Goal: Task Accomplishment & Management: Manage account settings

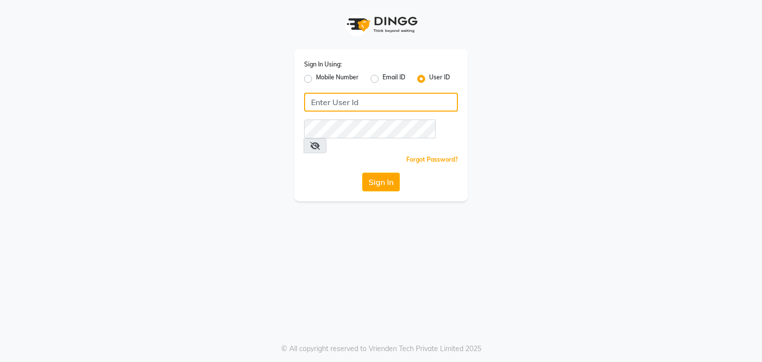
click at [348, 96] on input "Username" at bounding box center [381, 102] width 154 height 19
type input "hairstories"
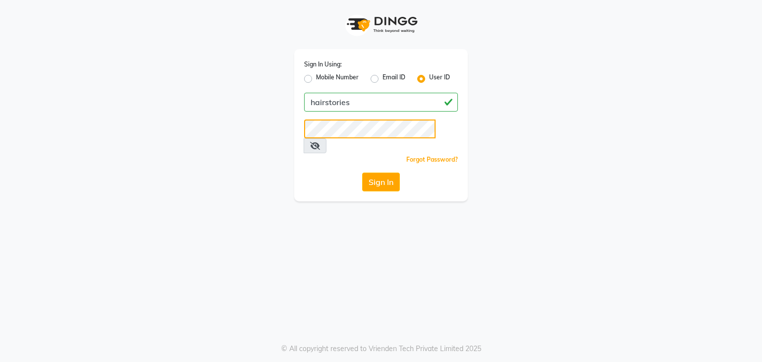
click at [362, 173] on button "Sign In" at bounding box center [381, 182] width 38 height 19
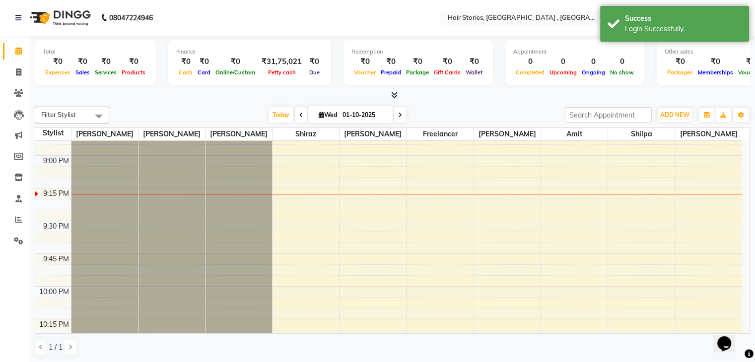
click at [389, 95] on span at bounding box center [392, 95] width 10 height 10
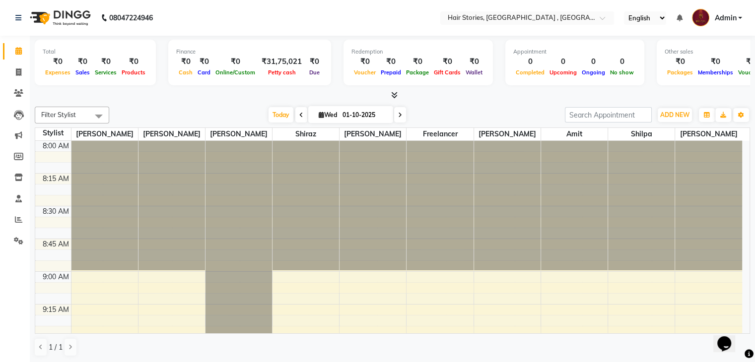
click at [394, 96] on icon at bounding box center [394, 94] width 6 height 7
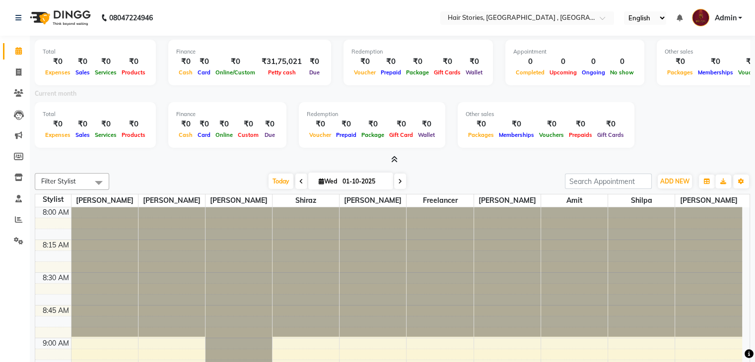
click at [10, 84] on li "Clients" at bounding box center [15, 93] width 30 height 21
click at [14, 91] on icon at bounding box center [18, 92] width 9 height 7
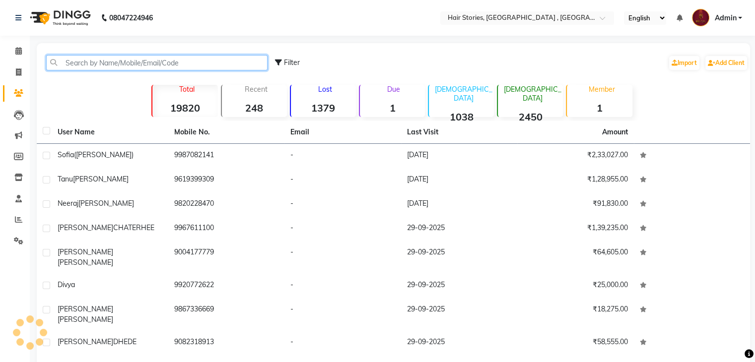
click at [97, 60] on input "text" at bounding box center [156, 62] width 221 height 15
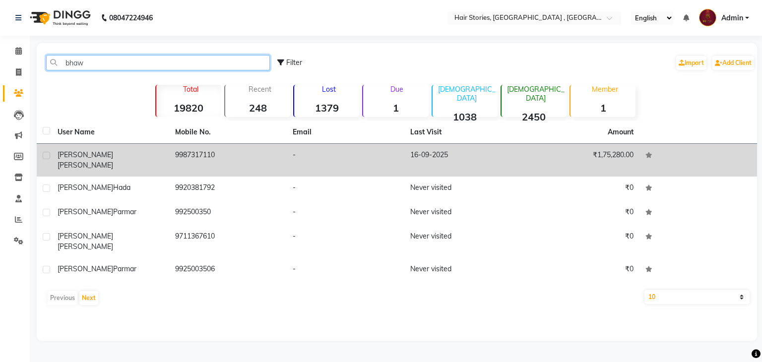
type input "bhaw"
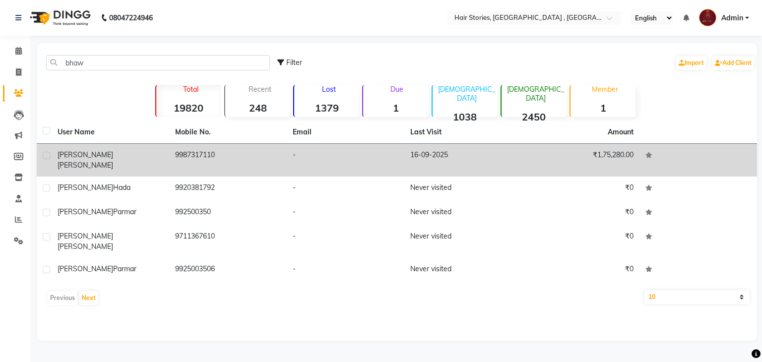
click at [99, 150] on div "[PERSON_NAME]" at bounding box center [111, 160] width 106 height 21
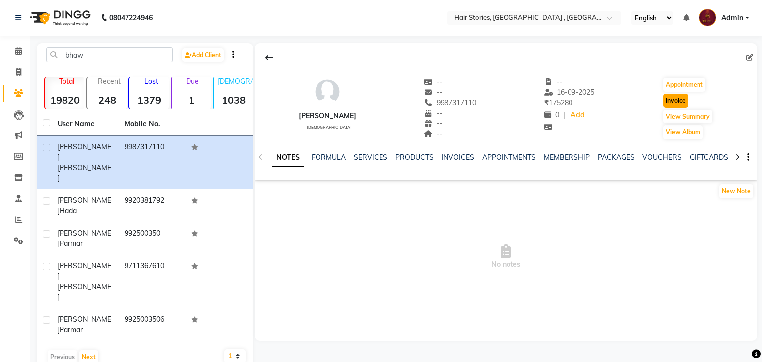
click at [672, 101] on button "Invoice" at bounding box center [675, 101] width 25 height 14
select select "service"
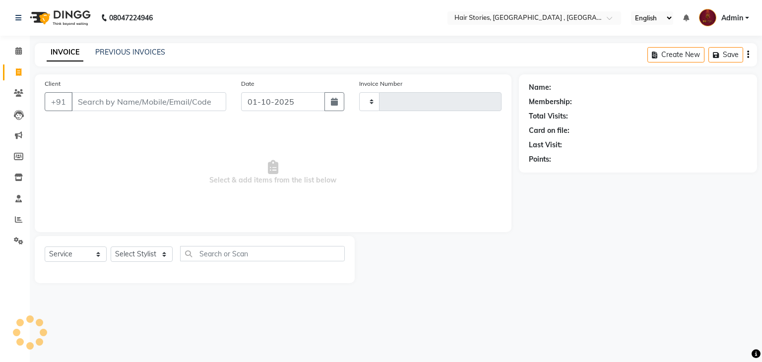
type input "1231"
select select "550"
type input "9987317110"
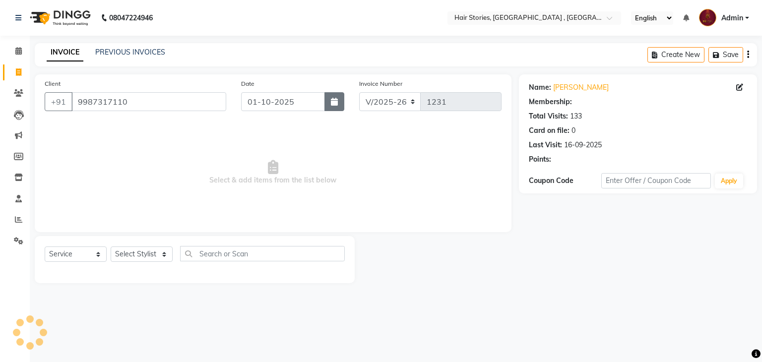
click at [329, 107] on button "button" at bounding box center [335, 101] width 20 height 19
select select "10"
select select "2025"
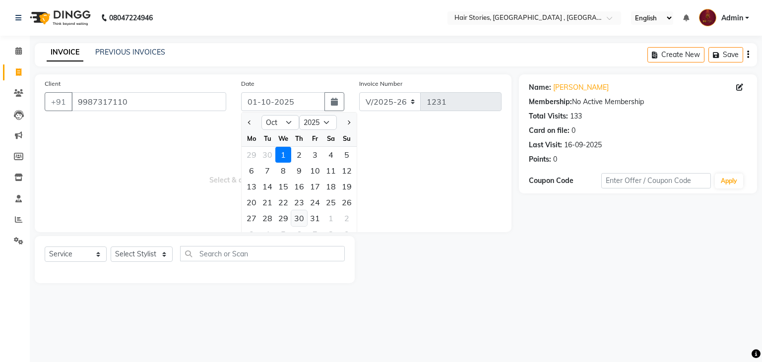
click at [302, 218] on div "30" at bounding box center [299, 218] width 16 height 16
type input "[DATE]"
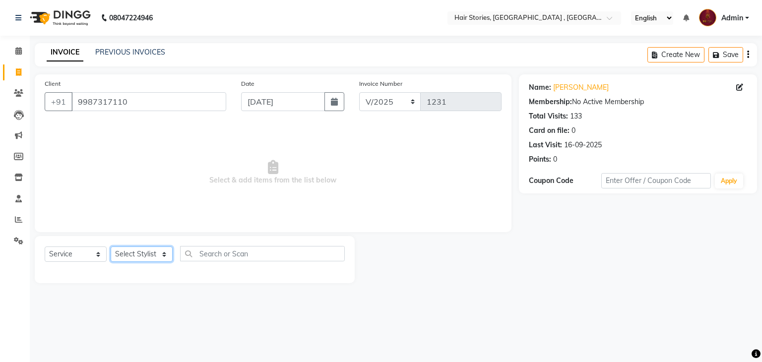
click at [141, 257] on select "Select Stylist [PERSON_NAME] [PERSON_NAME] Freelancer [PERSON_NAME] Neha [PERSO…" at bounding box center [142, 254] width 62 height 15
select select "12002"
click at [111, 247] on select "Select Stylist [PERSON_NAME] [PERSON_NAME] Freelancer [PERSON_NAME] Neha [PERSO…" at bounding box center [142, 254] width 62 height 15
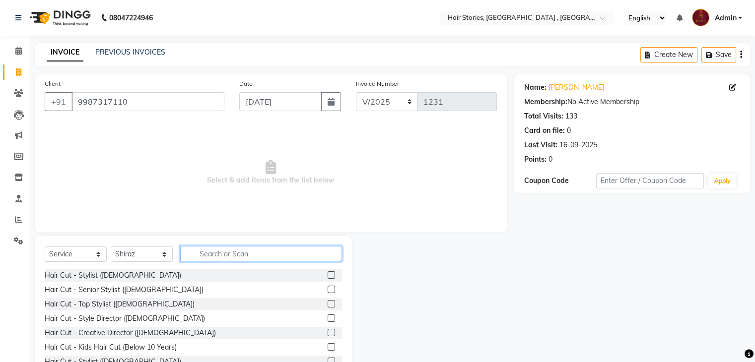
click at [309, 254] on input "text" at bounding box center [261, 253] width 162 height 15
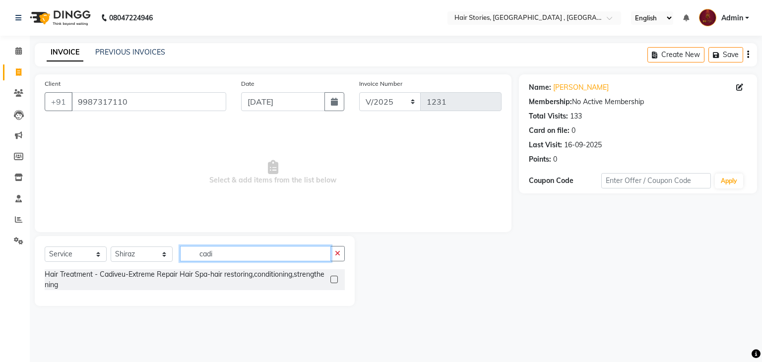
type input "cadi"
click at [333, 280] on label at bounding box center [333, 279] width 7 height 7
click at [333, 280] on input "checkbox" at bounding box center [333, 280] width 6 height 6
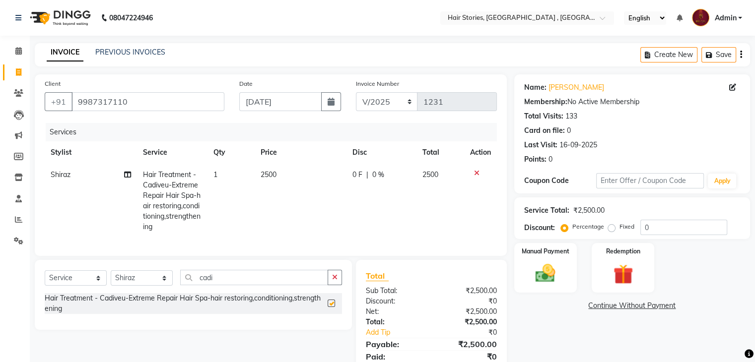
checkbox input "false"
click at [280, 178] on td "2500" at bounding box center [301, 201] width 92 height 74
select select "12002"
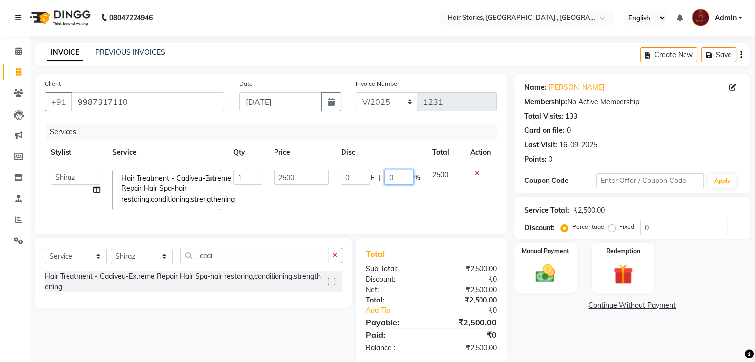
click at [394, 183] on input "0" at bounding box center [399, 177] width 30 height 15
drag, startPoint x: 394, startPoint y: 183, endPoint x: 388, endPoint y: 188, distance: 7.4
click at [388, 188] on td "0 F | 0 %" at bounding box center [379, 190] width 91 height 53
type input "15"
click at [528, 324] on div "Name: Bhawna Gupta Membership: No Active Membership Total Visits: 133 Card on f…" at bounding box center [635, 218] width 243 height 289
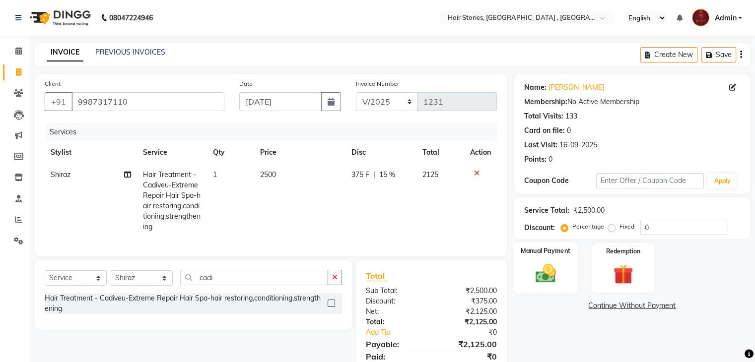
click at [543, 282] on img at bounding box center [544, 274] width 33 height 24
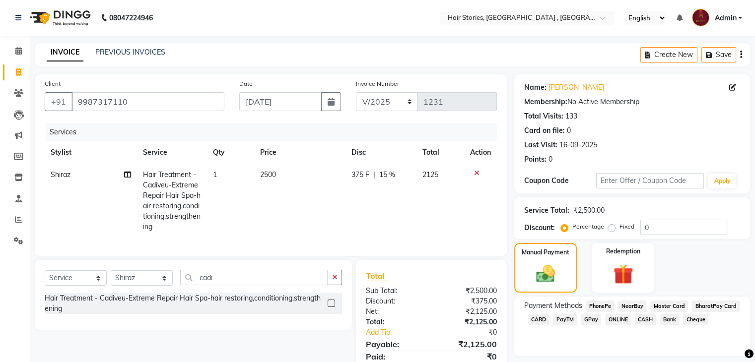
click at [645, 324] on span "CASH" at bounding box center [645, 319] width 21 height 11
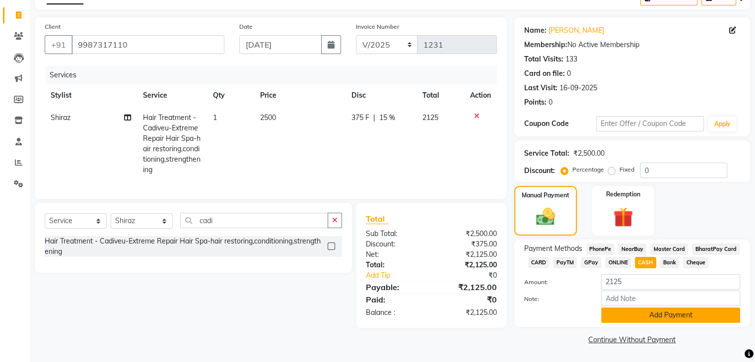
click at [686, 317] on button "Add Payment" at bounding box center [670, 315] width 139 height 15
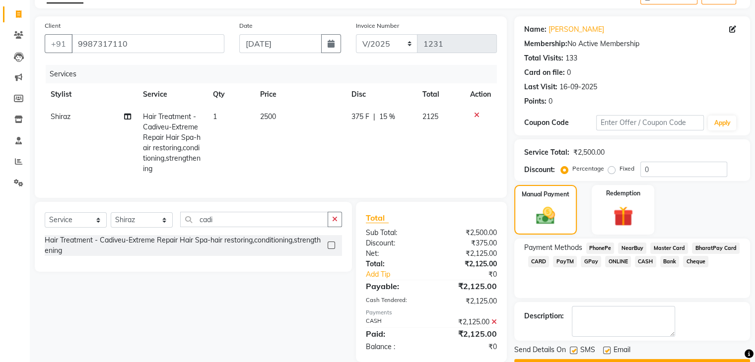
scroll to position [85, 0]
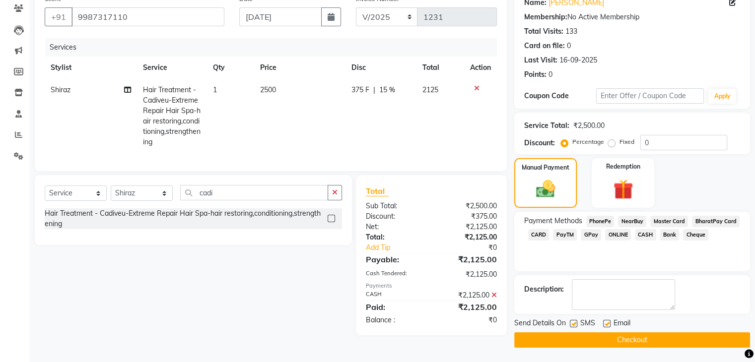
click at [605, 323] on label at bounding box center [606, 323] width 7 height 7
click at [605, 323] on input "checkbox" at bounding box center [606, 324] width 6 height 6
checkbox input "false"
click at [577, 322] on label at bounding box center [573, 323] width 7 height 7
click at [576, 322] on input "checkbox" at bounding box center [573, 324] width 6 height 6
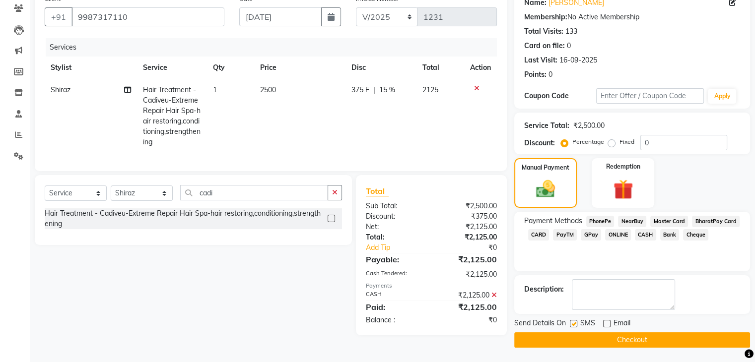
checkbox input "false"
click at [631, 338] on button "Checkout" at bounding box center [632, 339] width 236 height 15
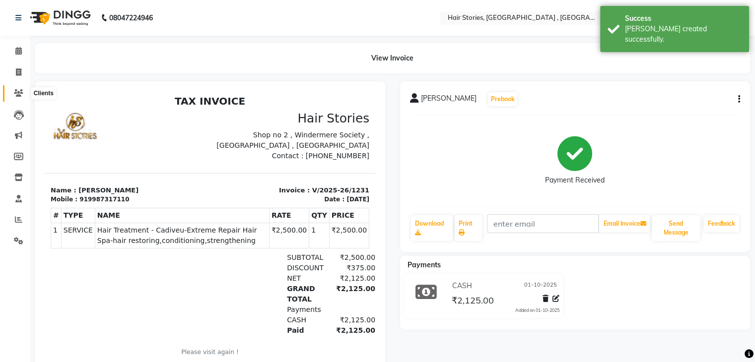
click at [20, 91] on icon at bounding box center [18, 92] width 9 height 7
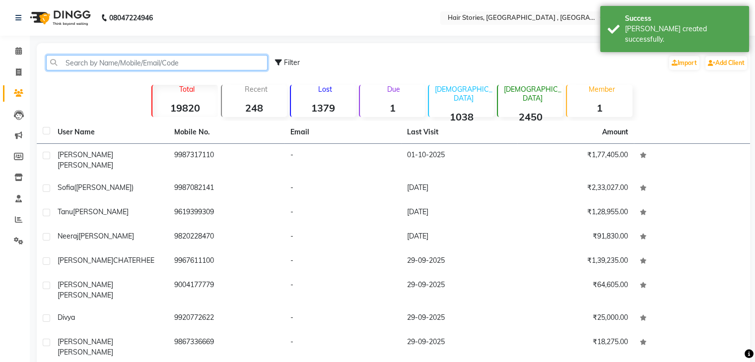
click at [78, 67] on input "text" at bounding box center [156, 62] width 221 height 15
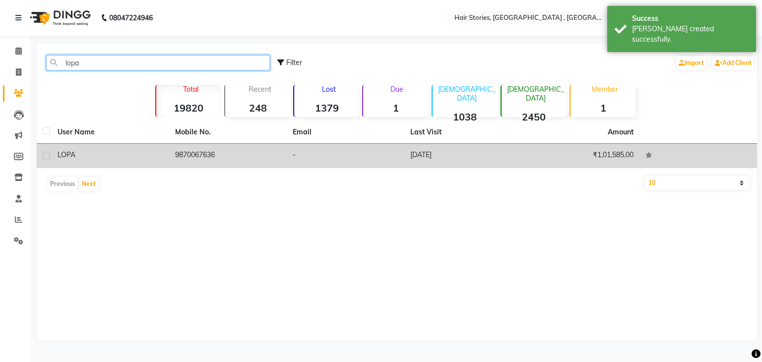
type input "lopa"
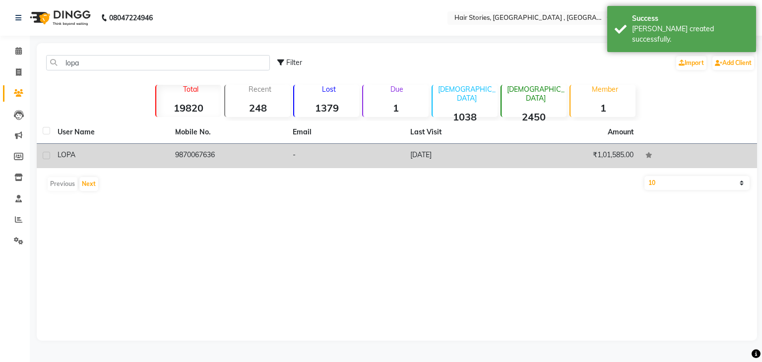
click at [71, 159] on div "LOPA" at bounding box center [111, 155] width 106 height 10
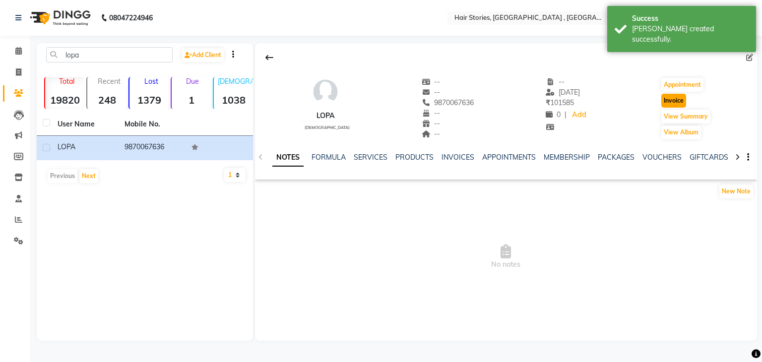
click at [675, 98] on button "Invoice" at bounding box center [673, 101] width 25 height 14
select select "service"
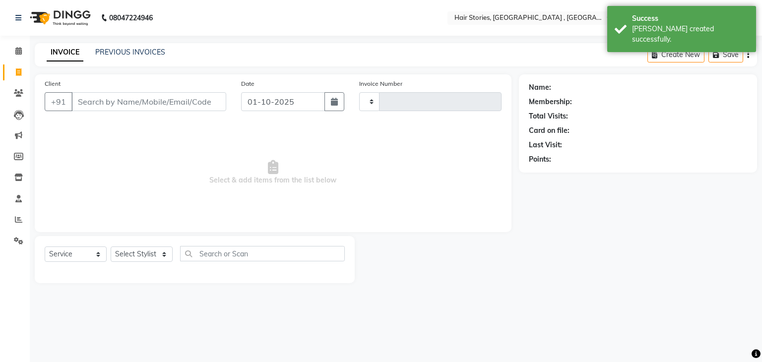
type input "1232"
select select "550"
type input "9870067636"
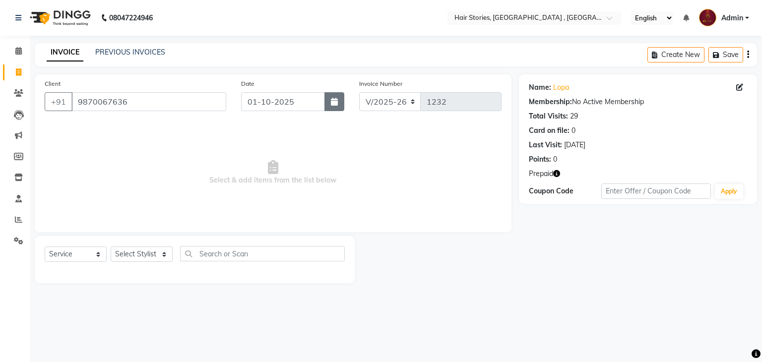
click at [335, 99] on icon "button" at bounding box center [334, 102] width 7 height 8
select select "10"
select select "2025"
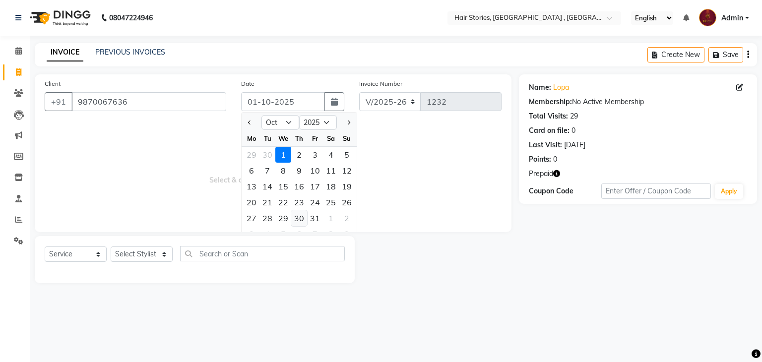
click at [297, 216] on div "30" at bounding box center [299, 218] width 16 height 16
type input "[DATE]"
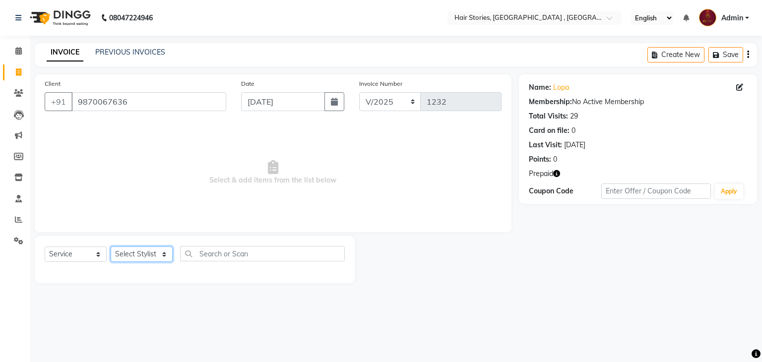
click at [148, 255] on select "Select Stylist [PERSON_NAME] [PERSON_NAME] Freelancer [PERSON_NAME] Neha [PERSO…" at bounding box center [142, 254] width 62 height 15
select select "7131"
click at [111, 247] on select "Select Stylist [PERSON_NAME] [PERSON_NAME] Freelancer [PERSON_NAME] Neha [PERSO…" at bounding box center [142, 254] width 62 height 15
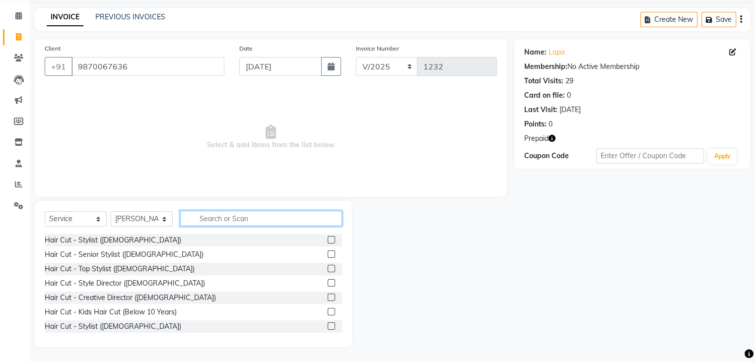
click at [280, 225] on input "text" at bounding box center [261, 218] width 162 height 15
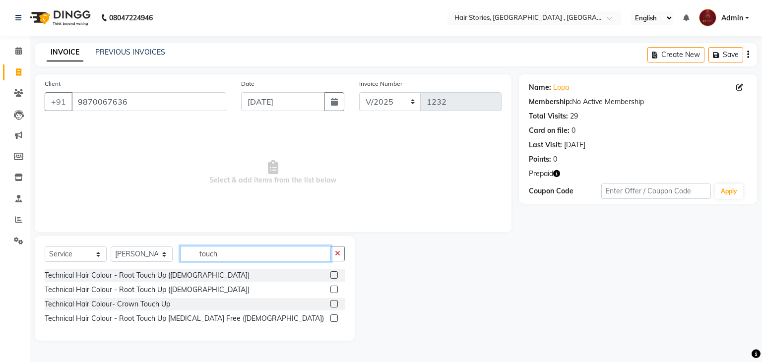
type input "touch"
click at [334, 288] on label at bounding box center [333, 289] width 7 height 7
click at [334, 288] on input "checkbox" at bounding box center [333, 290] width 6 height 6
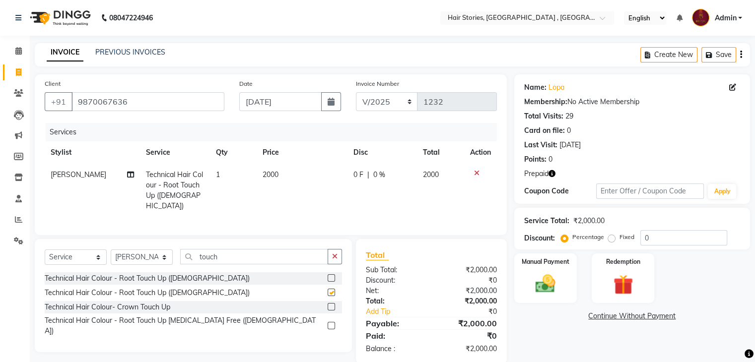
checkbox input "false"
click at [542, 280] on img at bounding box center [544, 284] width 33 height 24
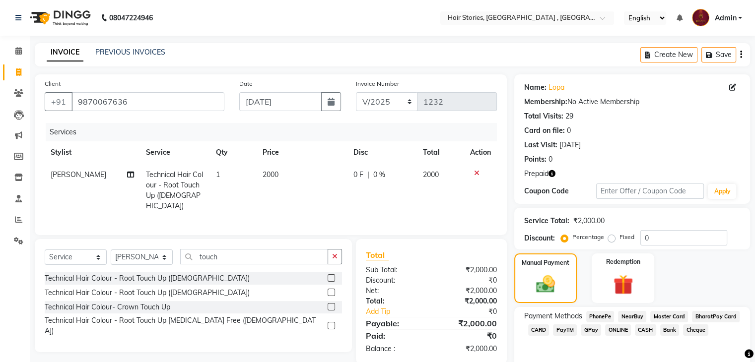
click at [642, 332] on span "CASH" at bounding box center [645, 330] width 21 height 11
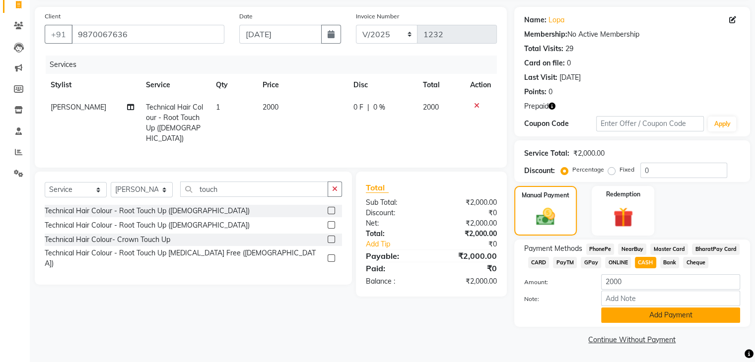
click at [673, 318] on button "Add Payment" at bounding box center [670, 315] width 139 height 15
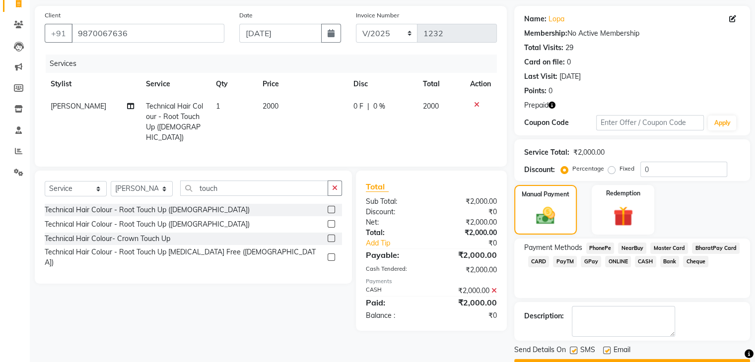
scroll to position [95, 0]
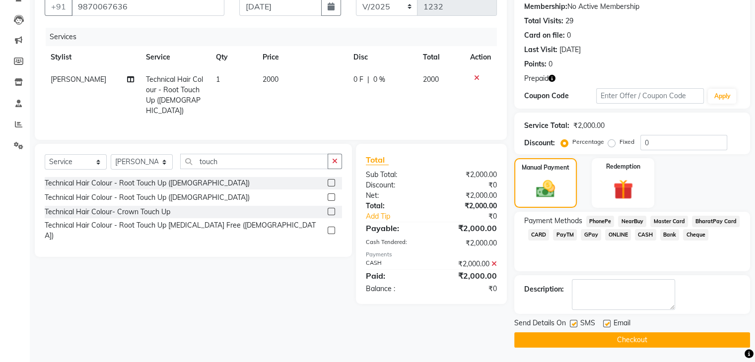
click at [608, 324] on label at bounding box center [606, 323] width 7 height 7
click at [608, 324] on input "checkbox" at bounding box center [606, 324] width 6 height 6
checkbox input "false"
click at [575, 321] on label at bounding box center [573, 323] width 7 height 7
click at [575, 321] on input "checkbox" at bounding box center [573, 324] width 6 height 6
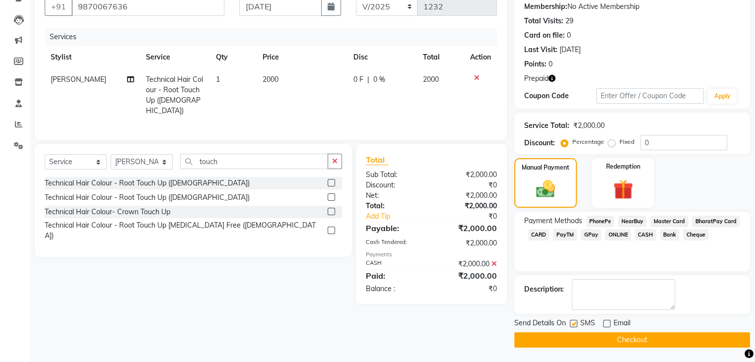
checkbox input "false"
click at [584, 340] on button "Checkout" at bounding box center [632, 339] width 236 height 15
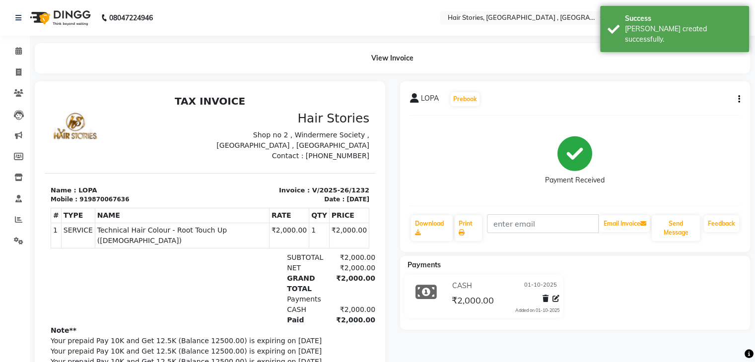
click at [736, 96] on button "button" at bounding box center [737, 99] width 6 height 10
click at [673, 89] on div "Split Service Amount" at bounding box center [689, 87] width 68 height 12
select select "7131"
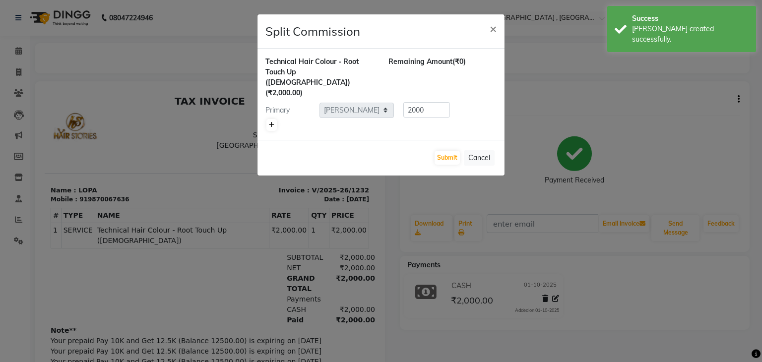
click at [268, 119] on link at bounding box center [271, 125] width 10 height 12
type input "1000"
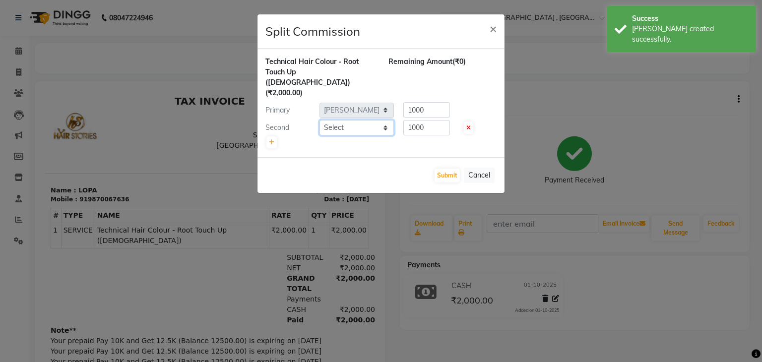
click at [382, 120] on select "Select [PERSON_NAME] [PERSON_NAME] Freelancer [PERSON_NAME] Neha [PERSON_NAME] …" at bounding box center [357, 127] width 74 height 15
select select "7169"
click at [320, 120] on select "Select [PERSON_NAME] [PERSON_NAME] Freelancer [PERSON_NAME] Neha [PERSON_NAME] …" at bounding box center [357, 127] width 74 height 15
click at [435, 169] on button "Submit" at bounding box center [447, 176] width 25 height 14
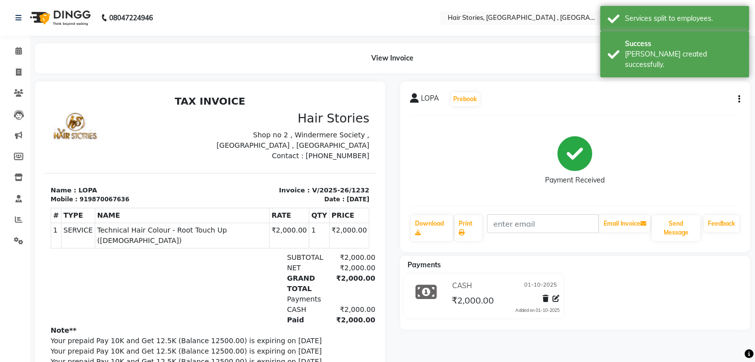
click at [17, 62] on li "Invoice" at bounding box center [15, 72] width 30 height 21
click at [16, 56] on span at bounding box center [18, 51] width 17 height 11
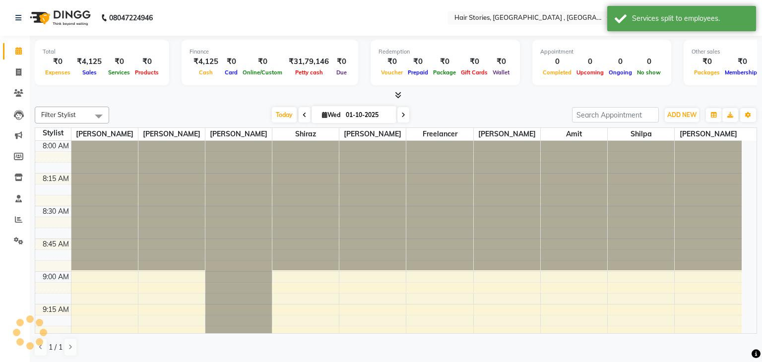
scroll to position [1688, 0]
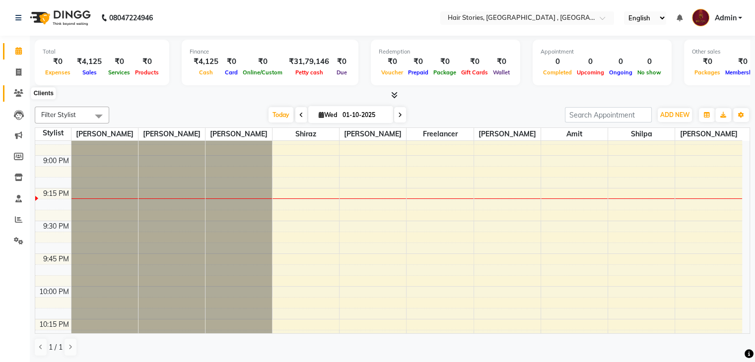
click at [18, 88] on span at bounding box center [18, 93] width 17 height 11
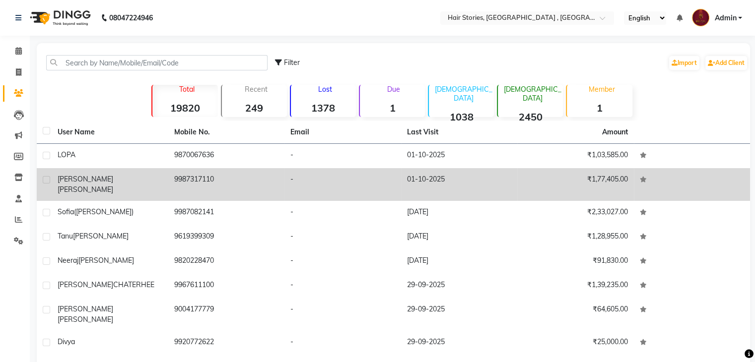
click at [379, 186] on td "-" at bounding box center [342, 184] width 117 height 33
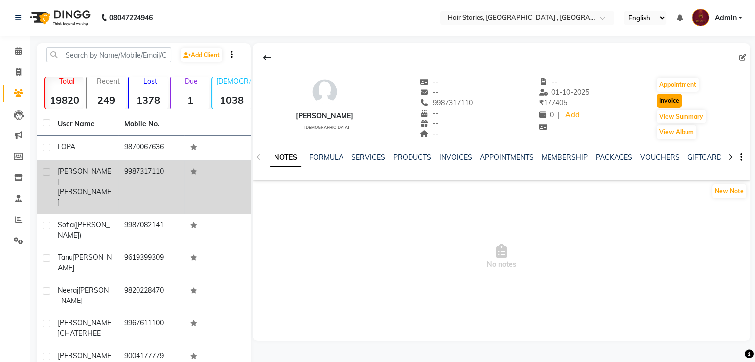
click at [665, 103] on button "Invoice" at bounding box center [669, 101] width 25 height 14
select select "service"
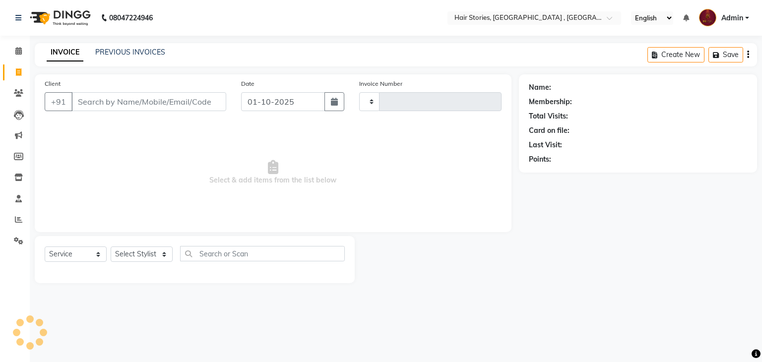
type input "1233"
select select "550"
type input "9987317110"
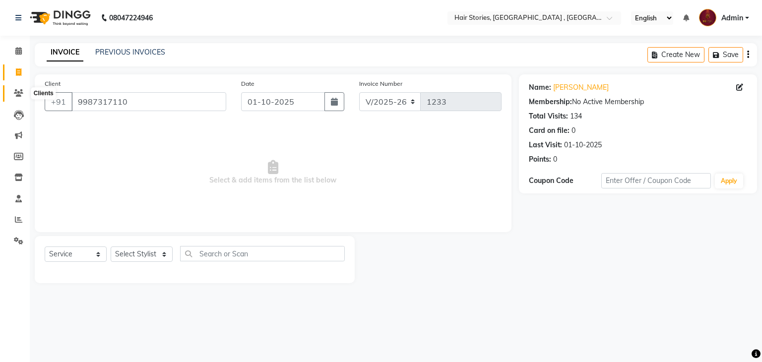
click at [16, 88] on span at bounding box center [18, 93] width 17 height 11
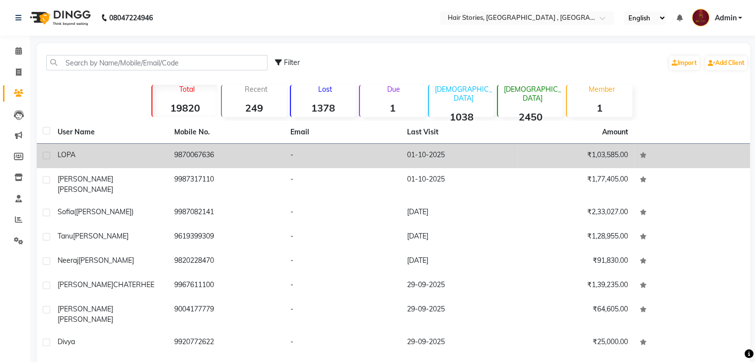
click at [163, 155] on td "LOPA" at bounding box center [110, 156] width 117 height 24
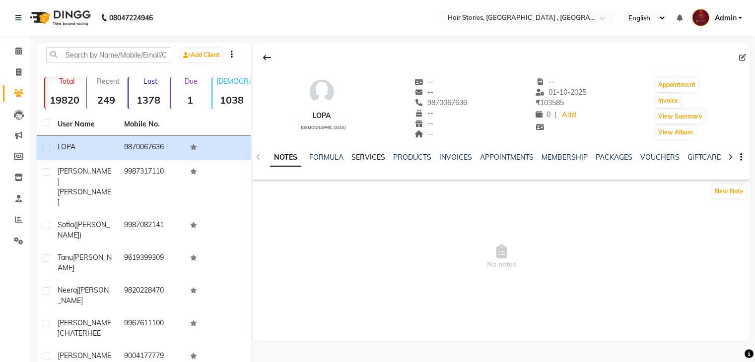
click at [371, 161] on link "SERVICES" at bounding box center [368, 157] width 34 height 9
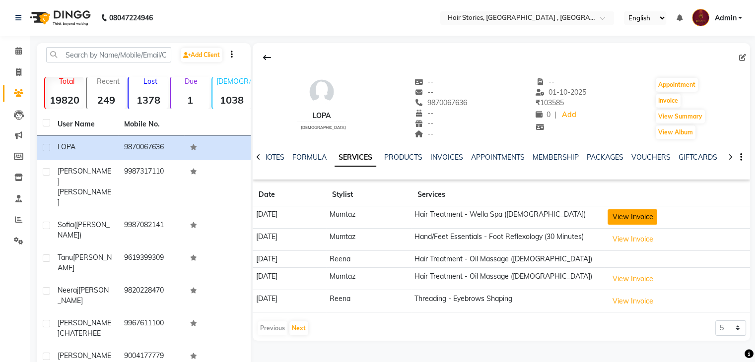
click at [625, 215] on button "View Invoice" at bounding box center [632, 216] width 50 height 15
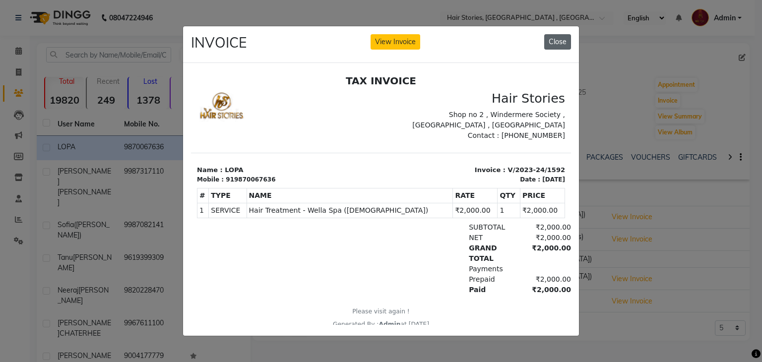
click at [561, 40] on button "Close" at bounding box center [557, 41] width 27 height 15
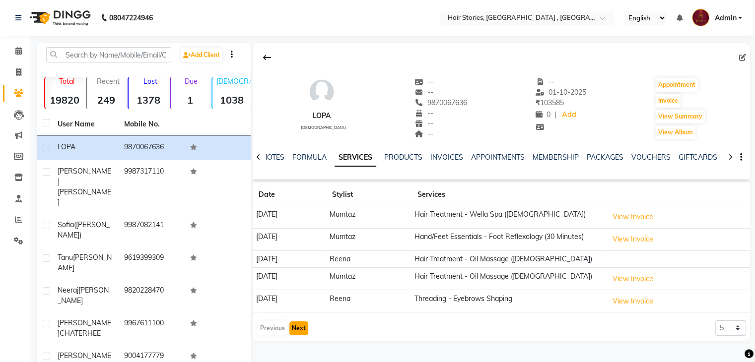
click at [300, 324] on button "Next" at bounding box center [298, 329] width 19 height 14
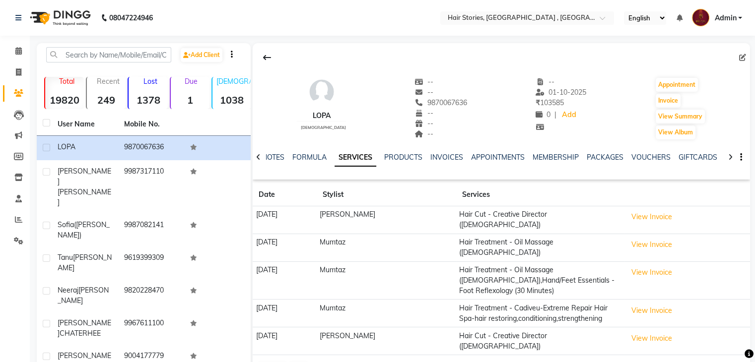
click at [300, 328] on td "13-07-2023" at bounding box center [285, 342] width 64 height 28
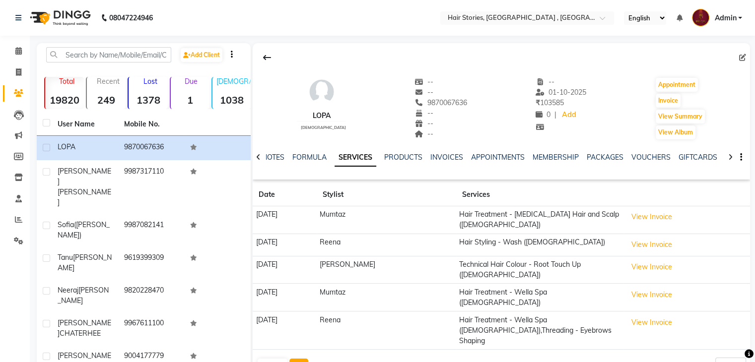
click at [296, 359] on button "Next" at bounding box center [298, 366] width 19 height 14
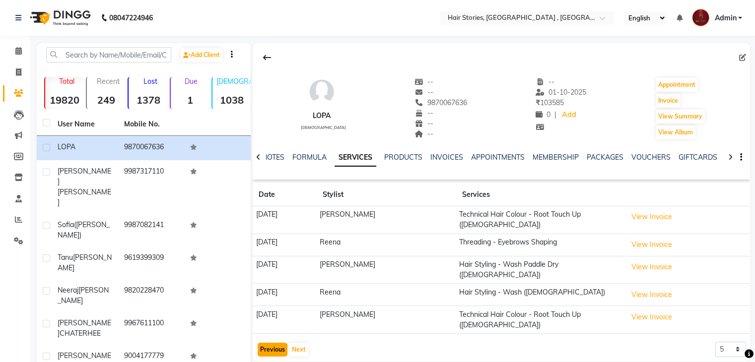
click at [277, 343] on button "Previous" at bounding box center [273, 350] width 30 height 14
click at [277, 342] on div "Previous Next" at bounding box center [283, 350] width 53 height 16
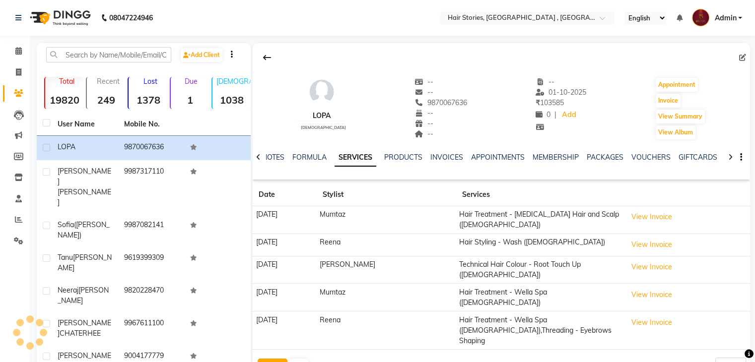
click at [277, 359] on button "Previous" at bounding box center [273, 366] width 30 height 14
click at [277, 335] on div "LOPA female -- -- 9870067636 -- -- -- -- 01-10-2025 ₹ 103585 0 | Add Appointmen…" at bounding box center [501, 210] width 497 height 334
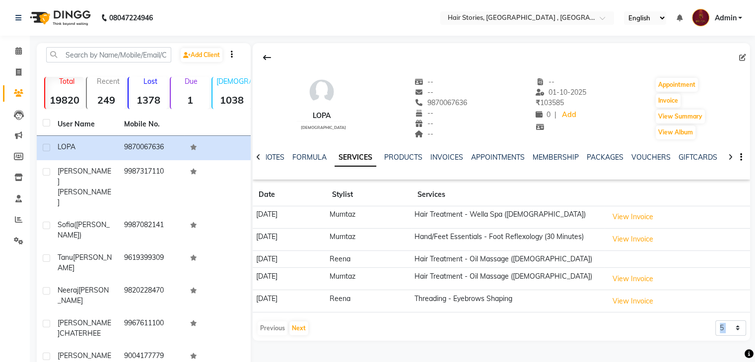
click at [277, 335] on div "LOPA female -- -- 9870067636 -- -- -- -- 01-10-2025 ₹ 103585 0 | Add Appointmen…" at bounding box center [501, 191] width 497 height 297
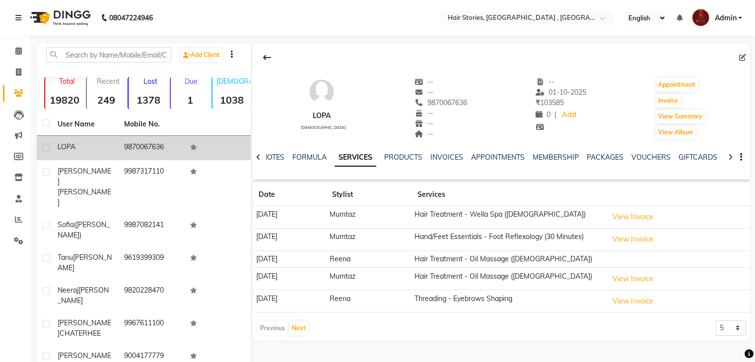
click at [58, 151] on span "LOPA" at bounding box center [67, 146] width 18 height 9
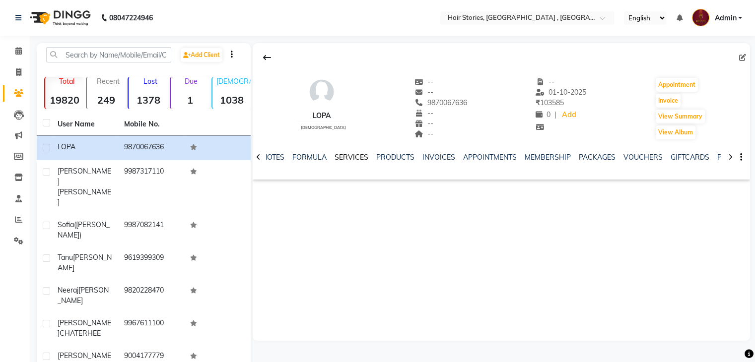
click at [359, 156] on link "SERVICES" at bounding box center [351, 157] width 34 height 9
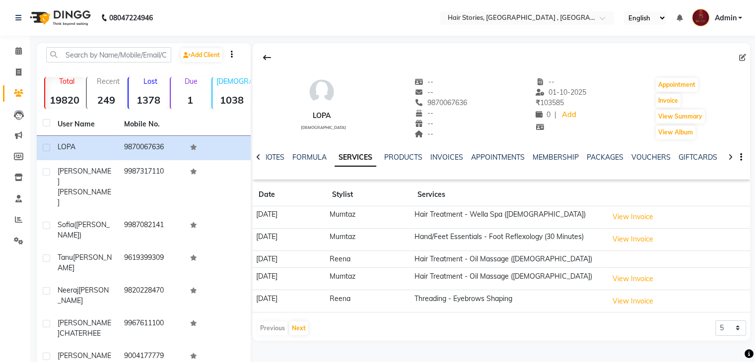
click at [295, 149] on div "NOTES FORMULA SERVICES PRODUCTS INVOICES APPOINTMENTS MEMBERSHIP PACKAGES VOUCH…" at bounding box center [501, 157] width 497 height 34
click at [300, 157] on link "FORMULA" at bounding box center [309, 157] width 34 height 9
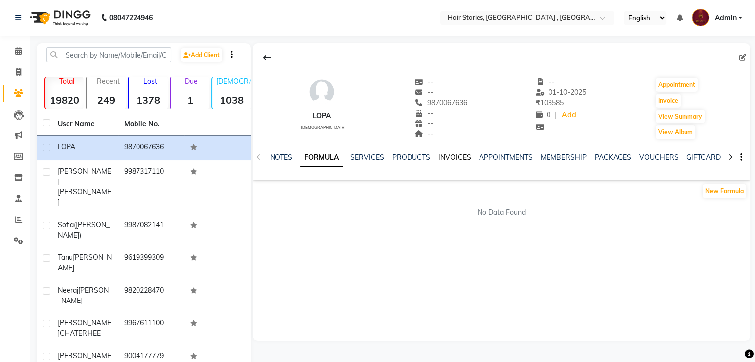
click at [456, 157] on link "INVOICES" at bounding box center [454, 157] width 33 height 9
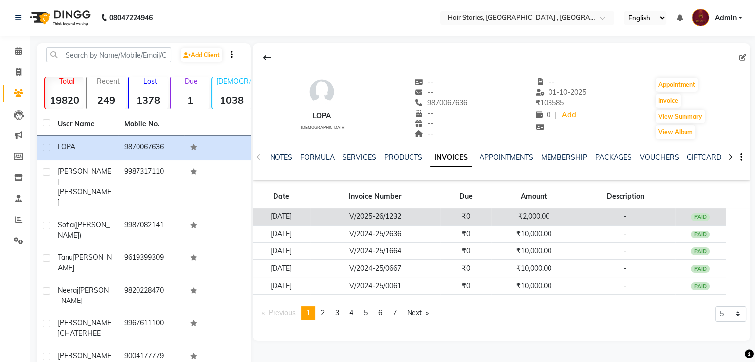
click at [668, 215] on td "-" at bounding box center [625, 216] width 99 height 17
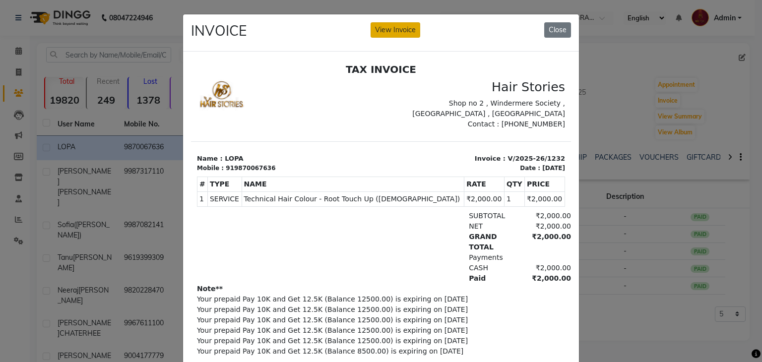
click at [406, 28] on button "View Invoice" at bounding box center [396, 29] width 50 height 15
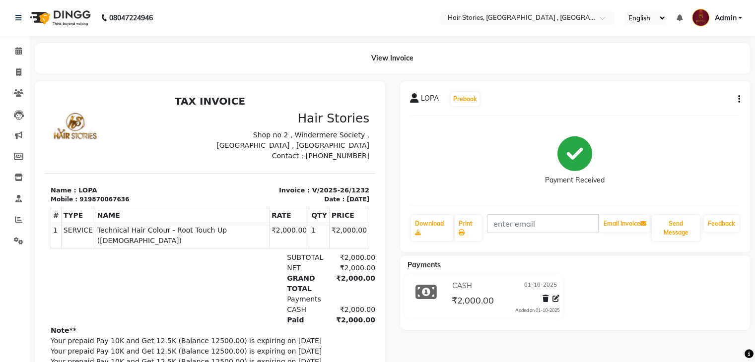
click at [734, 100] on button "button" at bounding box center [737, 99] width 6 height 10
click at [649, 169] on div "Payment Received" at bounding box center [575, 161] width 330 height 74
click at [736, 97] on button "button" at bounding box center [737, 99] width 6 height 10
click at [685, 111] on div "Print Settings" at bounding box center [689, 112] width 68 height 12
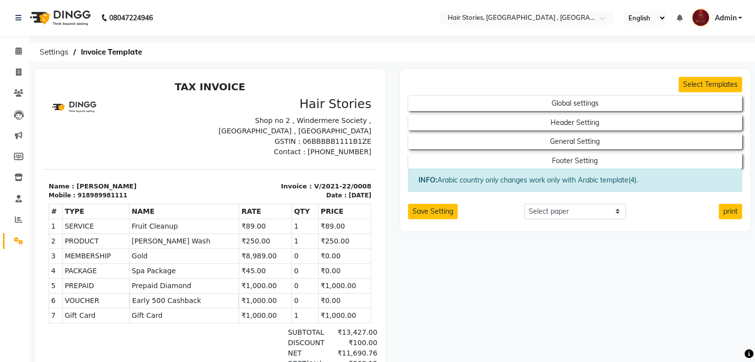
scroll to position [8, 0]
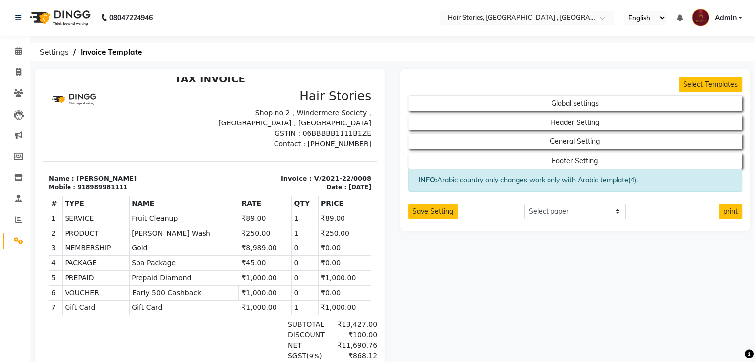
drag, startPoint x: 366, startPoint y: 175, endPoint x: 420, endPoint y: 311, distance: 146.2
click at [20, 51] on icon at bounding box center [18, 50] width 6 height 7
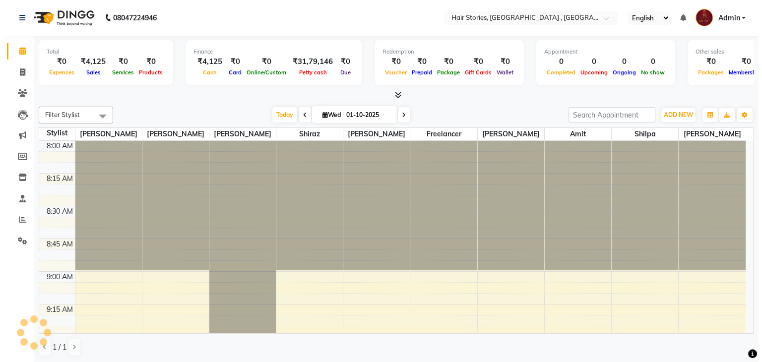
scroll to position [1688, 0]
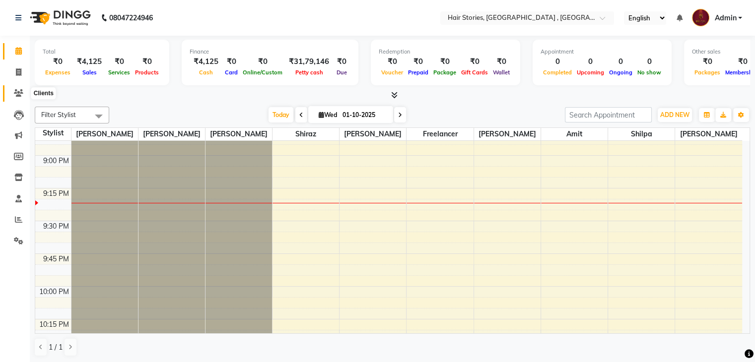
click at [10, 92] on span at bounding box center [18, 93] width 17 height 11
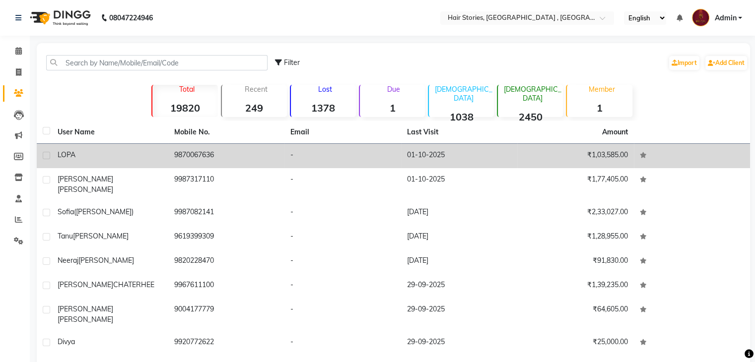
click at [110, 155] on div "LOPA" at bounding box center [110, 155] width 105 height 10
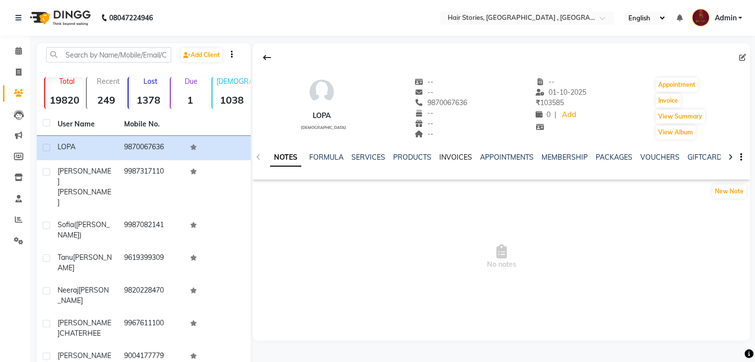
click at [453, 154] on link "INVOICES" at bounding box center [455, 157] width 33 height 9
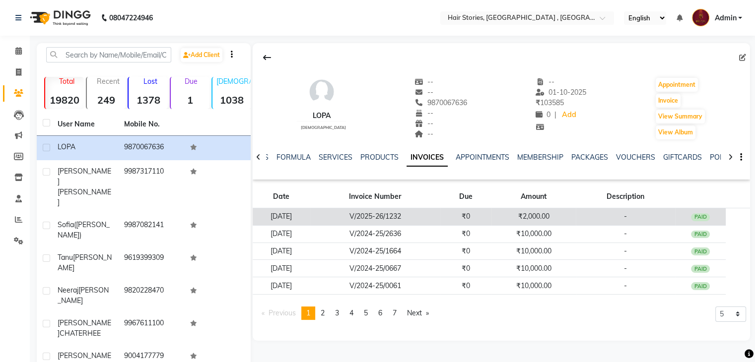
drag, startPoint x: 444, startPoint y: 213, endPoint x: 408, endPoint y: 214, distance: 35.7
click at [408, 214] on td "V/2025-26/1232" at bounding box center [375, 216] width 130 height 17
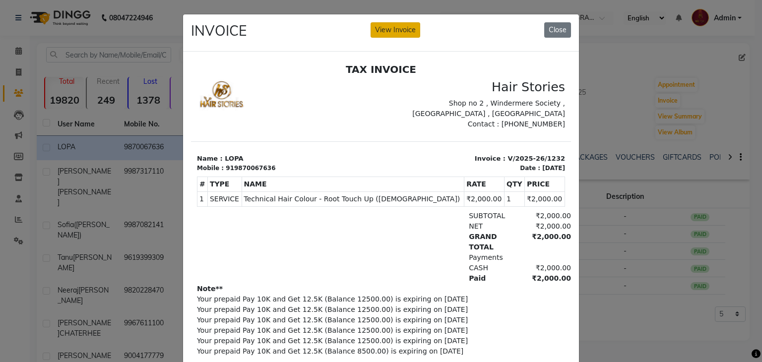
click at [395, 28] on button "View Invoice" at bounding box center [396, 29] width 50 height 15
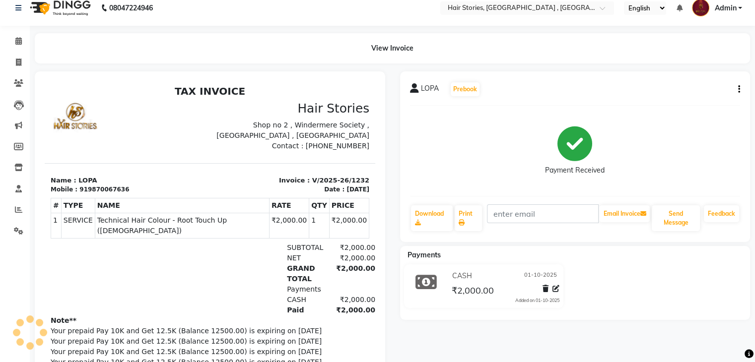
scroll to position [15, 0]
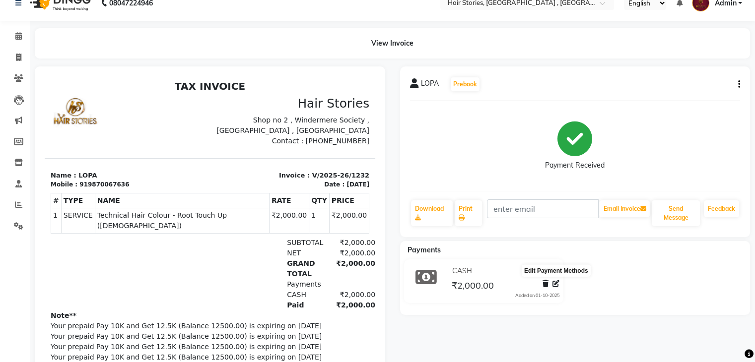
click at [554, 280] on icon at bounding box center [555, 283] width 7 height 7
select select "1"
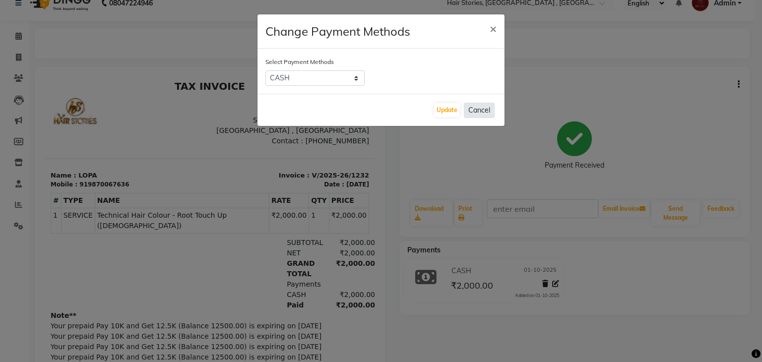
click at [486, 113] on button "Cancel" at bounding box center [479, 110] width 31 height 15
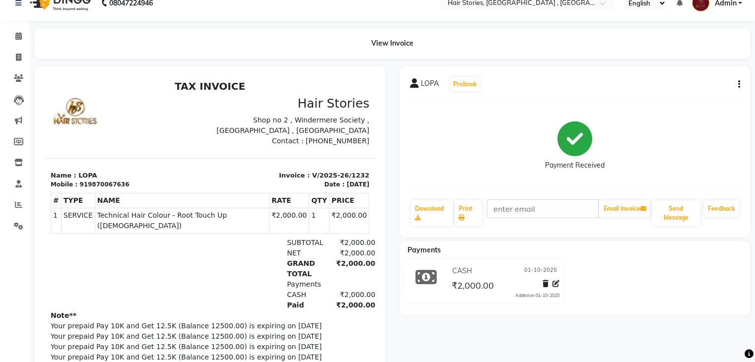
click at [738, 84] on icon "button" at bounding box center [739, 84] width 2 height 0
click at [711, 68] on div "Split Service Amount" at bounding box center [689, 72] width 68 height 12
select select "7131"
select select "7169"
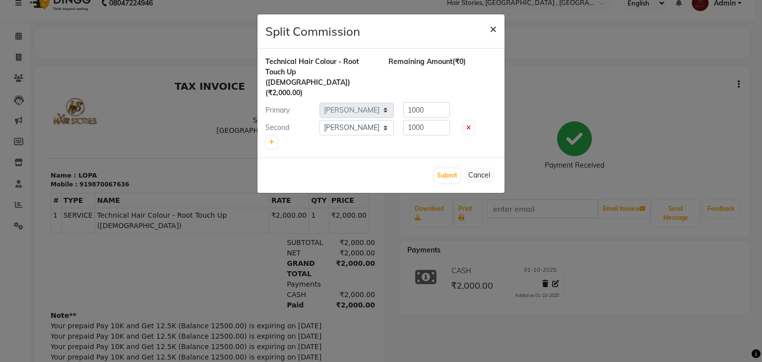
click at [495, 30] on span "×" at bounding box center [493, 28] width 7 height 15
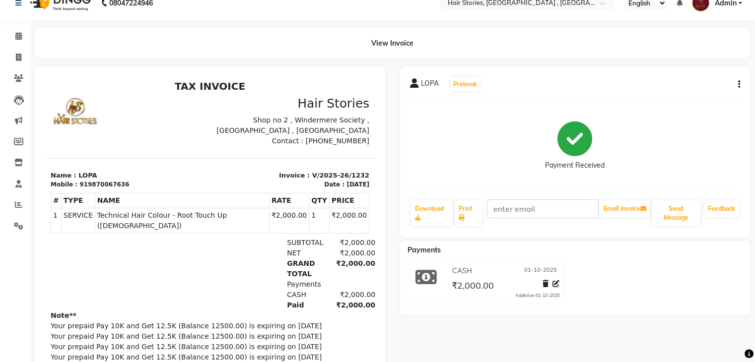
click at [738, 85] on icon "button" at bounding box center [739, 84] width 2 height 0
click at [474, 186] on div "LOPA Prebook Payment Received Download Print Email Invoice Send Message Feedback" at bounding box center [575, 151] width 350 height 171
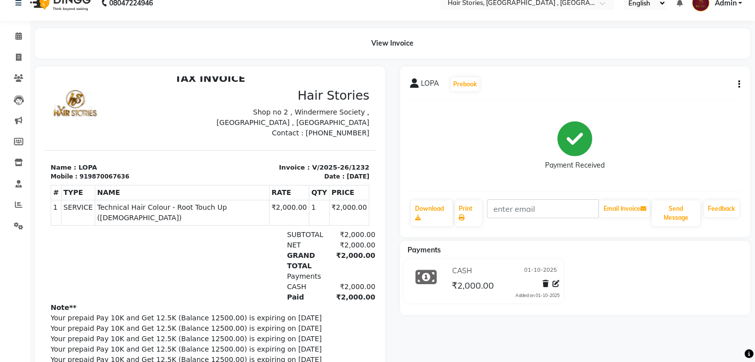
scroll to position [0, 0]
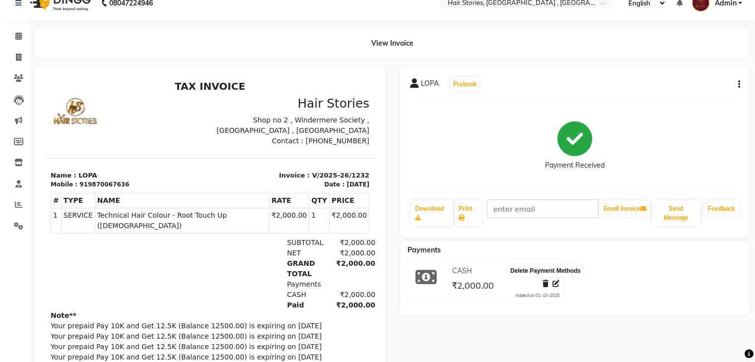
click at [546, 285] on icon at bounding box center [545, 283] width 6 height 7
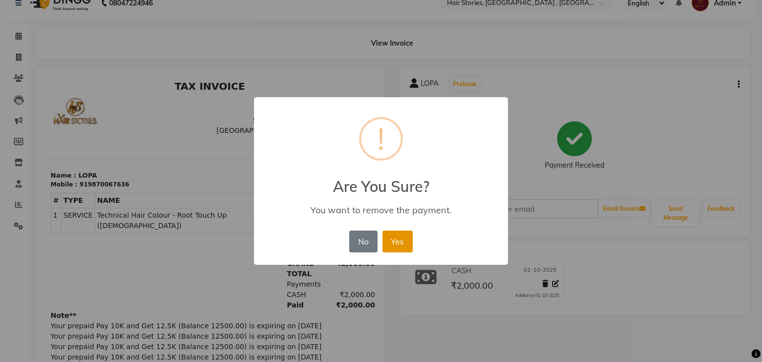
click at [407, 245] on button "Yes" at bounding box center [398, 242] width 30 height 22
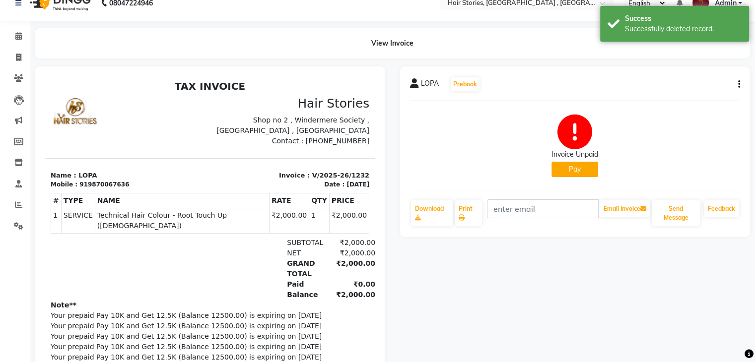
click at [737, 84] on button "button" at bounding box center [737, 84] width 6 height 10
click at [679, 97] on div "Edit Invoice" at bounding box center [689, 97] width 68 height 12
select select "service"
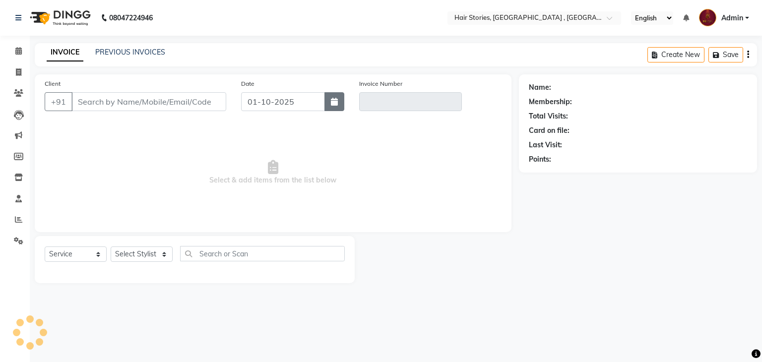
type input "9870067636"
type input "V/2025-26/1232"
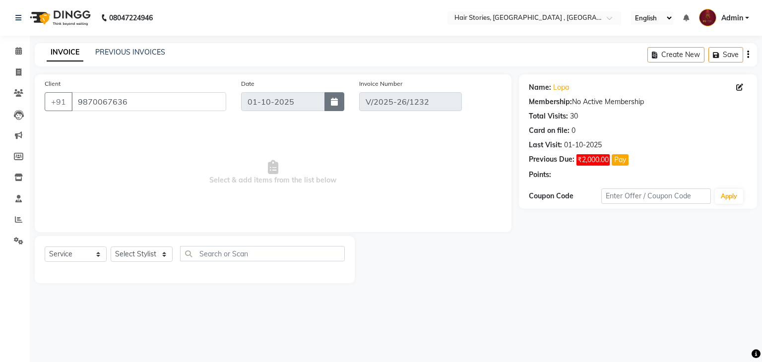
type input "[DATE]"
select select "select"
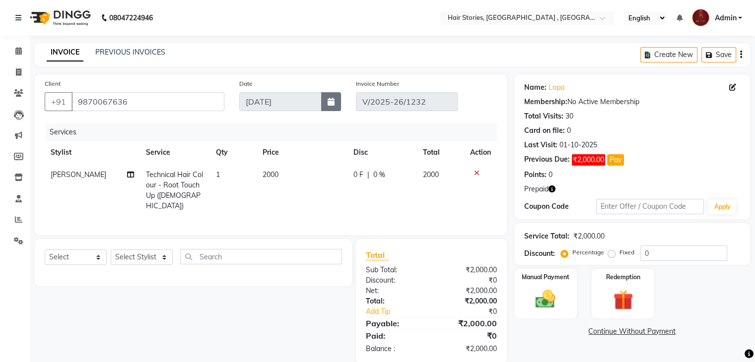
click at [335, 100] on button "button" at bounding box center [331, 101] width 20 height 19
select select "10"
select select "2025"
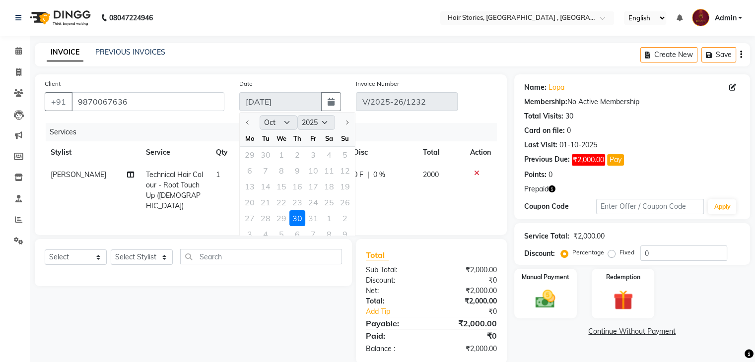
click at [244, 124] on div at bounding box center [250, 123] width 20 height 16
click at [246, 124] on div at bounding box center [250, 123] width 20 height 16
click at [221, 116] on div "Client [PHONE_NUMBER]" at bounding box center [134, 98] width 195 height 41
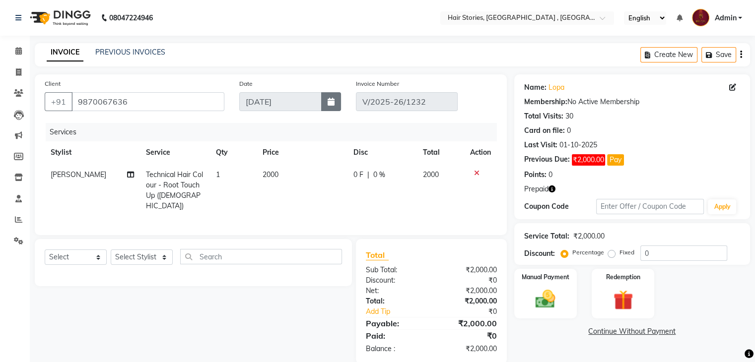
click at [329, 103] on icon "button" at bounding box center [331, 102] width 7 height 8
select select "10"
select select "2025"
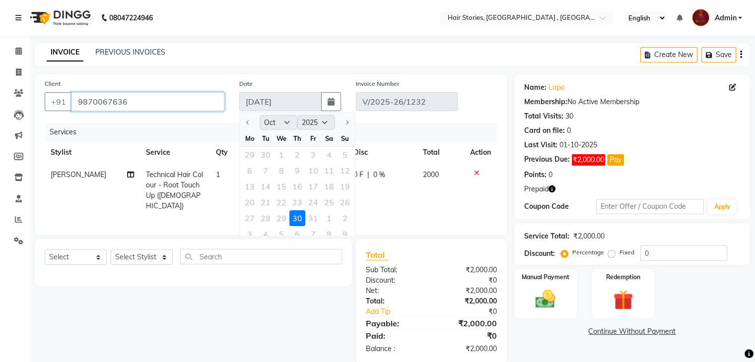
click at [118, 105] on input "9870067636" at bounding box center [147, 101] width 153 height 19
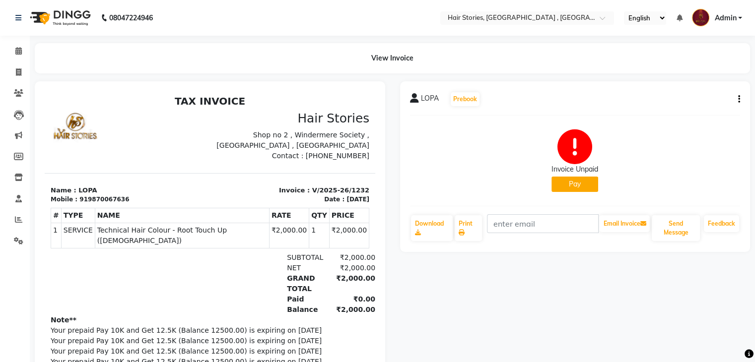
click at [738, 100] on icon "button" at bounding box center [739, 99] width 2 height 0
click at [676, 69] on div "Cancel Invoice" at bounding box center [689, 74] width 68 height 12
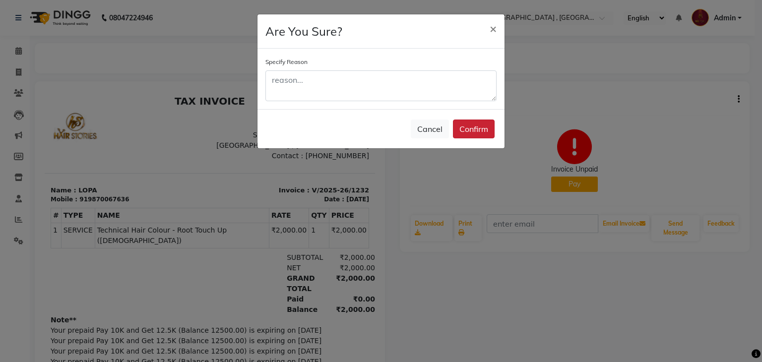
click at [482, 129] on button "Confirm" at bounding box center [474, 129] width 42 height 19
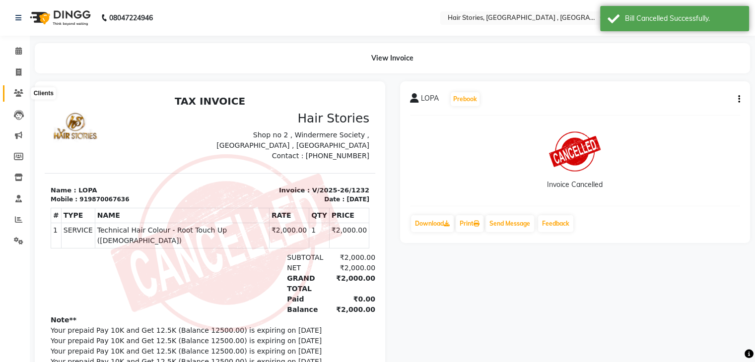
click at [10, 91] on span at bounding box center [18, 93] width 17 height 11
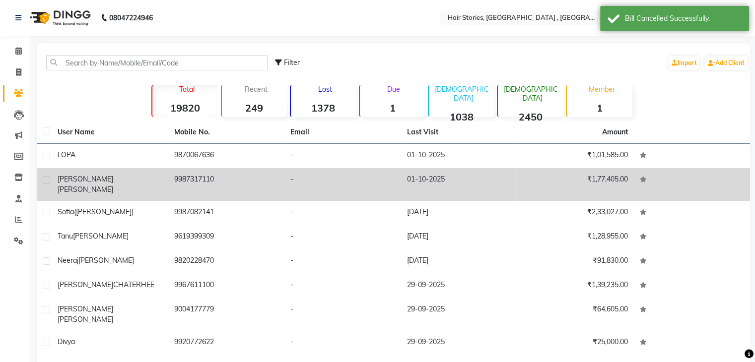
click at [84, 181] on span "[PERSON_NAME]" at bounding box center [86, 179] width 56 height 9
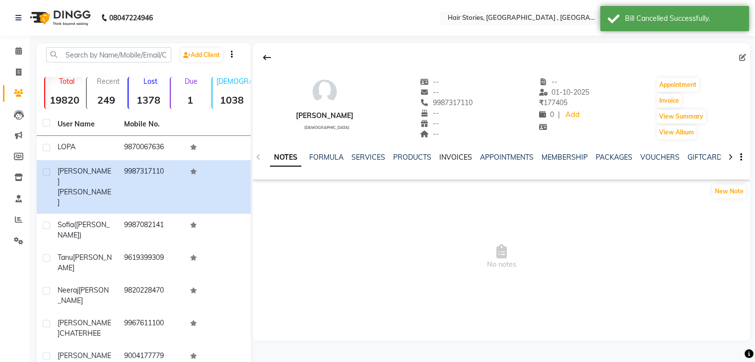
click at [441, 159] on link "INVOICES" at bounding box center [455, 157] width 33 height 9
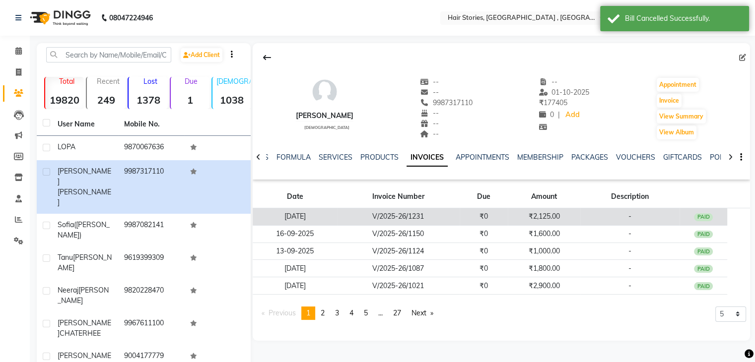
click at [643, 214] on td "-" at bounding box center [629, 216] width 99 height 17
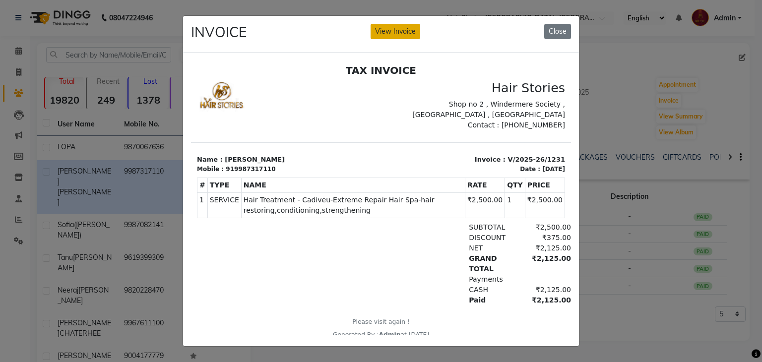
click at [409, 29] on button "View Invoice" at bounding box center [396, 31] width 50 height 15
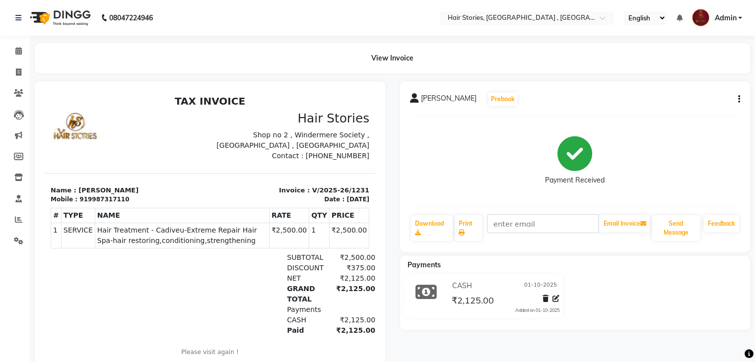
click at [545, 298] on icon at bounding box center [545, 298] width 6 height 7
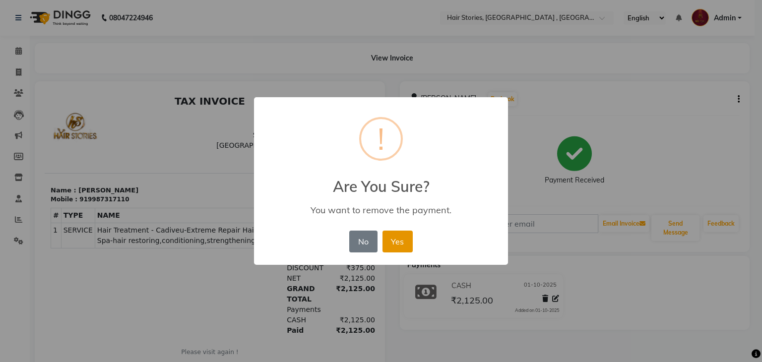
click at [407, 244] on button "Yes" at bounding box center [398, 242] width 30 height 22
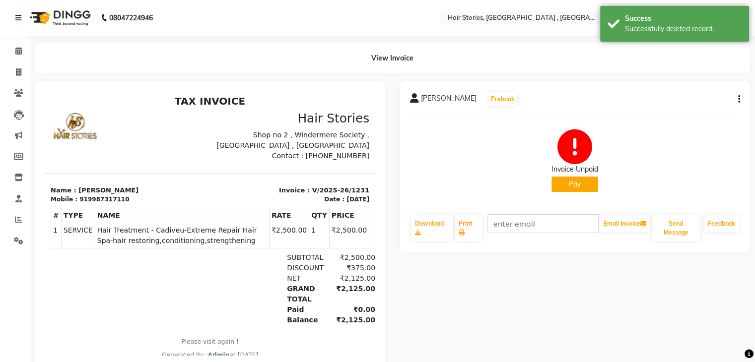
click at [739, 99] on icon "button" at bounding box center [739, 99] width 2 height 0
click at [675, 74] on div "Cancel Invoice" at bounding box center [689, 74] width 68 height 12
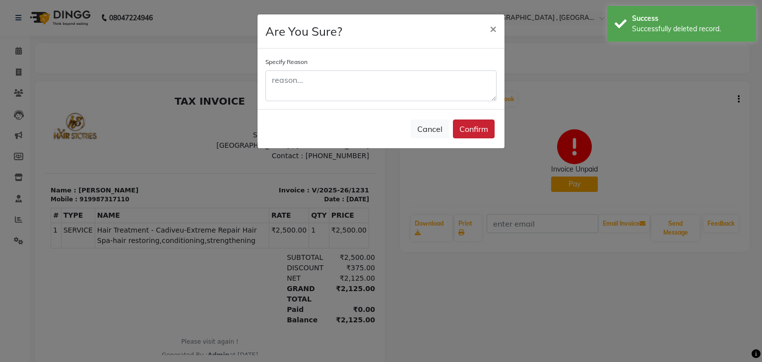
click at [486, 128] on button "Confirm" at bounding box center [474, 129] width 42 height 19
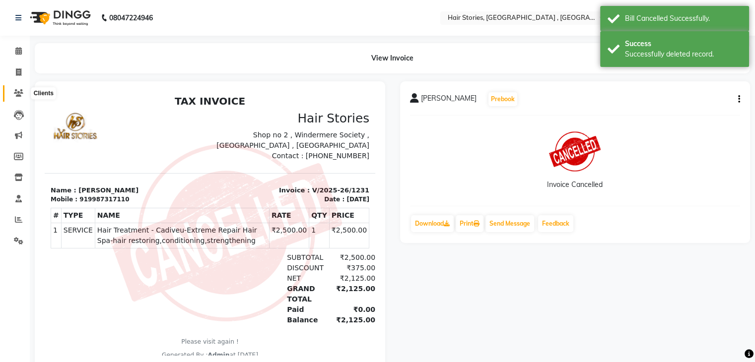
click at [17, 94] on icon at bounding box center [18, 92] width 9 height 7
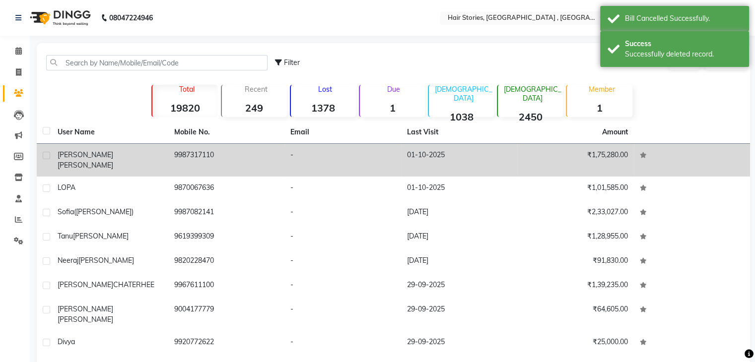
click at [79, 144] on td "[PERSON_NAME]" at bounding box center [110, 160] width 117 height 33
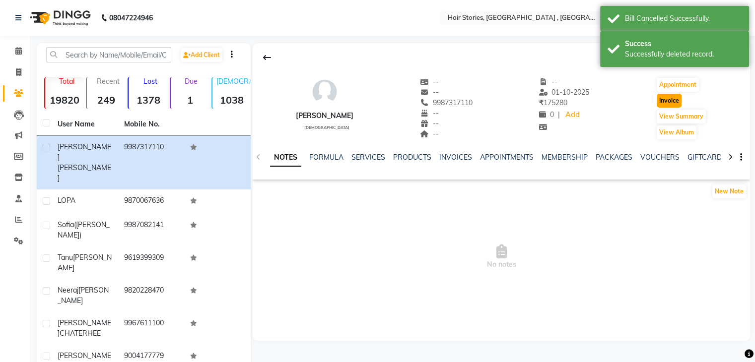
click at [667, 102] on button "Invoice" at bounding box center [669, 101] width 25 height 14
select select "550"
select select "service"
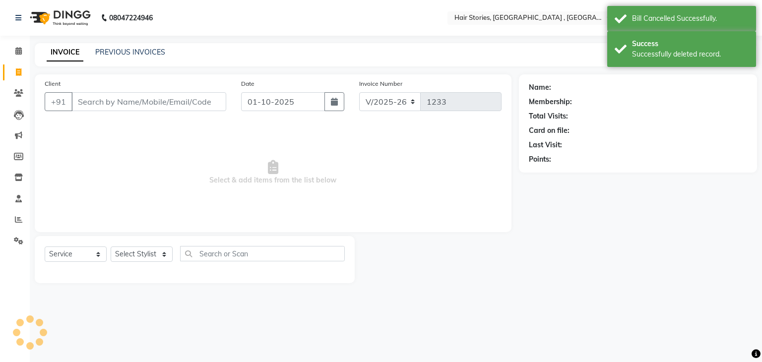
type input "9987317110"
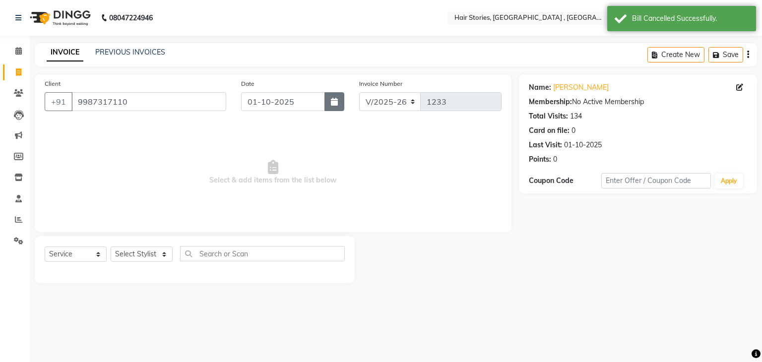
click at [333, 100] on icon "button" at bounding box center [334, 102] width 7 height 8
select select "10"
select select "2025"
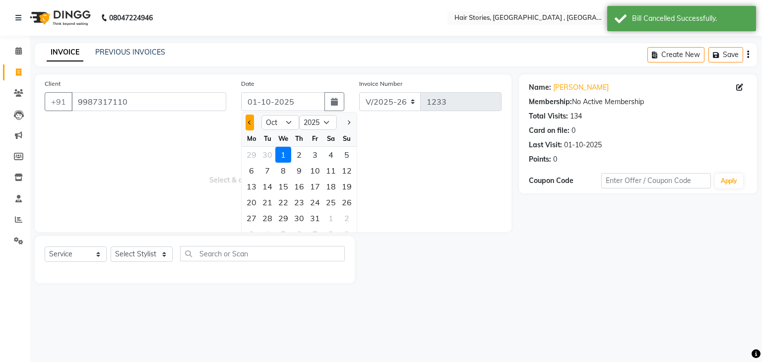
click at [247, 126] on button "Previous month" at bounding box center [250, 123] width 8 height 16
select select "9"
click at [269, 216] on div "30" at bounding box center [268, 218] width 16 height 16
type input "[DATE]"
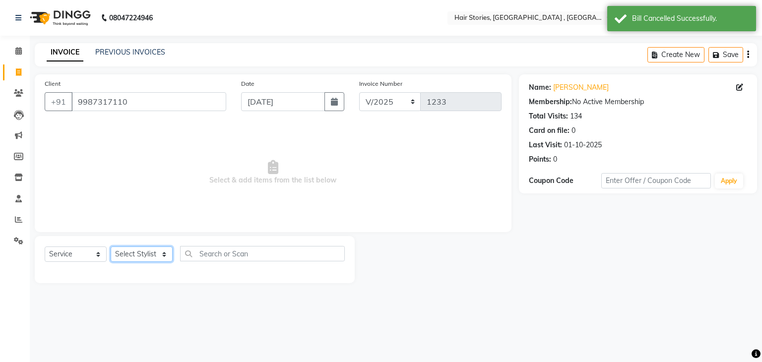
click at [155, 249] on select "Select Stylist [PERSON_NAME] [PERSON_NAME] Freelancer [PERSON_NAME] Neha [PERSO…" at bounding box center [142, 254] width 62 height 15
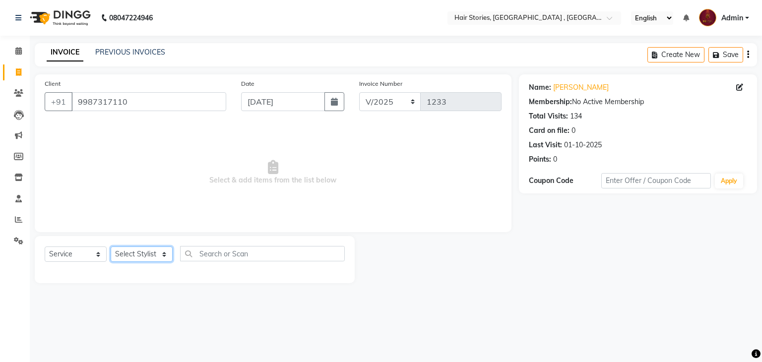
select select "12002"
click at [111, 247] on select "Select Stylist [PERSON_NAME] [PERSON_NAME] Freelancer [PERSON_NAME] Neha [PERSO…" at bounding box center [142, 254] width 62 height 15
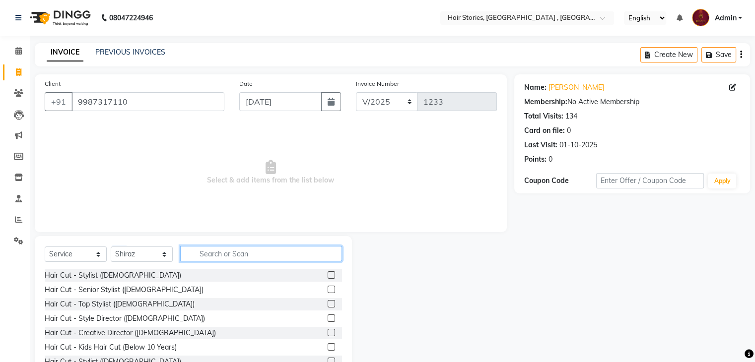
click at [201, 252] on input "text" at bounding box center [261, 253] width 162 height 15
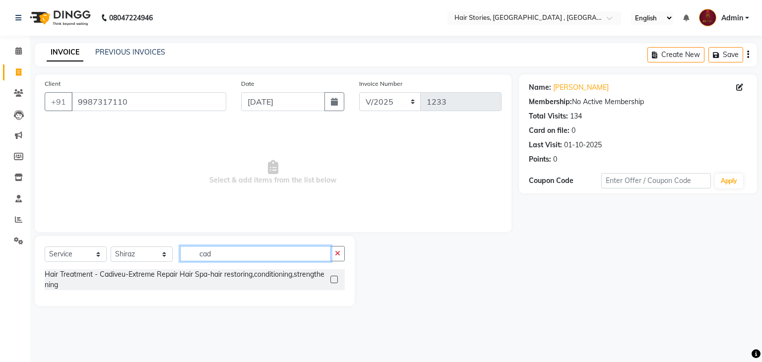
type input "cad"
click at [332, 279] on label at bounding box center [333, 279] width 7 height 7
click at [332, 279] on input "checkbox" at bounding box center [333, 280] width 6 height 6
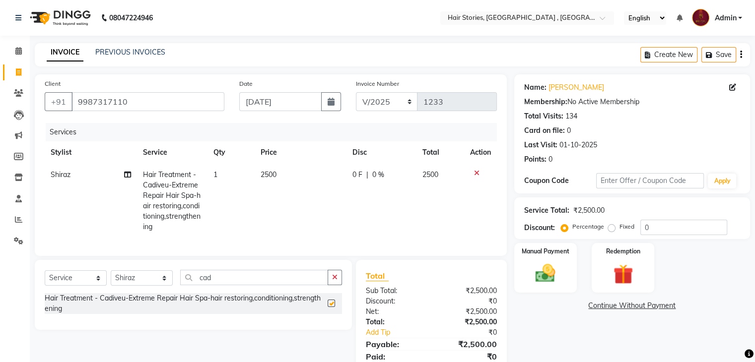
checkbox input "false"
click at [368, 171] on div "0 F | 0 %" at bounding box center [381, 175] width 58 height 10
select select "12002"
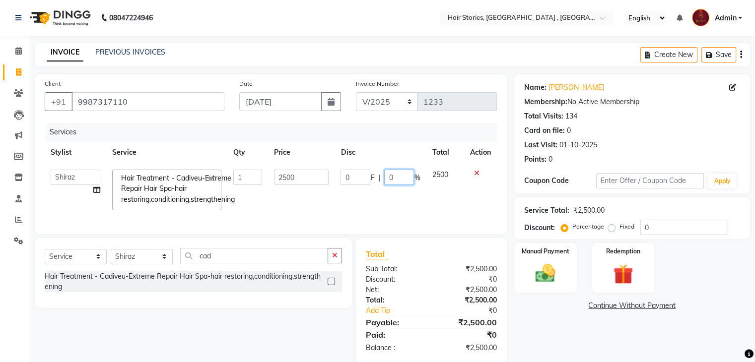
drag, startPoint x: 394, startPoint y: 175, endPoint x: 375, endPoint y: 174, distance: 18.9
click at [375, 174] on div "0 F | 0 %" at bounding box center [379, 177] width 79 height 15
type input "15"
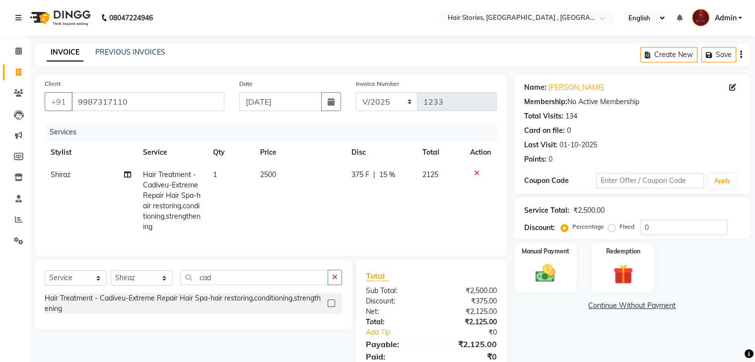
click at [528, 305] on link "Continue Without Payment" at bounding box center [632, 306] width 232 height 10
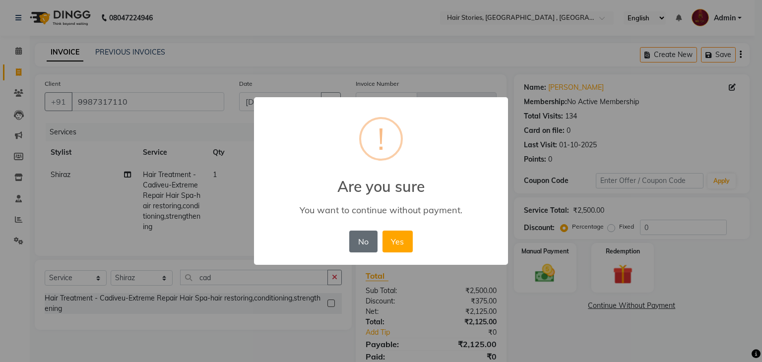
click at [355, 231] on button "No" at bounding box center [363, 242] width 28 height 22
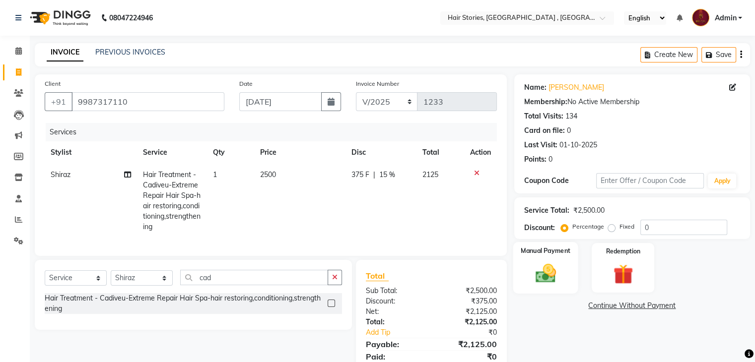
click at [542, 288] on div "Manual Payment" at bounding box center [545, 267] width 65 height 51
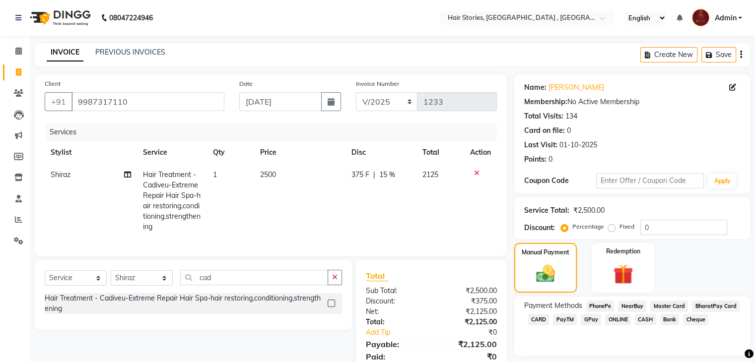
click at [645, 320] on span "CASH" at bounding box center [645, 319] width 21 height 11
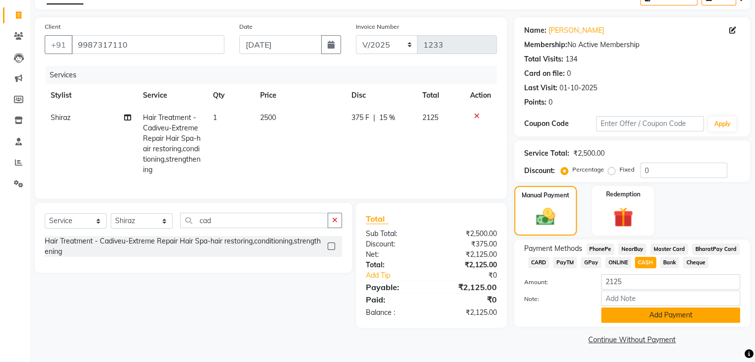
click at [685, 317] on button "Add Payment" at bounding box center [670, 315] width 139 height 15
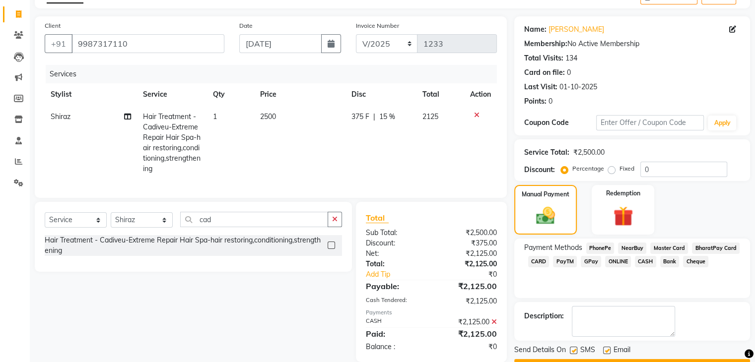
scroll to position [85, 0]
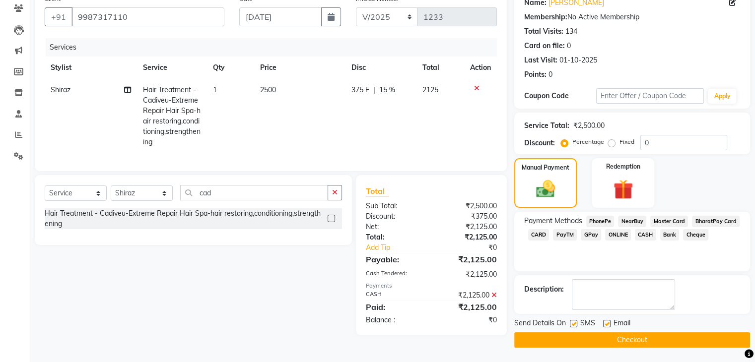
click at [606, 323] on label at bounding box center [606, 323] width 7 height 7
click at [606, 323] on input "checkbox" at bounding box center [606, 324] width 6 height 6
checkbox input "false"
click at [574, 322] on label at bounding box center [573, 323] width 7 height 7
click at [574, 322] on input "checkbox" at bounding box center [573, 324] width 6 height 6
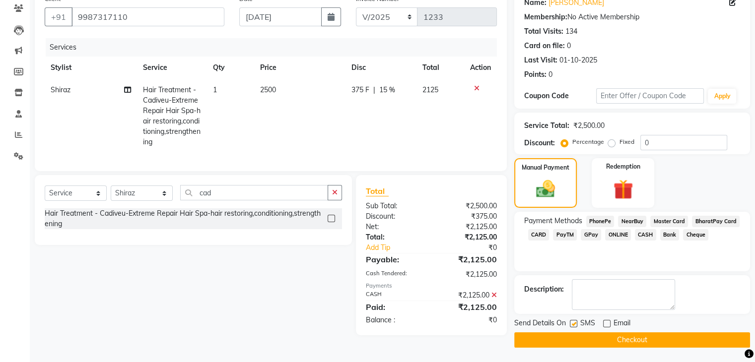
checkbox input "false"
click at [583, 340] on button "Checkout" at bounding box center [632, 339] width 236 height 15
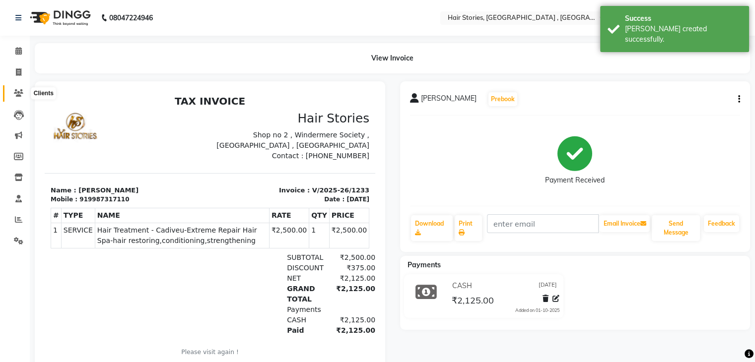
click at [15, 88] on span at bounding box center [18, 93] width 17 height 11
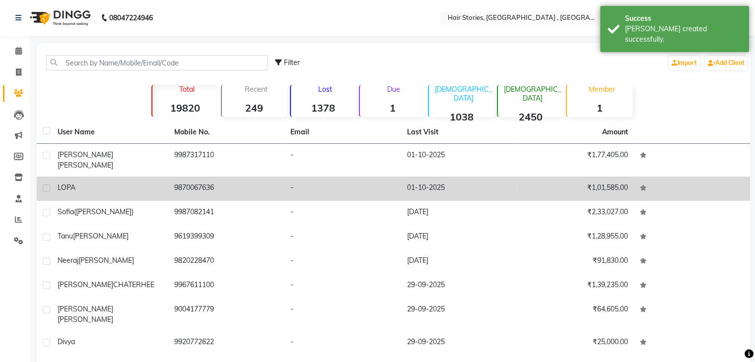
click at [96, 183] on div "LOPA" at bounding box center [110, 188] width 105 height 10
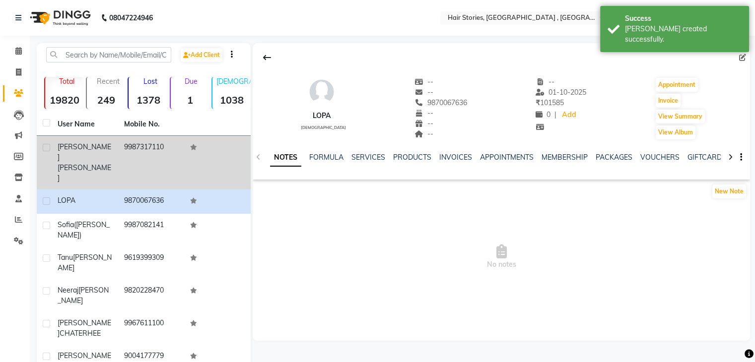
click at [72, 152] on td "[PERSON_NAME]" at bounding box center [85, 163] width 66 height 54
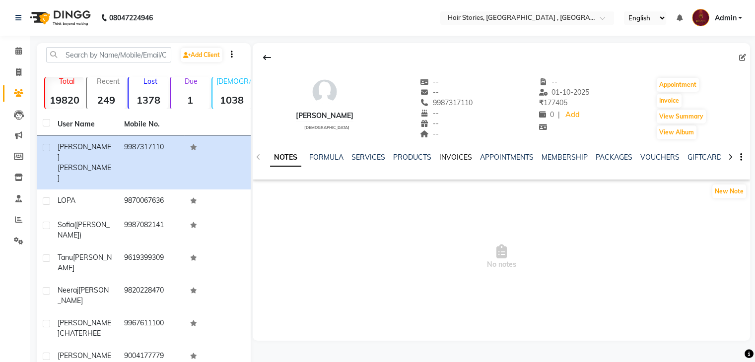
click at [448, 158] on link "INVOICES" at bounding box center [455, 157] width 33 height 9
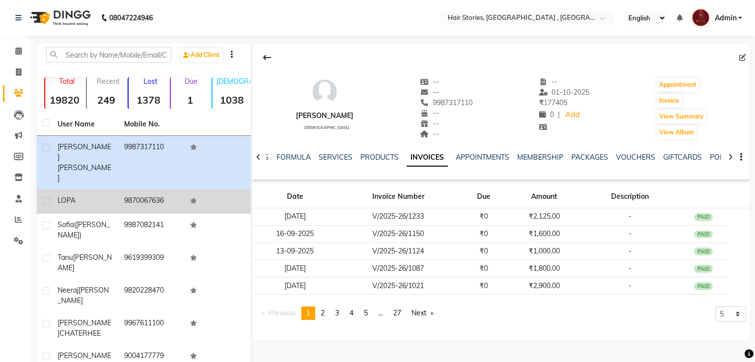
click at [66, 196] on span "LOPA" at bounding box center [67, 200] width 18 height 9
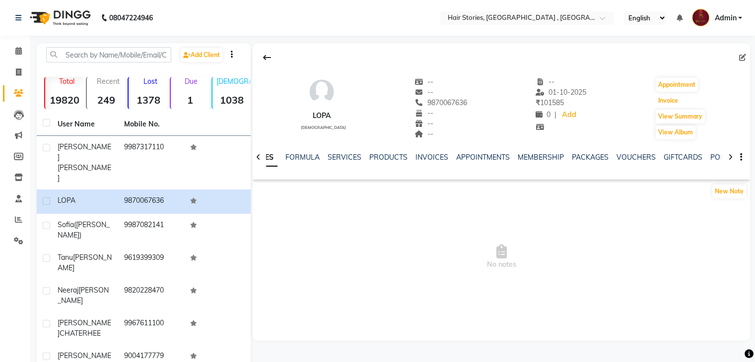
click at [679, 105] on button "Invoice" at bounding box center [668, 101] width 25 height 14
select select "service"
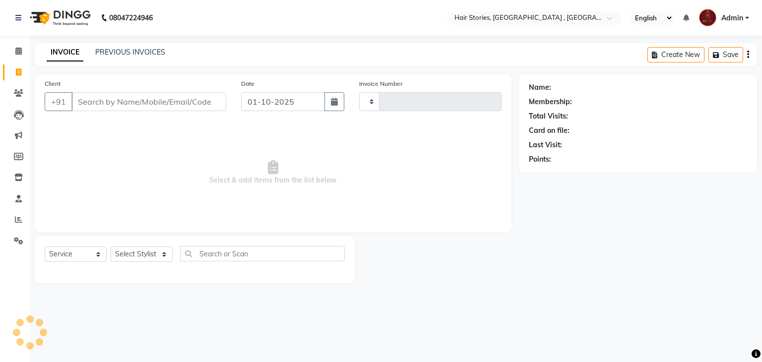
type input "1234"
select select "550"
type input "9870067636"
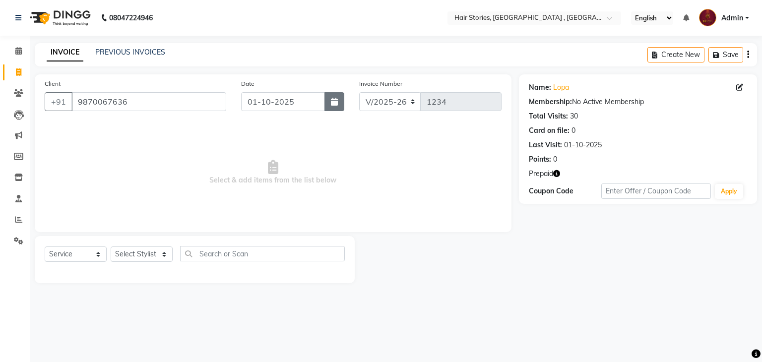
click at [344, 100] on button "button" at bounding box center [335, 101] width 20 height 19
select select "10"
select select "2025"
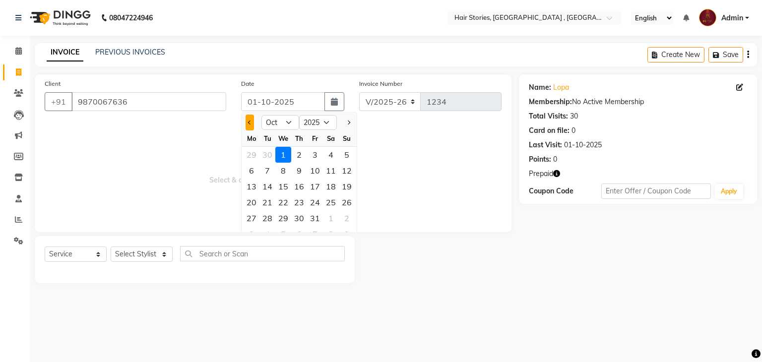
click at [248, 126] on button "Previous month" at bounding box center [250, 123] width 8 height 16
select select "9"
click at [266, 221] on div "30" at bounding box center [268, 218] width 16 height 16
type input "[DATE]"
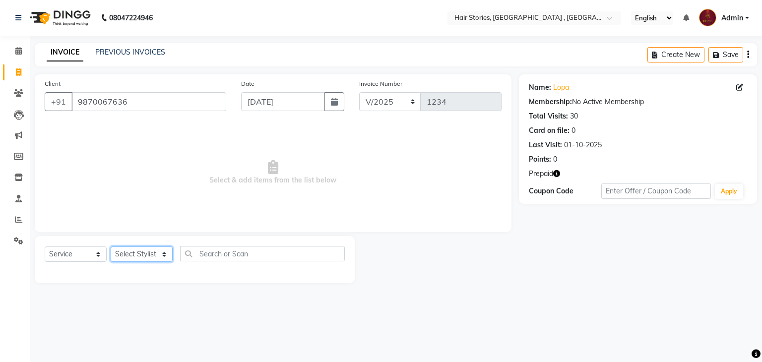
click at [144, 256] on select "Select Stylist [PERSON_NAME] [PERSON_NAME] Freelancer [PERSON_NAME] Neha [PERSO…" at bounding box center [142, 254] width 62 height 15
select select "7131"
click at [111, 247] on select "Select Stylist [PERSON_NAME] [PERSON_NAME] Freelancer [PERSON_NAME] Neha [PERSO…" at bounding box center [142, 254] width 62 height 15
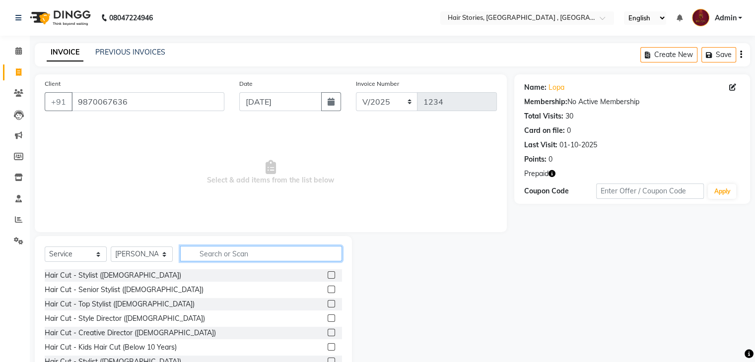
click at [198, 249] on input "text" at bounding box center [261, 253] width 162 height 15
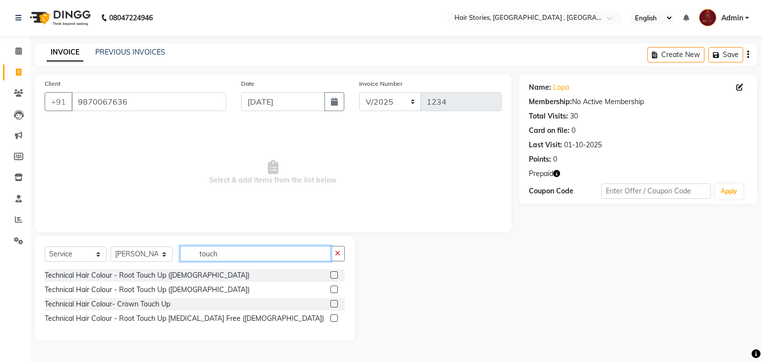
type input "touch"
click at [334, 288] on label at bounding box center [333, 289] width 7 height 7
click at [334, 288] on input "checkbox" at bounding box center [333, 290] width 6 height 6
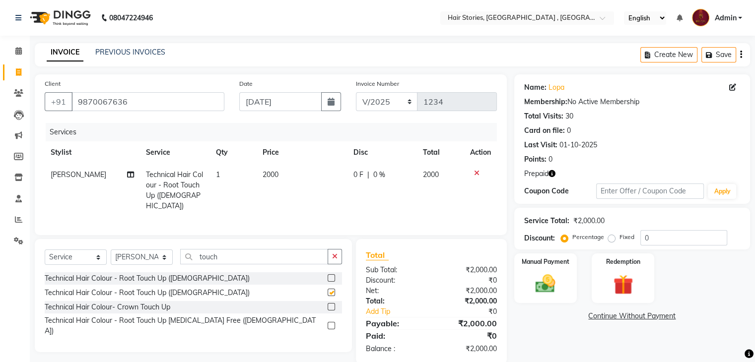
checkbox input "false"
click at [272, 187] on td "2000" at bounding box center [302, 191] width 91 height 54
select select "7131"
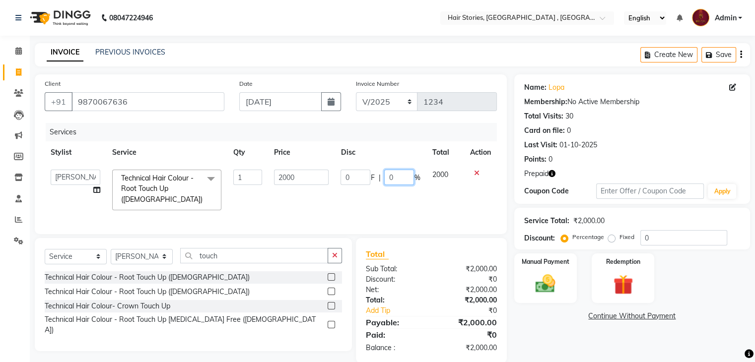
click at [384, 180] on input "0" at bounding box center [399, 177] width 30 height 15
click at [550, 254] on div "Manual Payment" at bounding box center [545, 278] width 65 height 51
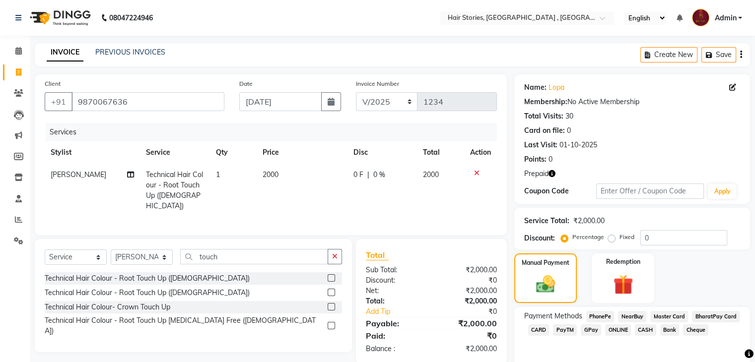
click at [647, 335] on span "CASH" at bounding box center [645, 330] width 21 height 11
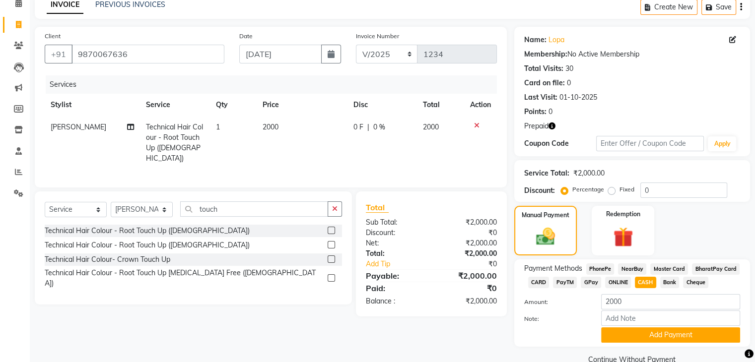
scroll to position [68, 0]
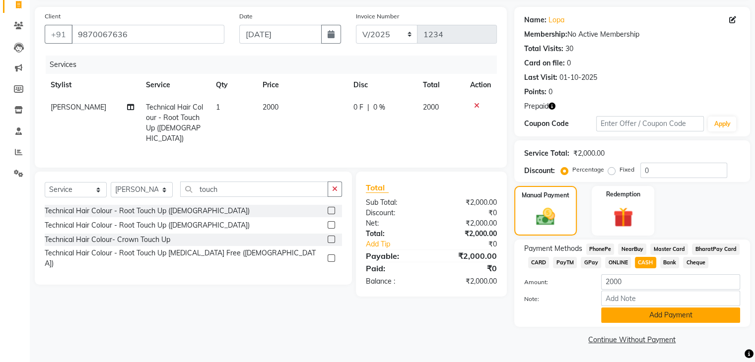
click at [668, 313] on button "Add Payment" at bounding box center [670, 315] width 139 height 15
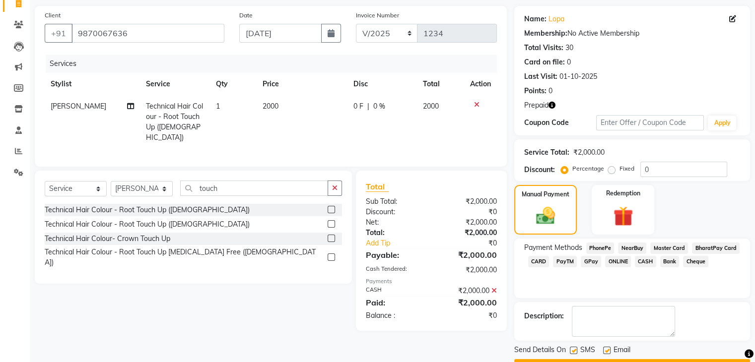
click at [605, 350] on label at bounding box center [606, 350] width 7 height 7
click at [605, 350] on input "checkbox" at bounding box center [606, 351] width 6 height 6
checkbox input "false"
click at [573, 350] on label at bounding box center [573, 350] width 7 height 7
click at [573, 350] on input "checkbox" at bounding box center [573, 351] width 6 height 6
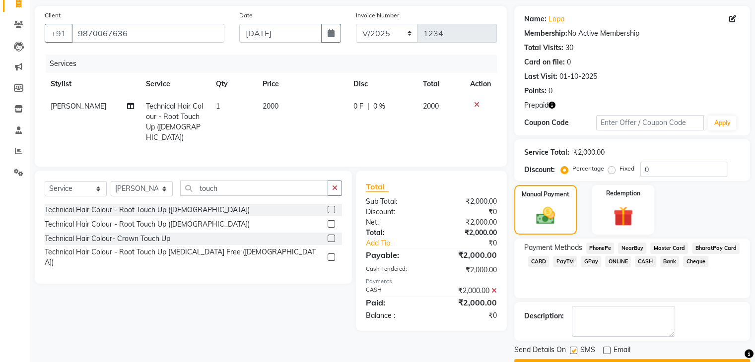
checkbox input "false"
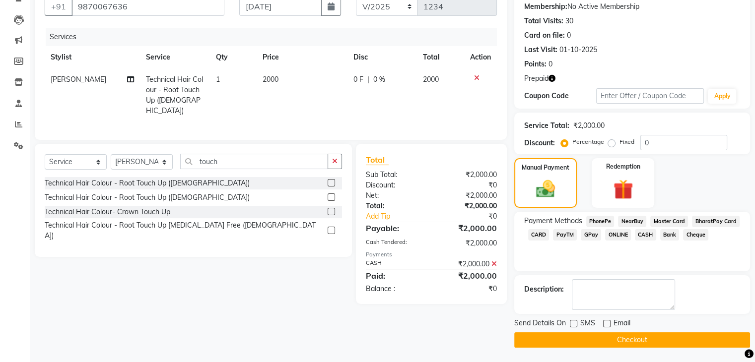
click at [655, 337] on button "Checkout" at bounding box center [632, 339] width 236 height 15
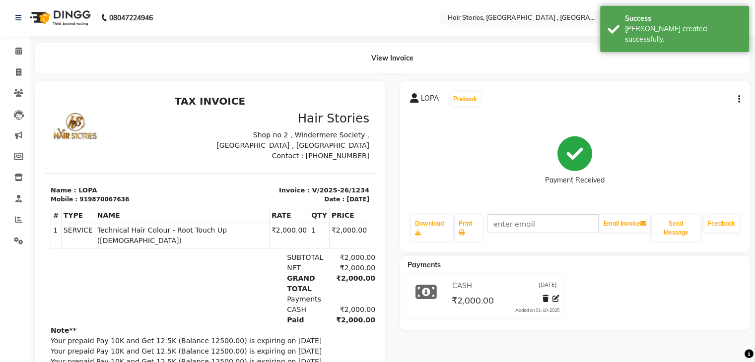
click at [739, 99] on icon "button" at bounding box center [739, 99] width 2 height 0
click at [694, 83] on div "Split Service Amount" at bounding box center [689, 87] width 68 height 12
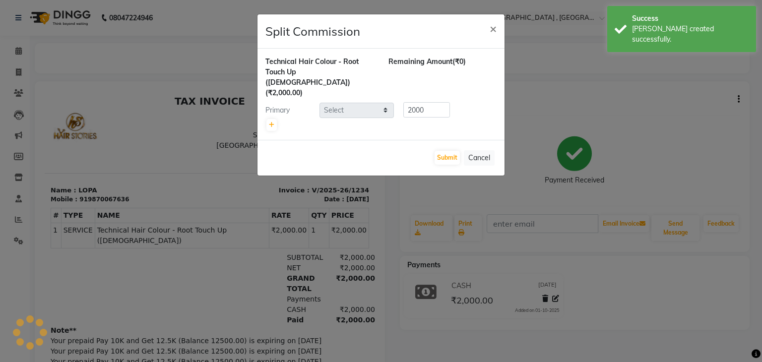
select select "7131"
click at [274, 119] on link at bounding box center [271, 125] width 10 height 12
type input "1000"
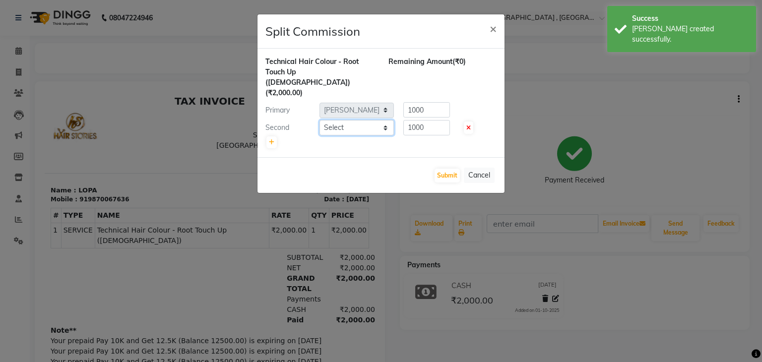
click at [338, 120] on select "Select [PERSON_NAME] [PERSON_NAME] Freelancer [PERSON_NAME] Neha [PERSON_NAME] …" at bounding box center [357, 127] width 74 height 15
select select "7169"
click at [320, 120] on select "Select [PERSON_NAME] [PERSON_NAME] Freelancer [PERSON_NAME] Neha [PERSON_NAME] …" at bounding box center [357, 127] width 74 height 15
click at [455, 169] on button "Submit" at bounding box center [447, 176] width 25 height 14
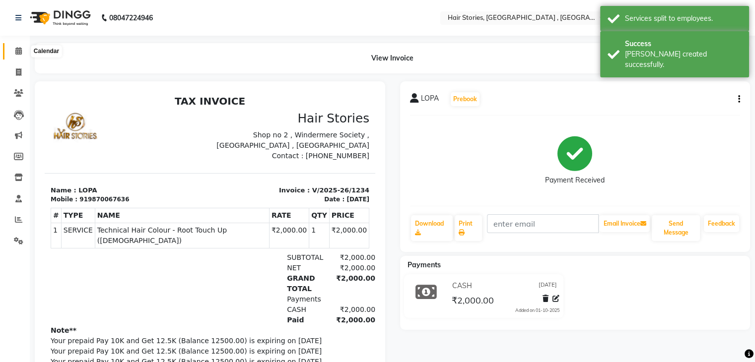
click at [16, 54] on icon at bounding box center [18, 50] width 6 height 7
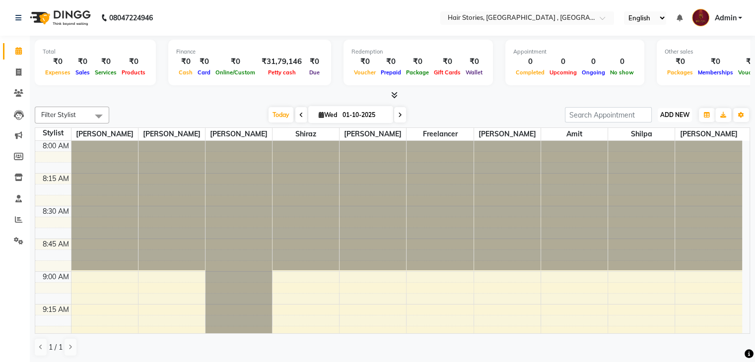
click at [675, 119] on button "ADD NEW Toggle Dropdown" at bounding box center [675, 115] width 34 height 14
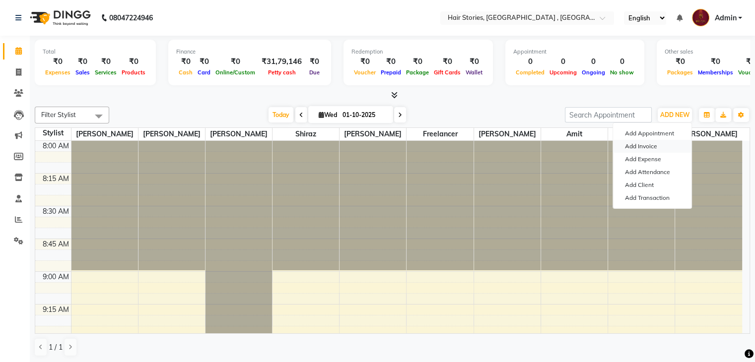
click at [634, 143] on link "Add Invoice" at bounding box center [652, 146] width 78 height 13
select select "service"
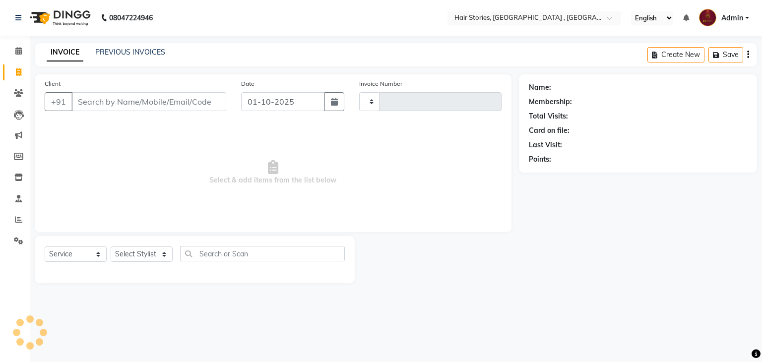
type input "1235"
select select "550"
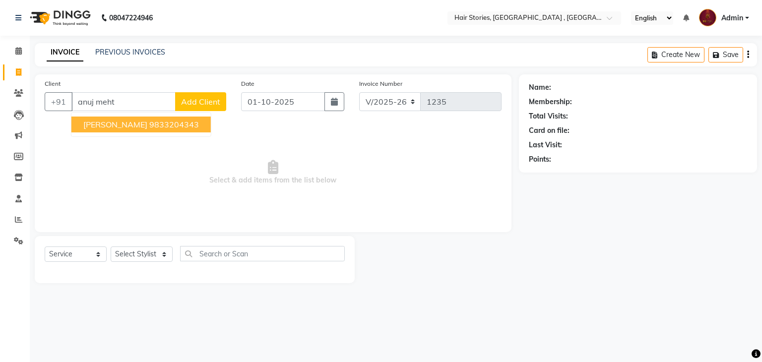
click at [161, 128] on ngb-highlight "9833204343" at bounding box center [174, 125] width 50 height 10
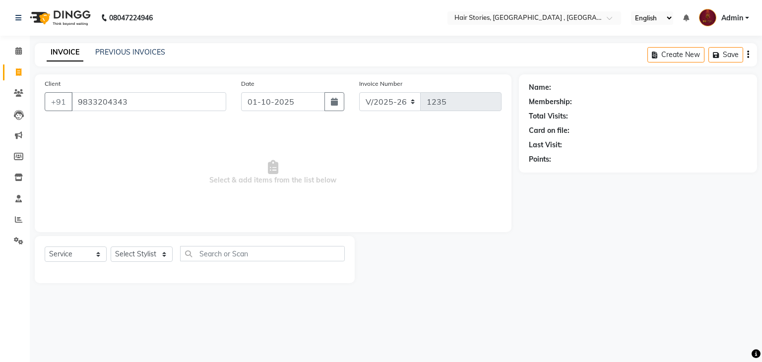
type input "9833204343"
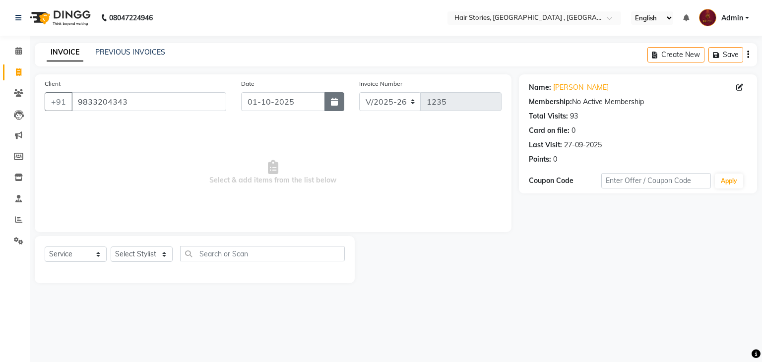
click at [329, 104] on button "button" at bounding box center [335, 101] width 20 height 19
select select "10"
select select "2025"
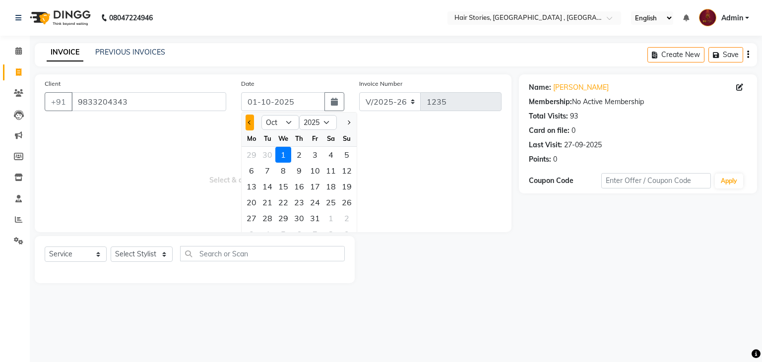
click at [248, 125] on button "Previous month" at bounding box center [250, 123] width 8 height 16
select select "9"
click at [261, 214] on div "30" at bounding box center [268, 218] width 16 height 16
type input "[DATE]"
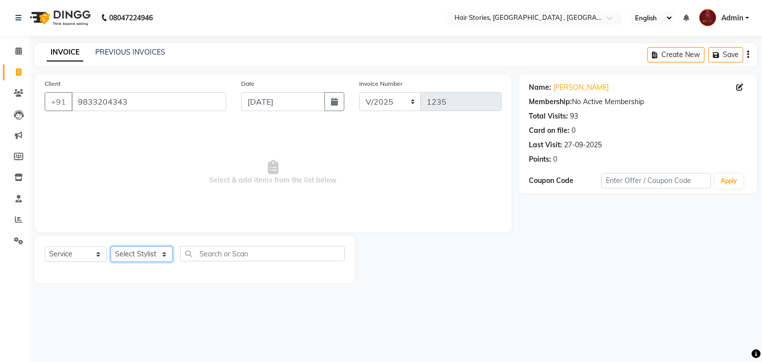
click at [142, 254] on select "Select Stylist [PERSON_NAME] [PERSON_NAME] Freelancer [PERSON_NAME] Neha [PERSO…" at bounding box center [142, 254] width 62 height 15
select select "61983"
click at [111, 247] on select "Select Stylist [PERSON_NAME] [PERSON_NAME] Freelancer [PERSON_NAME] Neha [PERSO…" at bounding box center [142, 254] width 62 height 15
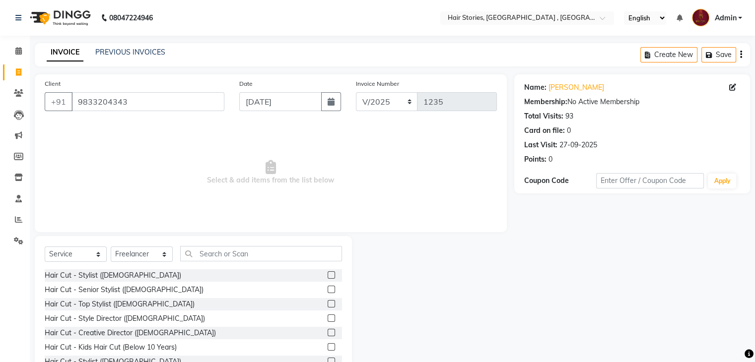
click at [328, 334] on label at bounding box center [331, 332] width 7 height 7
click at [328, 334] on input "checkbox" at bounding box center [331, 333] width 6 height 6
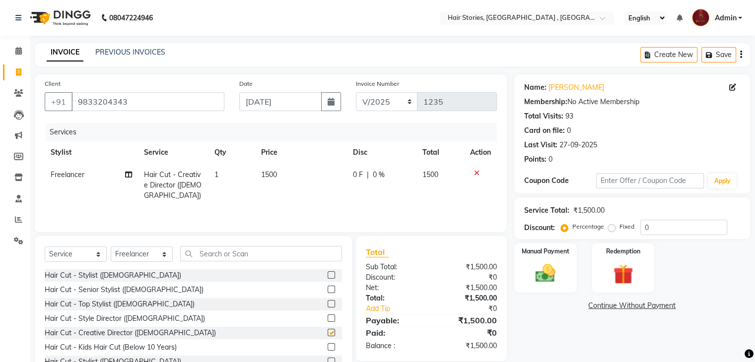
checkbox input "false"
click at [541, 276] on img at bounding box center [544, 274] width 33 height 24
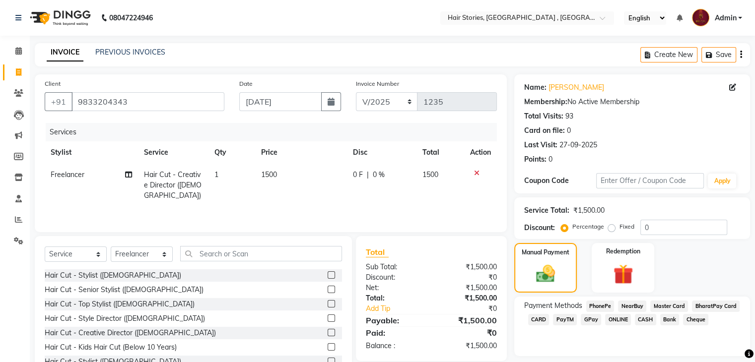
click at [584, 321] on span "GPay" at bounding box center [591, 319] width 20 height 11
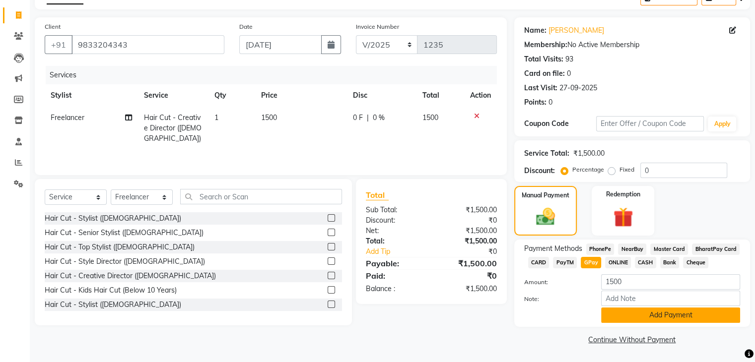
click at [681, 321] on button "Add Payment" at bounding box center [670, 315] width 139 height 15
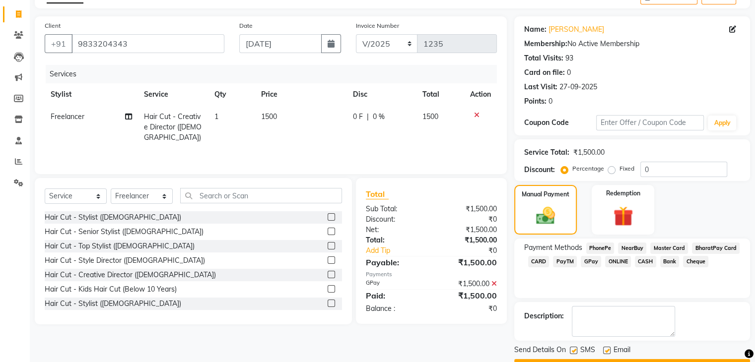
scroll to position [85, 0]
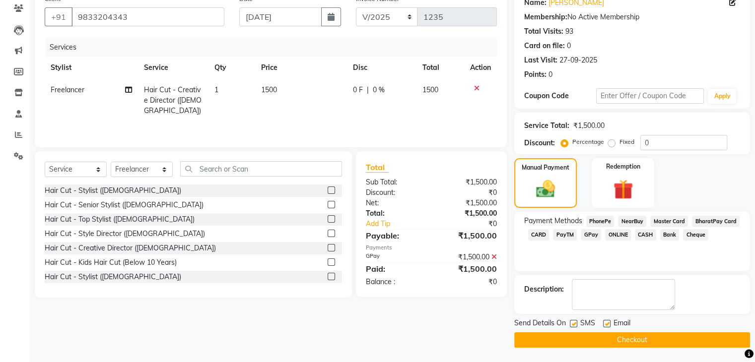
click at [608, 321] on label at bounding box center [606, 323] width 7 height 7
click at [608, 321] on input "checkbox" at bounding box center [606, 324] width 6 height 6
checkbox input "false"
click at [570, 325] on label at bounding box center [573, 323] width 7 height 7
click at [570, 325] on input "checkbox" at bounding box center [573, 324] width 6 height 6
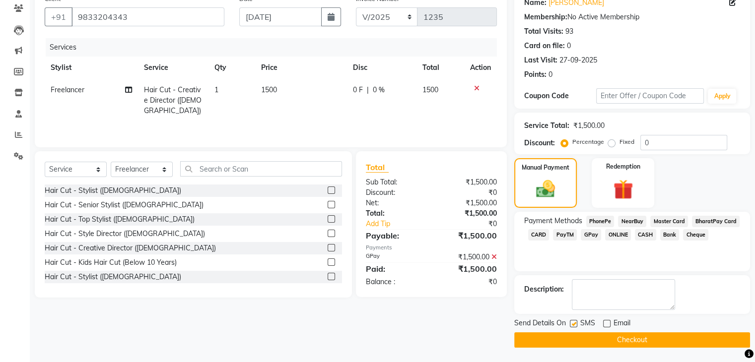
checkbox input "false"
click at [575, 339] on button "Checkout" at bounding box center [632, 339] width 236 height 15
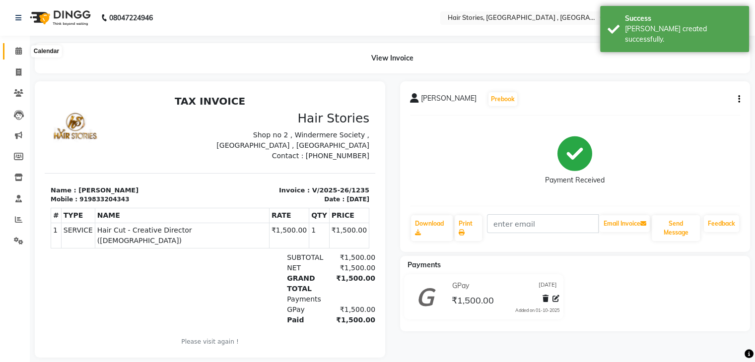
click at [18, 51] on icon at bounding box center [18, 50] width 6 height 7
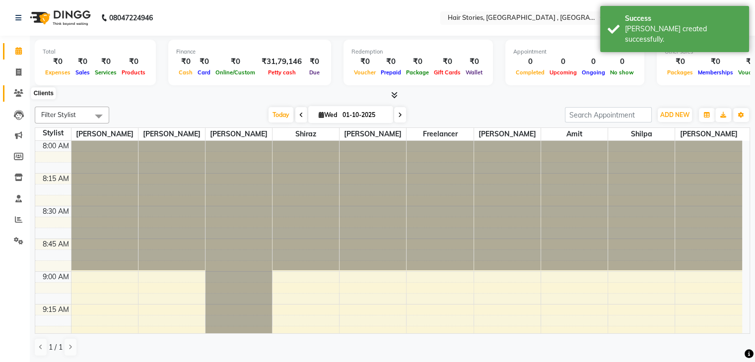
click at [19, 91] on icon at bounding box center [18, 92] width 9 height 7
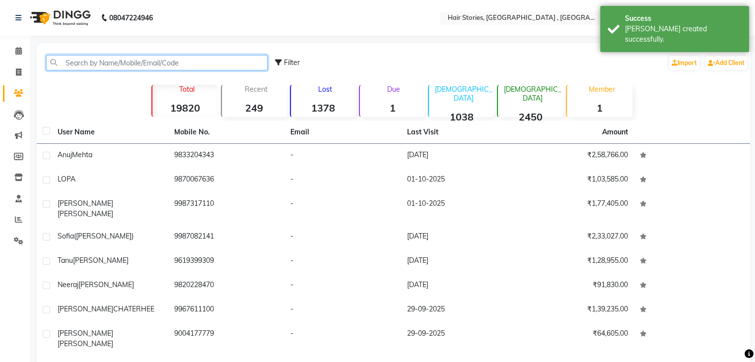
click at [110, 60] on input "text" at bounding box center [156, 62] width 221 height 15
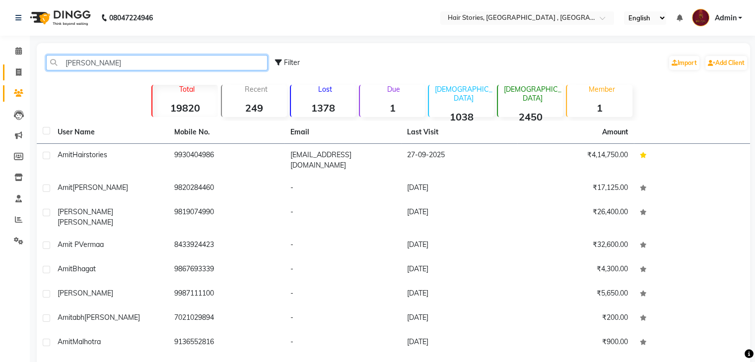
drag, startPoint x: 95, startPoint y: 57, endPoint x: 10, endPoint y: 70, distance: 85.9
click at [10, 70] on app-home "08047224946 Select Location × Hair Stories, Oshiwara , Andheri West English ENG…" at bounding box center [377, 223] width 755 height 447
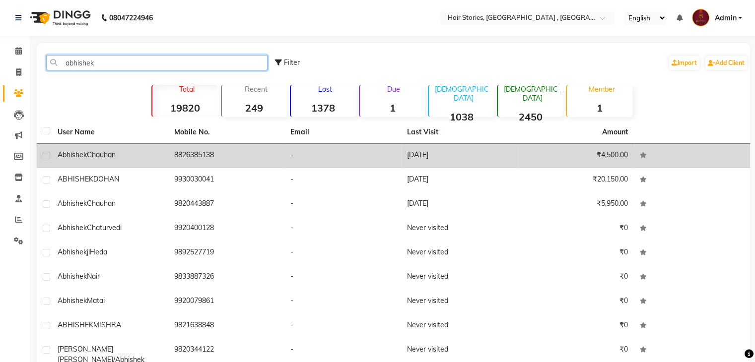
type input "abhishek"
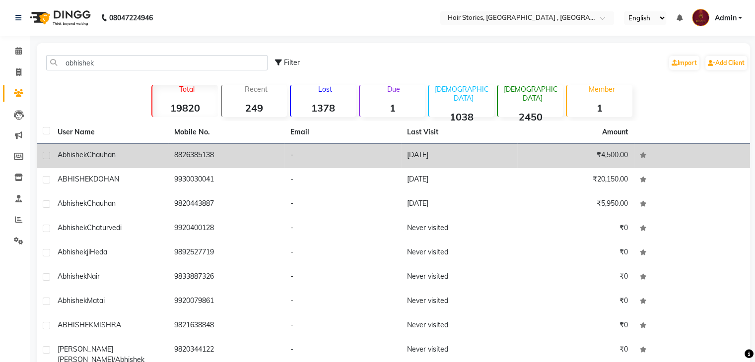
click at [96, 152] on span "Chauhan" at bounding box center [101, 154] width 29 height 9
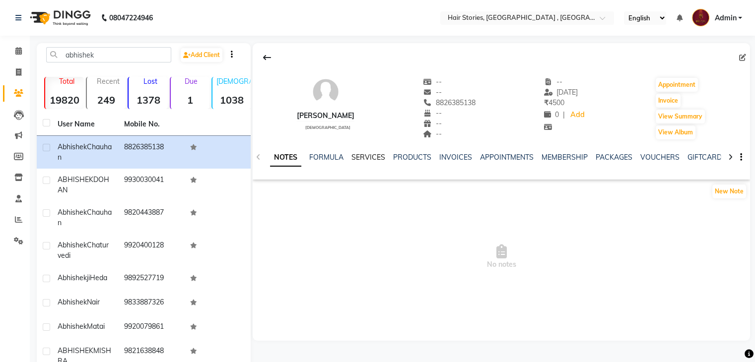
click at [359, 159] on link "SERVICES" at bounding box center [368, 157] width 34 height 9
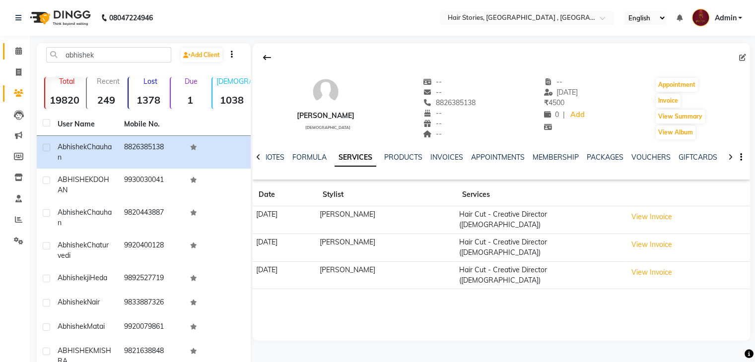
click at [16, 56] on span at bounding box center [18, 51] width 17 height 11
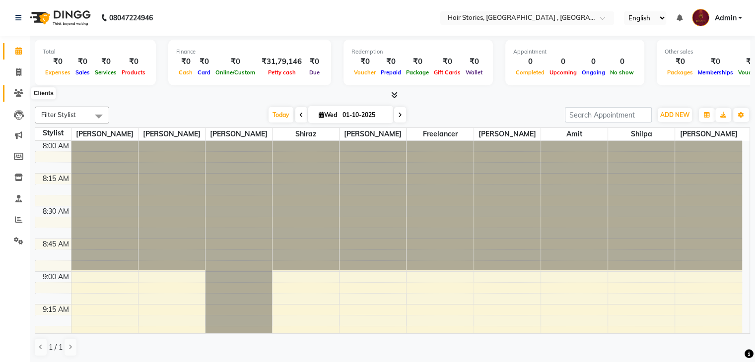
click at [14, 97] on icon at bounding box center [18, 92] width 9 height 7
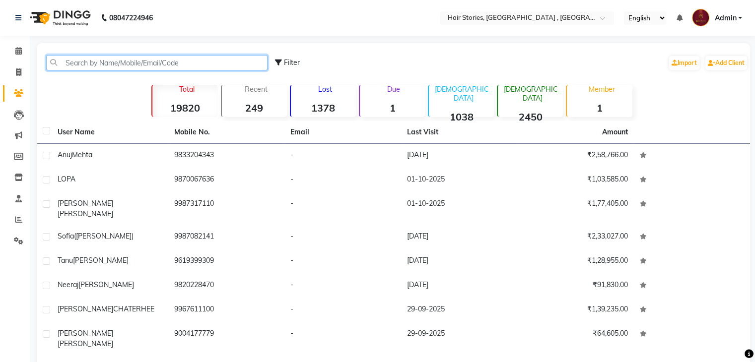
click at [137, 66] on input "text" at bounding box center [156, 62] width 221 height 15
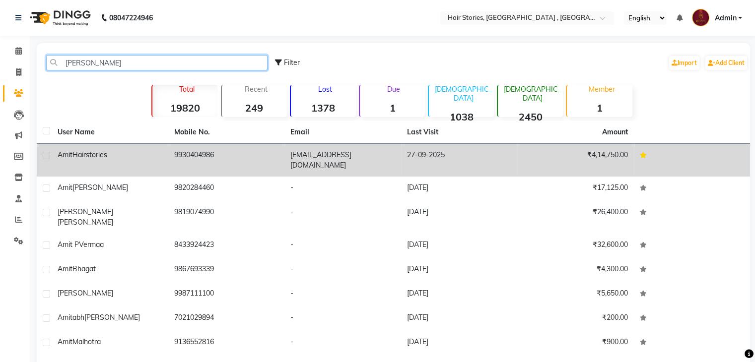
type input "[PERSON_NAME]"
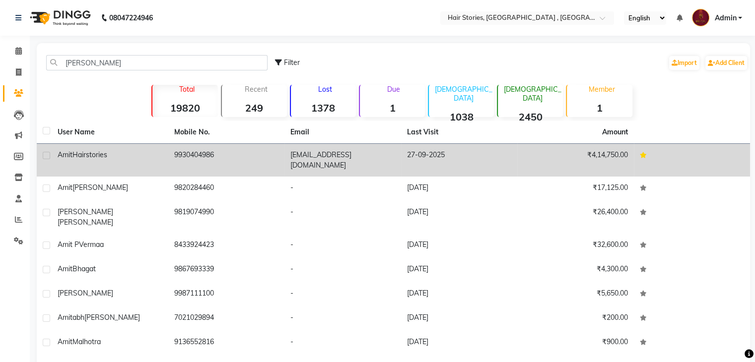
click at [142, 158] on div "Amit Hairstories" at bounding box center [110, 155] width 105 height 10
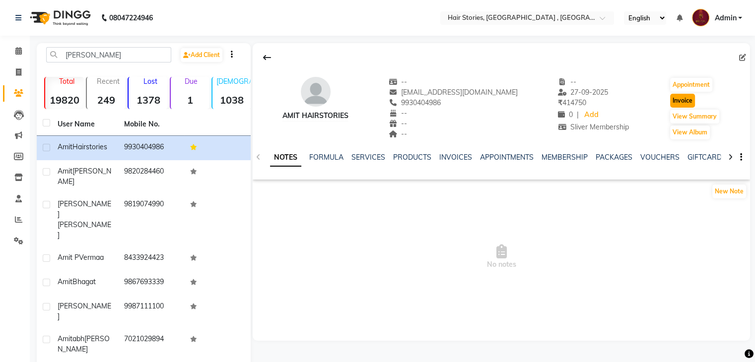
click at [684, 98] on button "Invoice" at bounding box center [682, 101] width 25 height 14
select select "service"
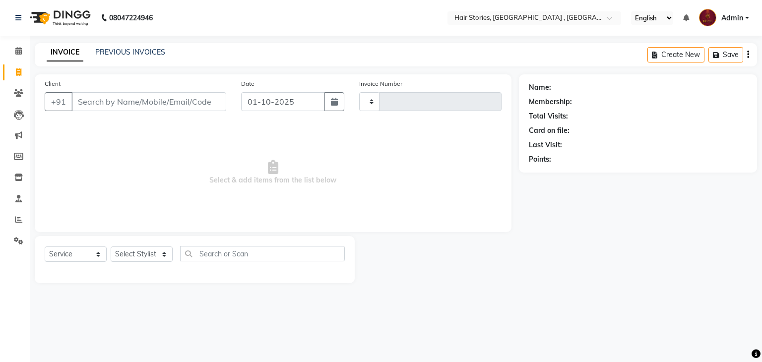
type input "1236"
select select "550"
type input "9930404986"
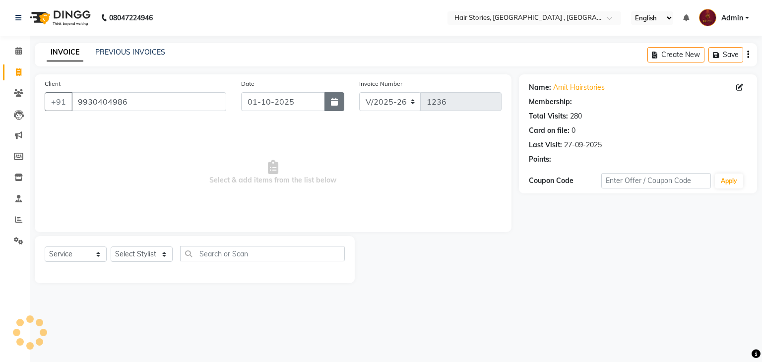
click at [326, 106] on button "button" at bounding box center [335, 101] width 20 height 19
select select "10"
select select "2025"
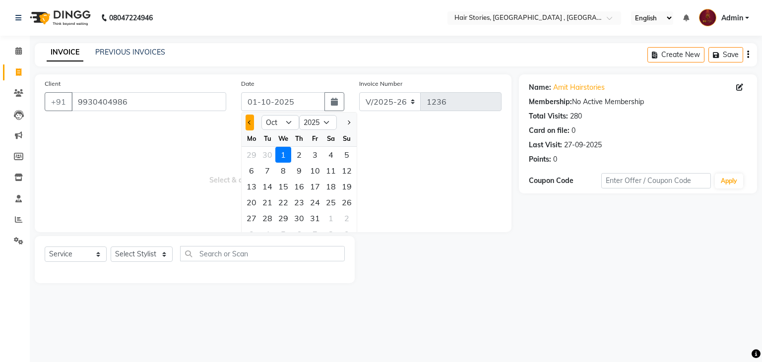
click at [249, 124] on span "Previous month" at bounding box center [250, 123] width 4 height 4
select select "9"
click at [270, 219] on div "30" at bounding box center [268, 218] width 16 height 16
type input "[DATE]"
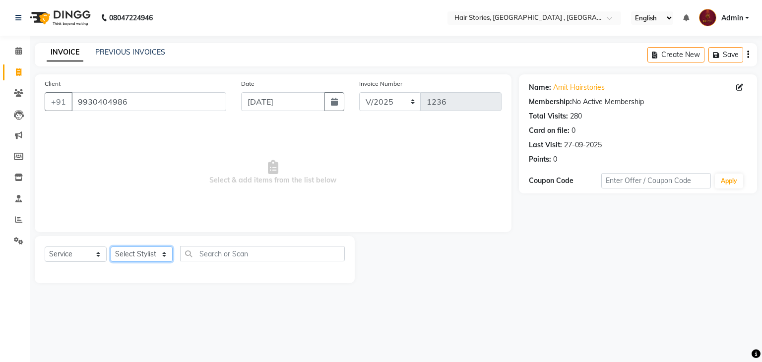
click at [148, 255] on select "Select Stylist [PERSON_NAME] [PERSON_NAME] Freelancer [PERSON_NAME] Neha [PERSO…" at bounding box center [142, 254] width 62 height 15
select select "12002"
click at [111, 247] on select "Select Stylist [PERSON_NAME] [PERSON_NAME] Freelancer [PERSON_NAME] Neha [PERSO…" at bounding box center [142, 254] width 62 height 15
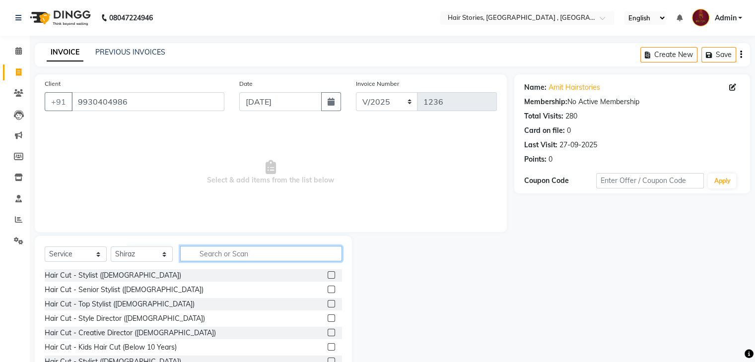
click at [297, 260] on input "text" at bounding box center [261, 253] width 162 height 15
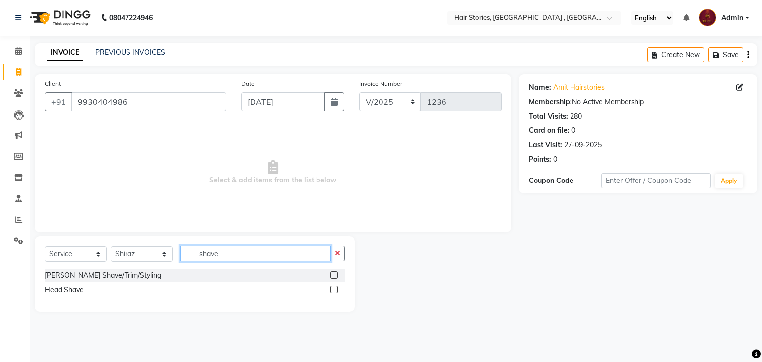
type input "shave"
click at [332, 271] on label at bounding box center [333, 274] width 7 height 7
click at [332, 272] on input "checkbox" at bounding box center [333, 275] width 6 height 6
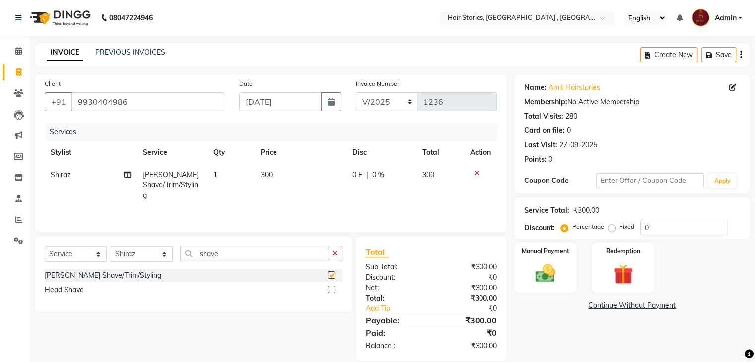
checkbox input "false"
drag, startPoint x: 248, startPoint y: 253, endPoint x: 133, endPoint y: 244, distance: 114.5
click at [133, 244] on div "Select Service Product Membership Package Voucher Prepaid Gift Card Select Styl…" at bounding box center [193, 274] width 317 height 76
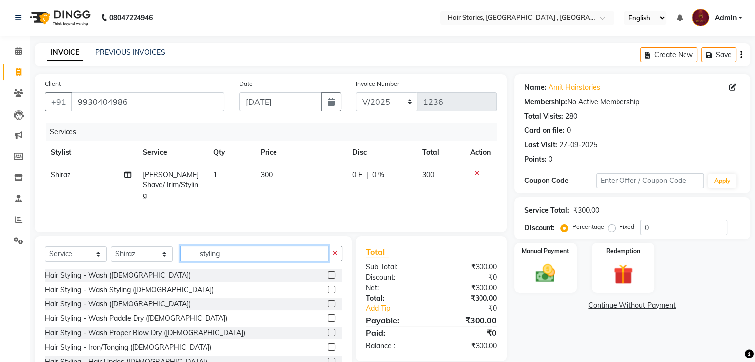
type input "styling"
click at [328, 292] on label at bounding box center [331, 289] width 7 height 7
click at [328, 292] on input "checkbox" at bounding box center [331, 290] width 6 height 6
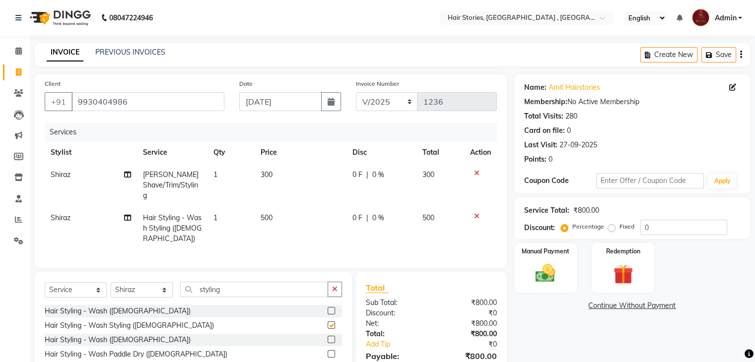
checkbox input "false"
click at [274, 215] on td "500" at bounding box center [301, 228] width 92 height 43
select select "12002"
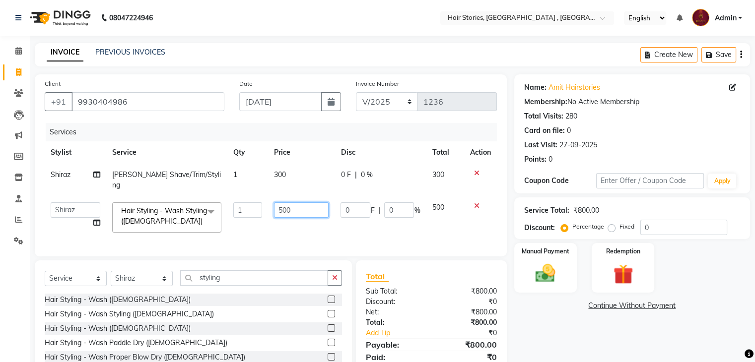
drag, startPoint x: 291, startPoint y: 207, endPoint x: 255, endPoint y: 207, distance: 36.7
click at [255, 207] on tr "[PERSON_NAME] [PERSON_NAME] Freelancer [PERSON_NAME] Neha [PERSON_NAME] [PERSON…" at bounding box center [271, 218] width 452 height 42
type input "600"
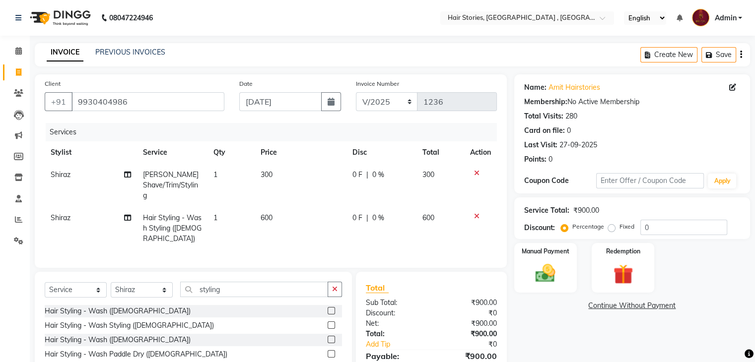
click at [556, 315] on div "Name: Amit Hairstories Membership: No Active Membership Total Visits: 280 Card …" at bounding box center [635, 246] width 243 height 344
click at [551, 257] on div "Manual Payment" at bounding box center [545, 267] width 65 height 51
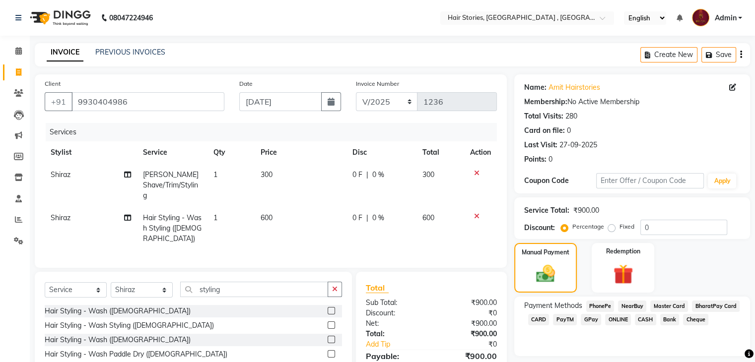
click at [597, 321] on span "GPay" at bounding box center [591, 319] width 20 height 11
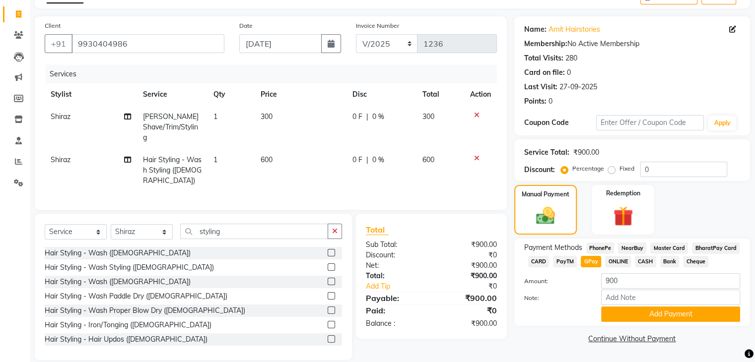
click at [682, 325] on div "Payment Methods PhonePe NearBuy Master Card BharatPay Card CARD PayTM GPay ONLI…" at bounding box center [632, 282] width 236 height 87
click at [682, 318] on button "Add Payment" at bounding box center [670, 314] width 139 height 15
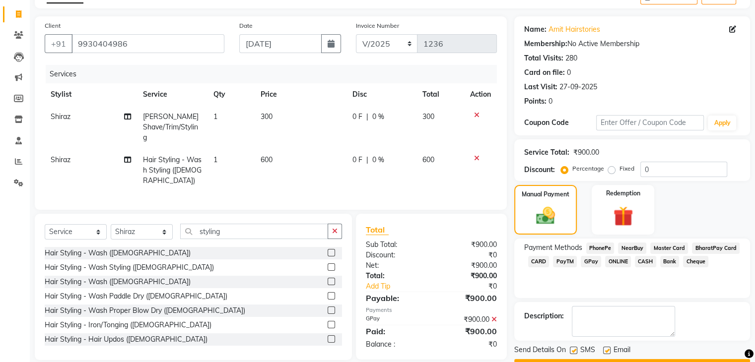
scroll to position [85, 0]
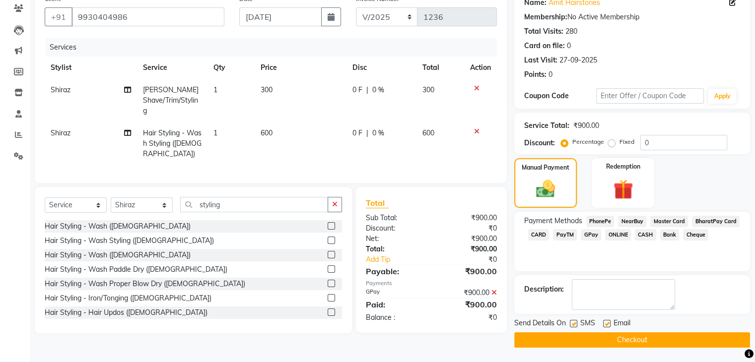
click at [607, 324] on label at bounding box center [606, 323] width 7 height 7
click at [607, 324] on input "checkbox" at bounding box center [606, 324] width 6 height 6
checkbox input "false"
click at [576, 324] on label at bounding box center [573, 323] width 7 height 7
click at [576, 324] on input "checkbox" at bounding box center [573, 324] width 6 height 6
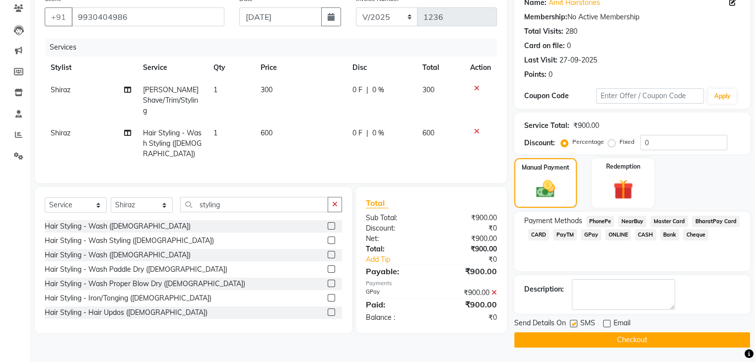
checkbox input "false"
click at [582, 337] on button "Checkout" at bounding box center [632, 339] width 236 height 15
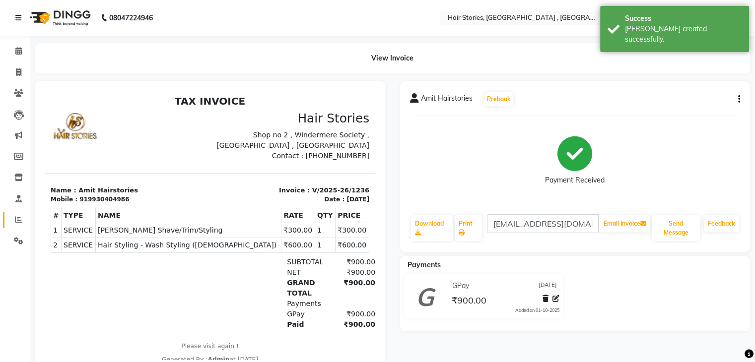
click at [12, 213] on link "Reports" at bounding box center [15, 220] width 24 height 16
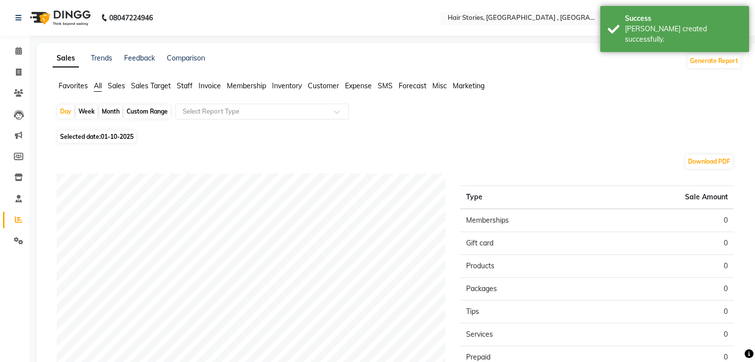
click at [77, 110] on div "Week" at bounding box center [86, 112] width 21 height 14
select select "10"
select select "2025"
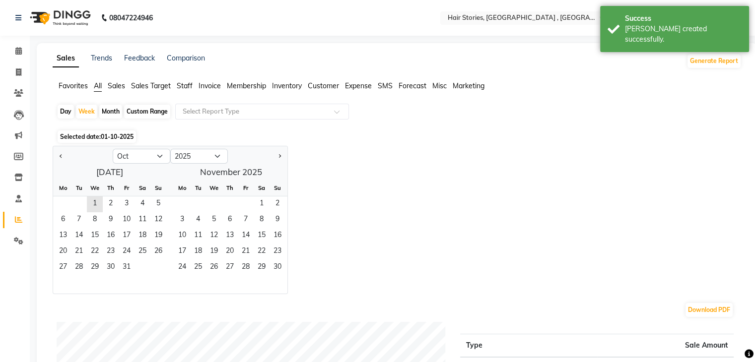
click at [65, 112] on div "Day" at bounding box center [66, 112] width 16 height 14
select select "10"
select select "2025"
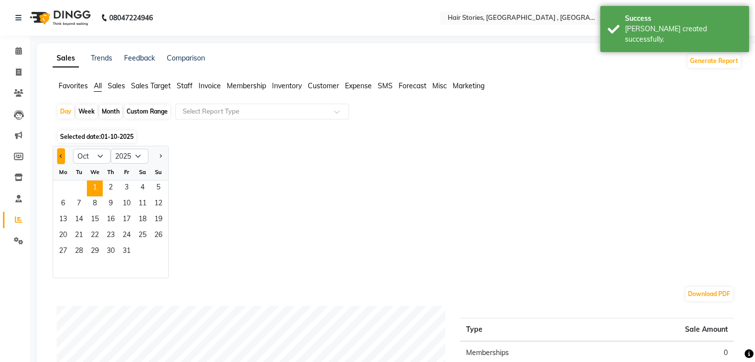
click at [61, 155] on span "Previous month" at bounding box center [61, 155] width 3 height 3
select select "9"
click at [77, 253] on span "30" at bounding box center [79, 252] width 16 height 16
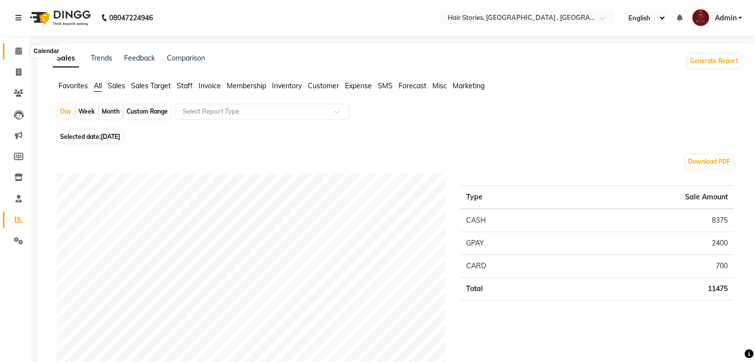
click at [17, 50] on icon at bounding box center [18, 50] width 6 height 7
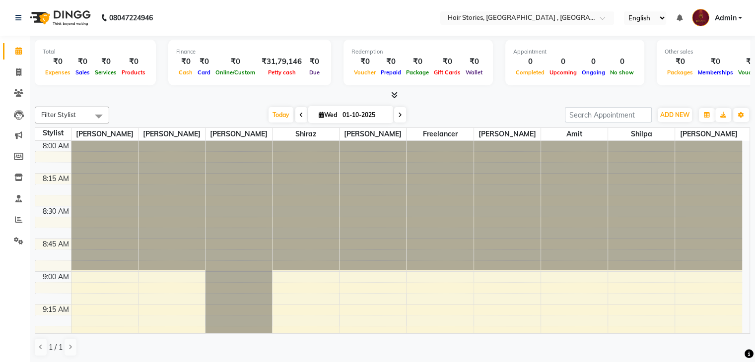
click at [17, 50] on icon at bounding box center [18, 50] width 6 height 7
click at [15, 223] on icon at bounding box center [18, 219] width 7 height 7
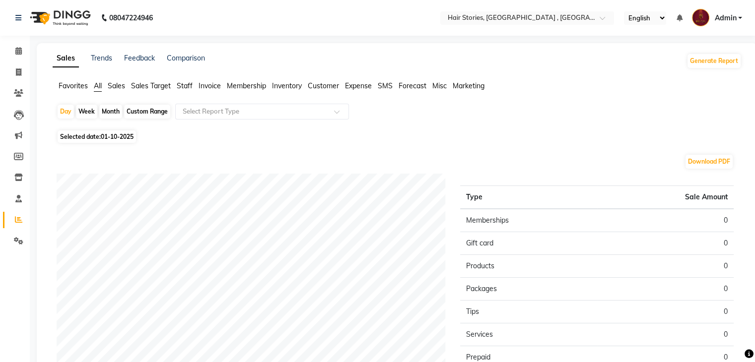
click at [109, 116] on div "Month" at bounding box center [110, 112] width 23 height 14
select select "10"
select select "2025"
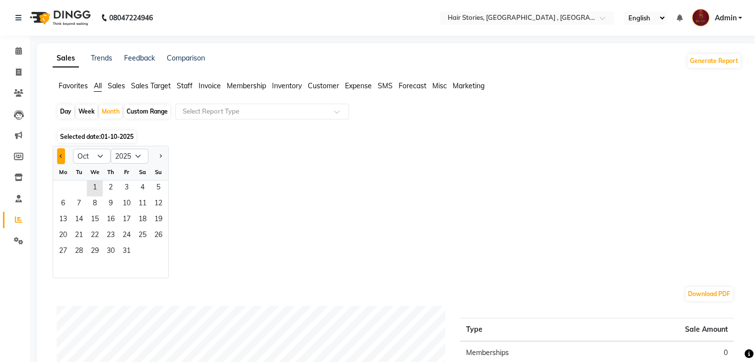
click at [60, 158] on button "Previous month" at bounding box center [61, 156] width 8 height 16
select select "9"
click at [62, 189] on span "1" at bounding box center [63, 189] width 16 height 16
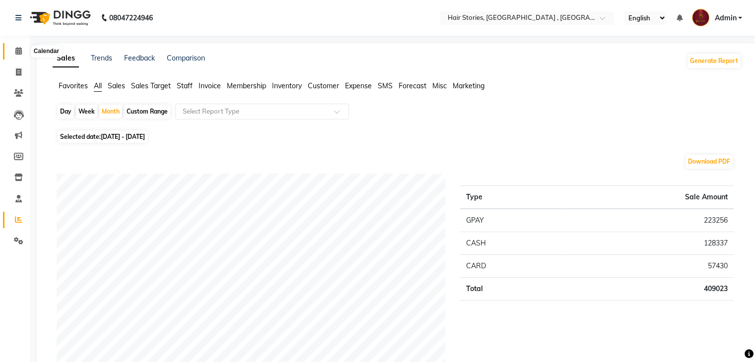
click at [19, 51] on icon at bounding box center [18, 50] width 6 height 7
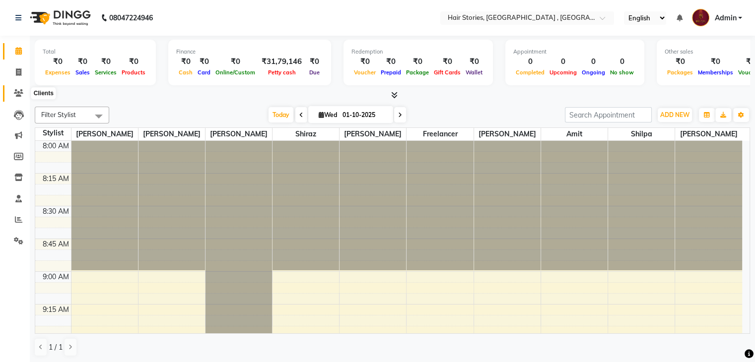
click at [17, 91] on icon at bounding box center [18, 92] width 9 height 7
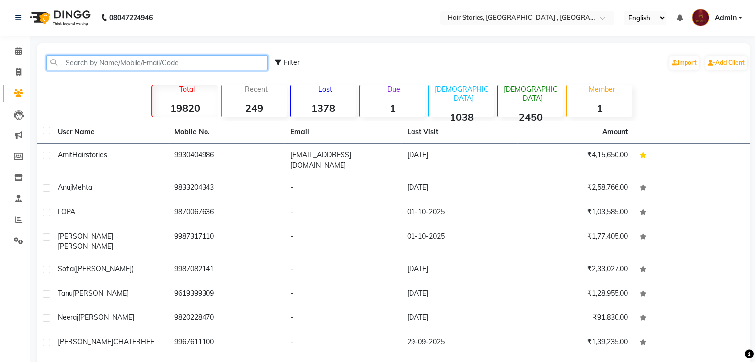
click at [89, 62] on input "text" at bounding box center [156, 62] width 221 height 15
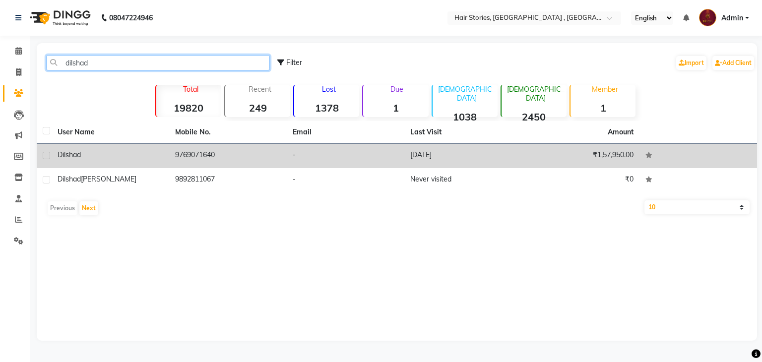
type input "dilshad"
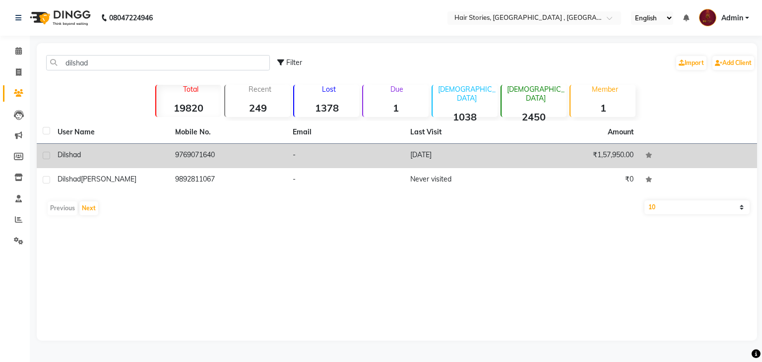
click at [88, 157] on div "Dilshad" at bounding box center [111, 155] width 106 height 10
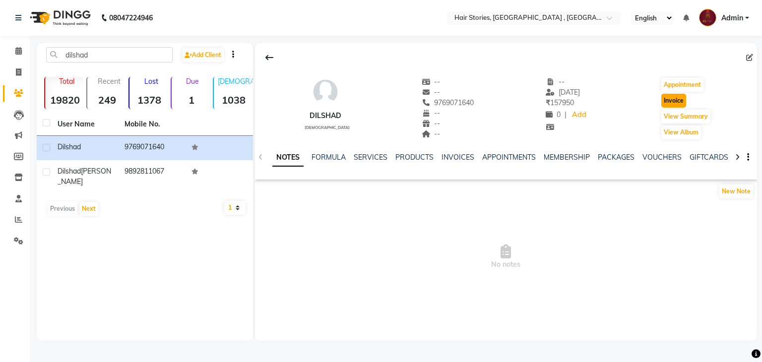
click at [671, 104] on button "Invoice" at bounding box center [673, 101] width 25 height 14
select select "550"
select select "service"
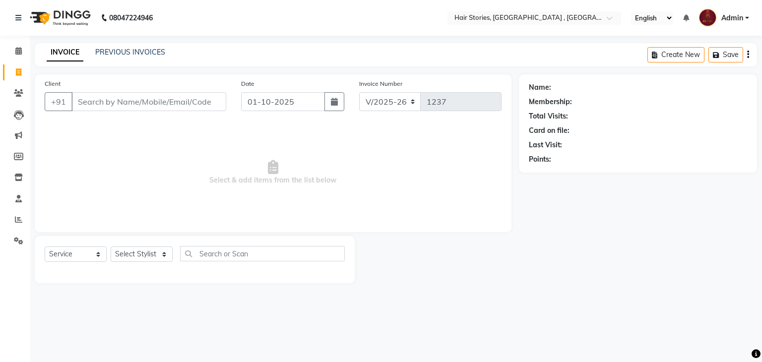
type input "9769071640"
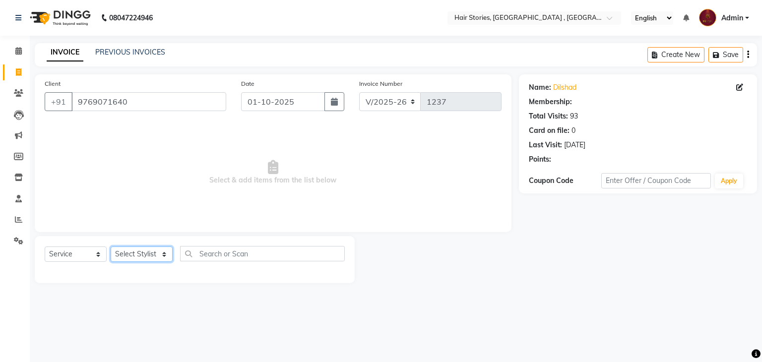
click at [130, 258] on select "Select Stylist [PERSON_NAME] [PERSON_NAME] Freelancer [PERSON_NAME] Neha [PERSO…" at bounding box center [142, 254] width 62 height 15
select select "12002"
click at [111, 247] on select "Select Stylist [PERSON_NAME] [PERSON_NAME] Freelancer [PERSON_NAME] Neha [PERSO…" at bounding box center [142, 254] width 62 height 15
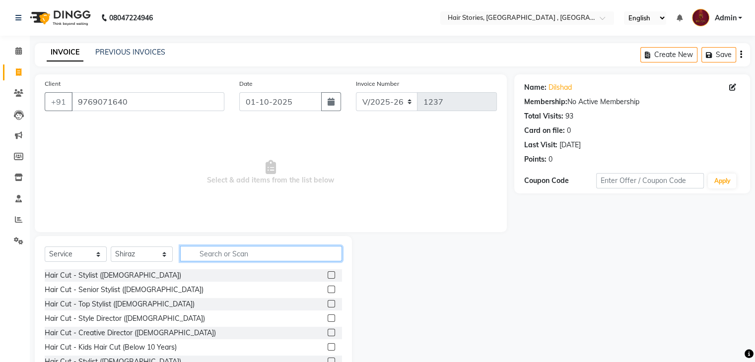
click at [216, 252] on input "text" at bounding box center [261, 253] width 162 height 15
click at [328, 276] on label at bounding box center [331, 274] width 7 height 7
click at [328, 276] on input "checkbox" at bounding box center [331, 275] width 6 height 6
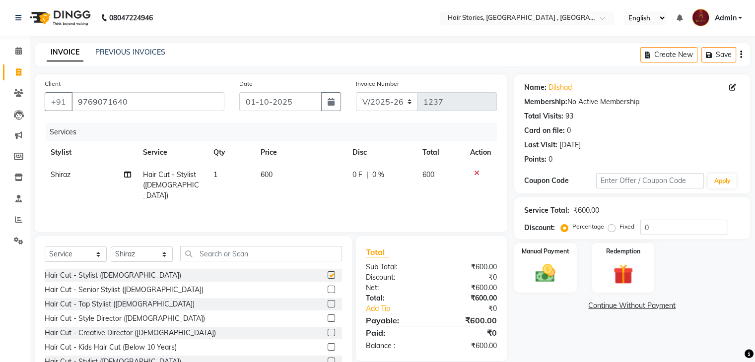
checkbox input "false"
click at [165, 257] on select "Select Stylist [PERSON_NAME] [PERSON_NAME] Freelancer [PERSON_NAME] Neha [PERSO…" at bounding box center [142, 254] width 62 height 15
select select "82334"
click at [111, 247] on select "Select Stylist [PERSON_NAME] [PERSON_NAME] Freelancer [PERSON_NAME] Neha [PERSO…" at bounding box center [142, 254] width 62 height 15
click at [193, 249] on input "text" at bounding box center [261, 253] width 162 height 15
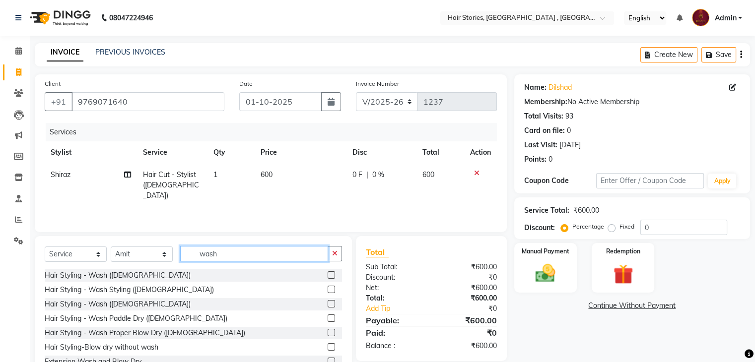
type input "wash"
click at [328, 303] on label at bounding box center [331, 303] width 7 height 7
click at [328, 303] on input "checkbox" at bounding box center [331, 304] width 6 height 6
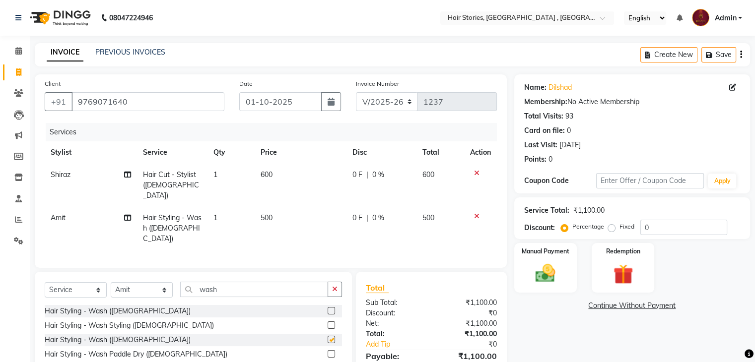
checkbox input "false"
click at [560, 276] on img at bounding box center [544, 274] width 33 height 24
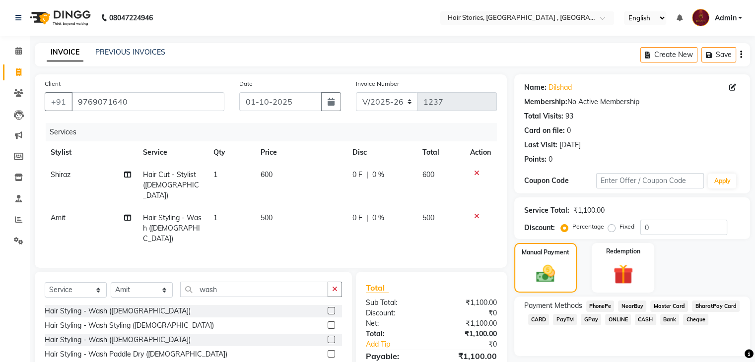
click at [588, 317] on span "GPay" at bounding box center [591, 319] width 20 height 11
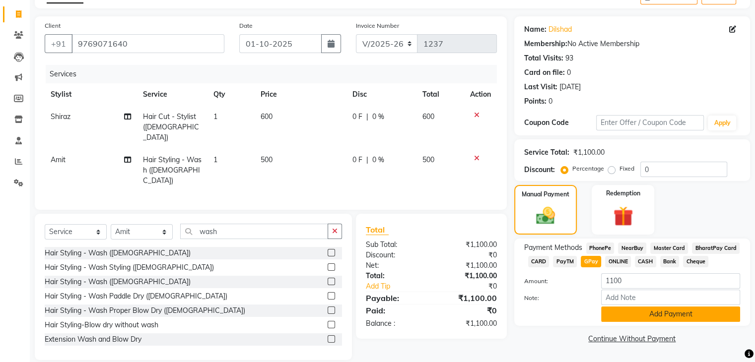
click at [662, 315] on button "Add Payment" at bounding box center [670, 314] width 139 height 15
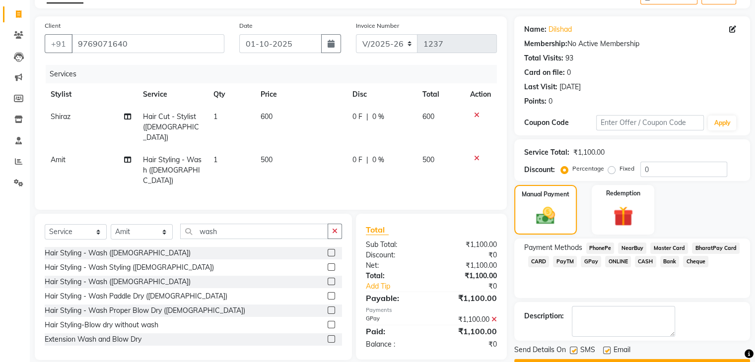
scroll to position [85, 0]
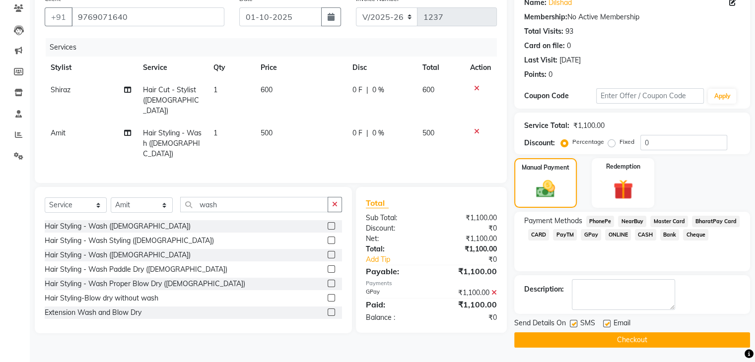
click at [606, 322] on label at bounding box center [606, 323] width 7 height 7
click at [606, 322] on input "checkbox" at bounding box center [606, 324] width 6 height 6
checkbox input "false"
click at [574, 322] on label at bounding box center [573, 323] width 7 height 7
click at [574, 322] on input "checkbox" at bounding box center [573, 324] width 6 height 6
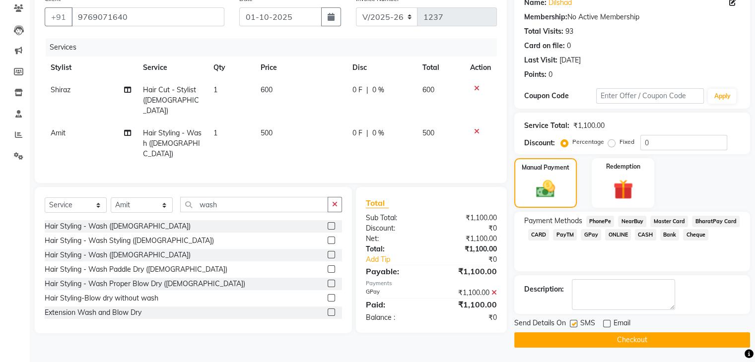
checkbox input "false"
click at [577, 334] on button "Checkout" at bounding box center [632, 339] width 236 height 15
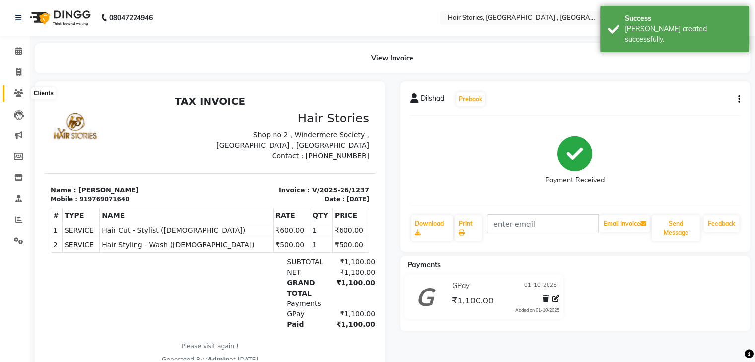
click at [14, 94] on icon at bounding box center [18, 92] width 9 height 7
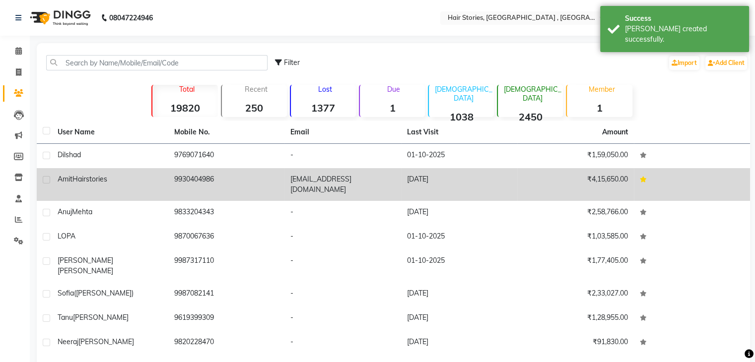
click at [93, 180] on span "Hairstories" at bounding box center [89, 179] width 35 height 9
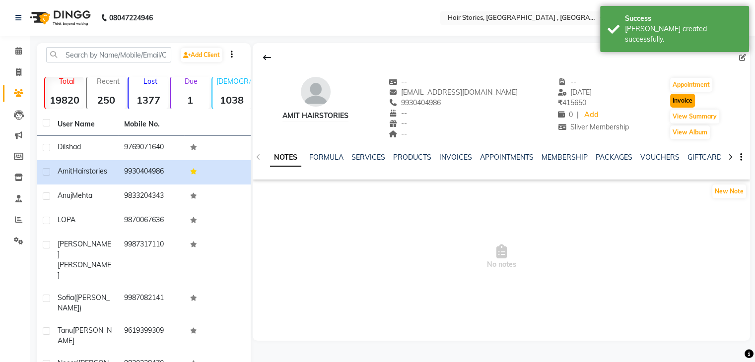
click at [675, 100] on button "Invoice" at bounding box center [682, 101] width 25 height 14
select select "550"
select select "service"
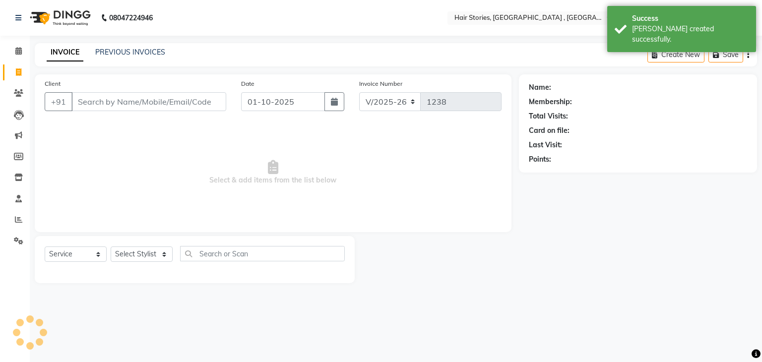
type input "9930404986"
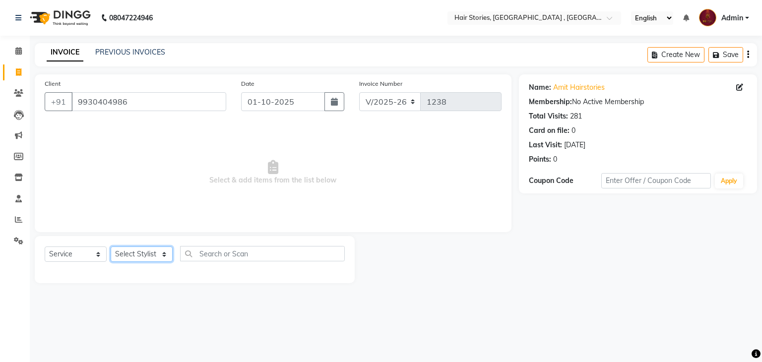
click at [152, 255] on select "Select Stylist [PERSON_NAME] [PERSON_NAME] Freelancer [PERSON_NAME] Neha [PERSO…" at bounding box center [142, 254] width 62 height 15
select select "12002"
click at [111, 247] on select "Select Stylist [PERSON_NAME] [PERSON_NAME] Freelancer [PERSON_NAME] Neha [PERSO…" at bounding box center [142, 254] width 62 height 15
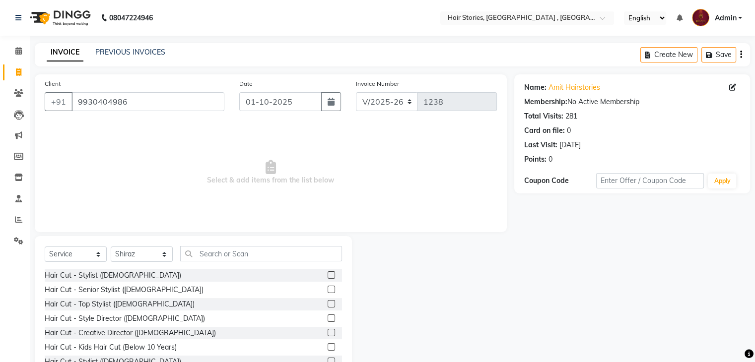
click at [328, 278] on label at bounding box center [331, 274] width 7 height 7
click at [328, 278] on input "checkbox" at bounding box center [331, 275] width 6 height 6
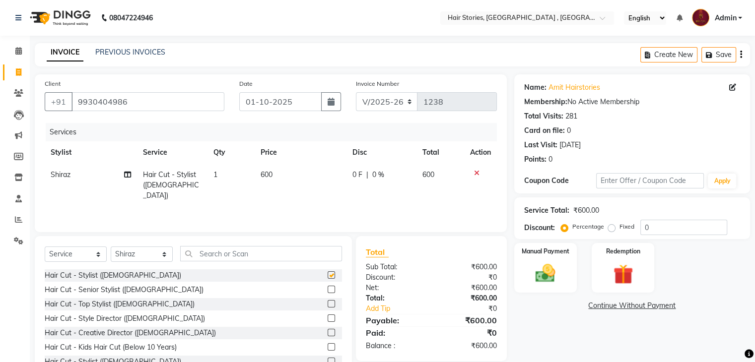
checkbox input "false"
click at [285, 191] on td "600" at bounding box center [301, 185] width 92 height 43
select select "12002"
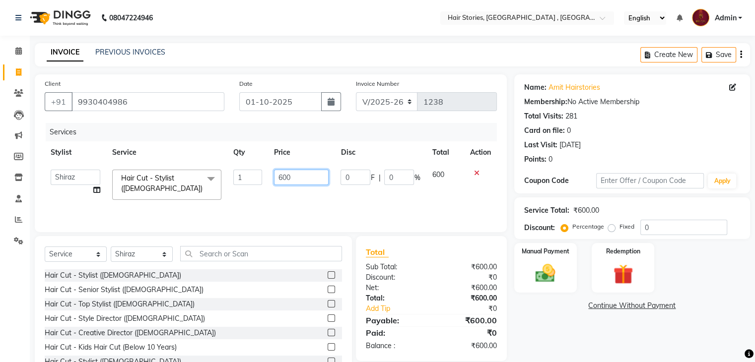
drag, startPoint x: 290, startPoint y: 180, endPoint x: 256, endPoint y: 178, distance: 33.8
click at [256, 178] on tr "[PERSON_NAME] [PERSON_NAME] Freelancer [PERSON_NAME] [PERSON_NAME] [PERSON_NAME…" at bounding box center [271, 185] width 452 height 42
type input "500"
click at [585, 323] on div "Name: Amit Hairstories Membership: No Active Membership Total Visits: 281 Card …" at bounding box center [635, 228] width 243 height 308
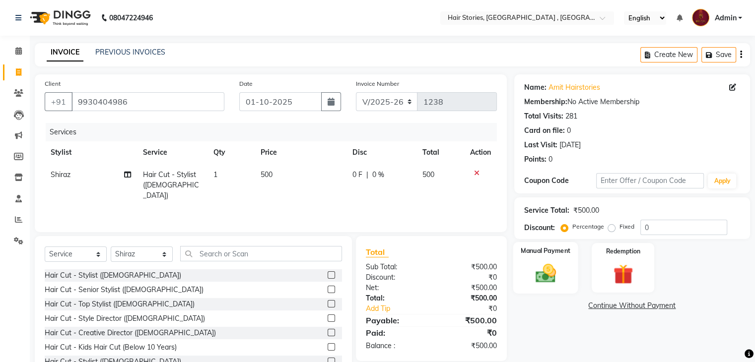
click at [538, 272] on img at bounding box center [544, 274] width 33 height 24
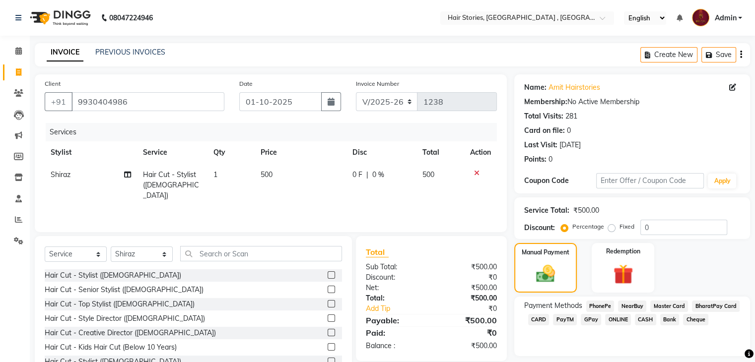
click at [641, 318] on span "CASH" at bounding box center [645, 319] width 21 height 11
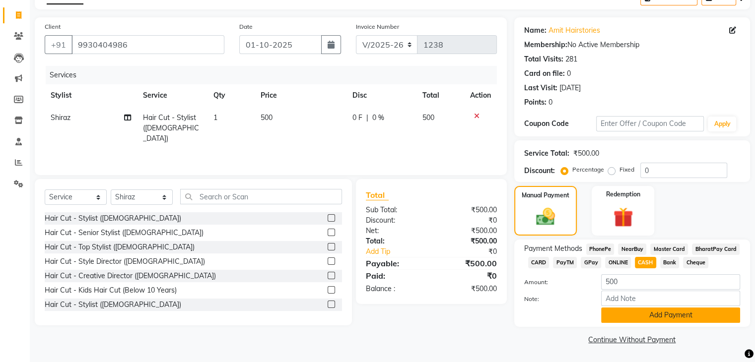
click at [665, 319] on button "Add Payment" at bounding box center [670, 315] width 139 height 15
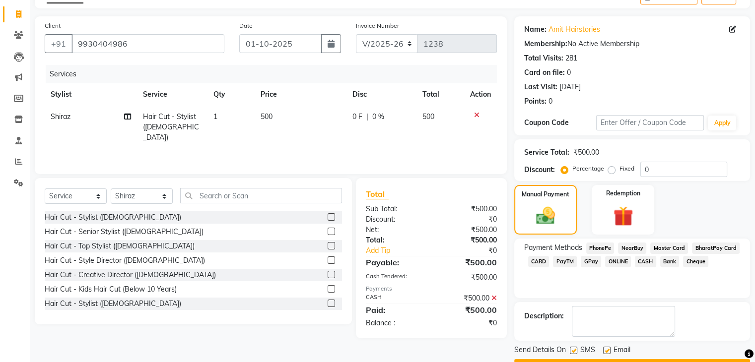
scroll to position [85, 0]
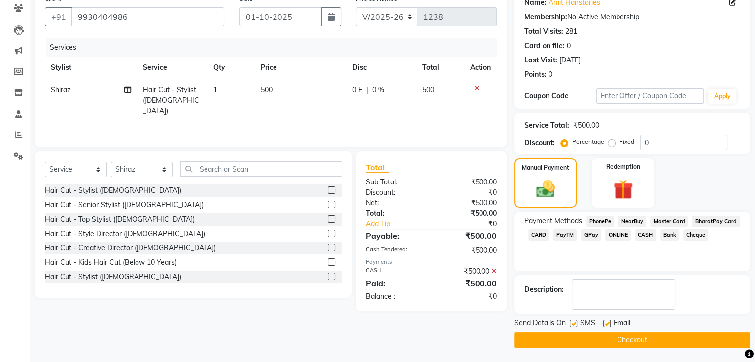
click at [605, 324] on label at bounding box center [606, 323] width 7 height 7
click at [605, 324] on input "checkbox" at bounding box center [606, 324] width 6 height 6
checkbox input "false"
click at [575, 320] on label at bounding box center [573, 323] width 7 height 7
click at [575, 321] on input "checkbox" at bounding box center [573, 324] width 6 height 6
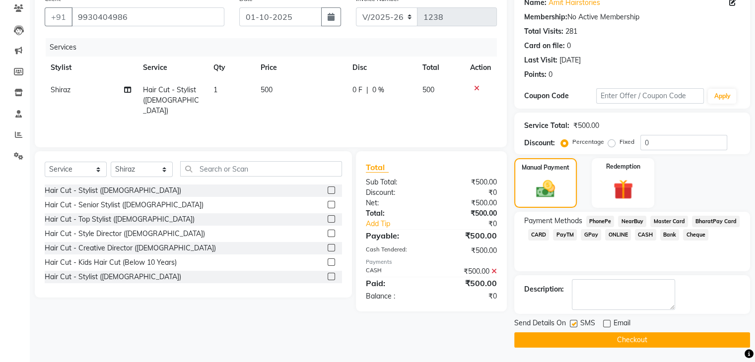
checkbox input "false"
click at [590, 342] on button "Checkout" at bounding box center [632, 339] width 236 height 15
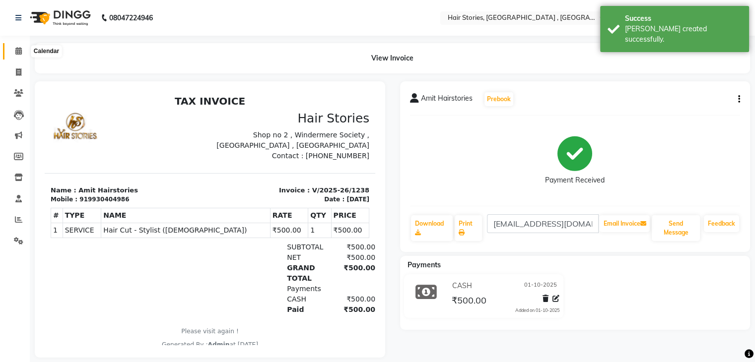
click at [15, 50] on icon at bounding box center [18, 50] width 6 height 7
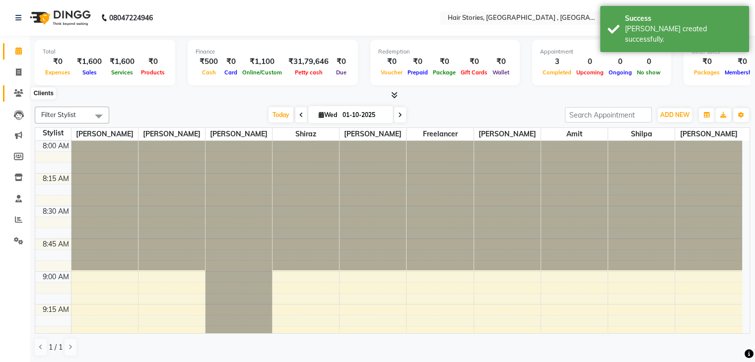
click at [15, 94] on icon at bounding box center [18, 92] width 9 height 7
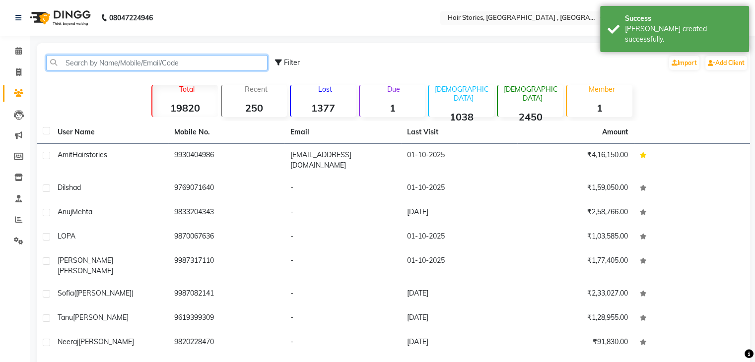
click at [88, 65] on input "text" at bounding box center [156, 62] width 221 height 15
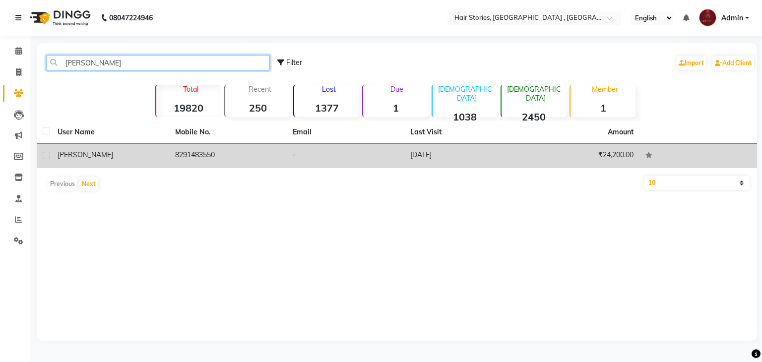
type input "[PERSON_NAME]"
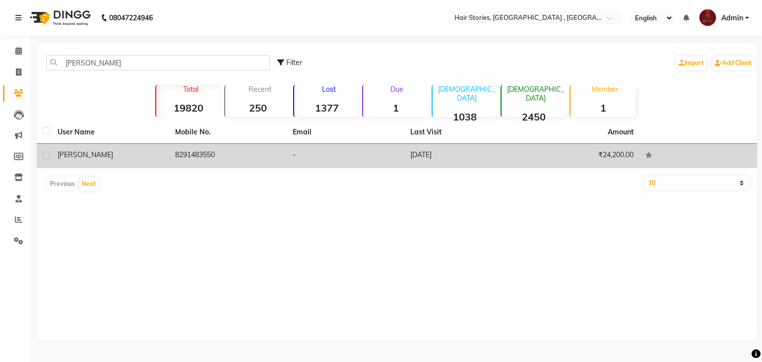
click at [89, 150] on div "[PERSON_NAME]" at bounding box center [111, 155] width 106 height 10
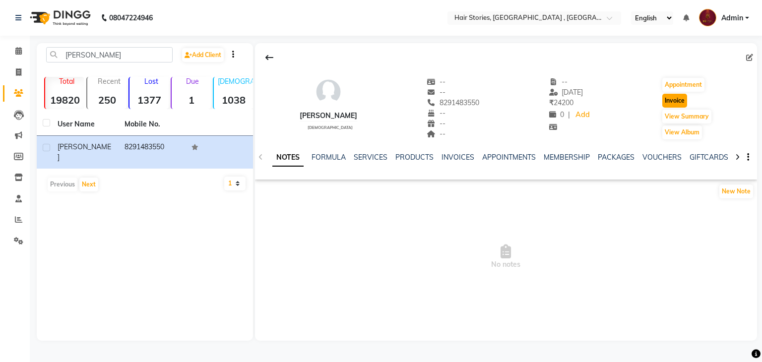
click at [665, 98] on button "Invoice" at bounding box center [674, 101] width 25 height 14
select select "550"
select select "service"
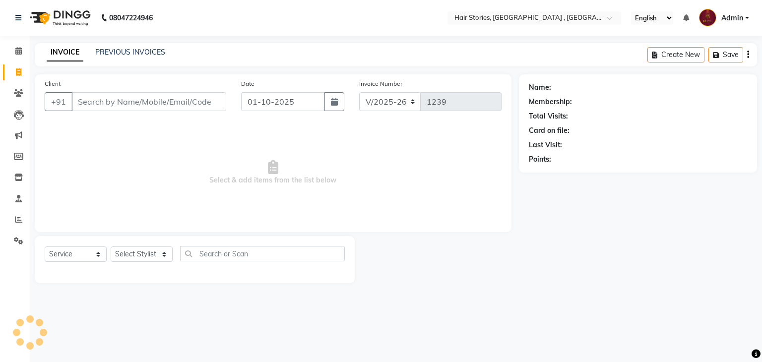
type input "8291483550"
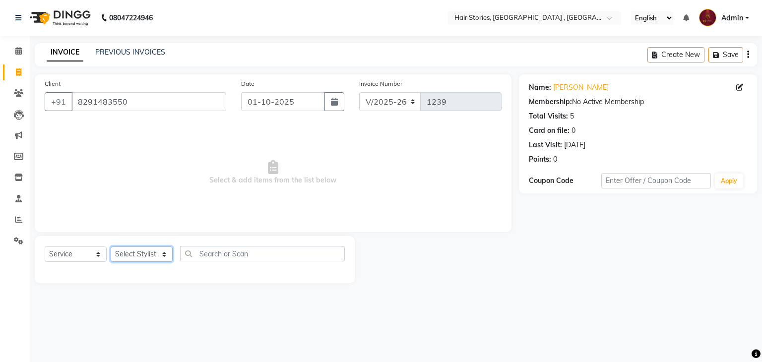
click at [159, 256] on select "Select Stylist [PERSON_NAME] [PERSON_NAME] Freelancer [PERSON_NAME] Neha [PERSO…" at bounding box center [142, 254] width 62 height 15
select select "7131"
click at [111, 247] on select "Select Stylist [PERSON_NAME] [PERSON_NAME] Freelancer [PERSON_NAME] Neha [PERSO…" at bounding box center [142, 254] width 62 height 15
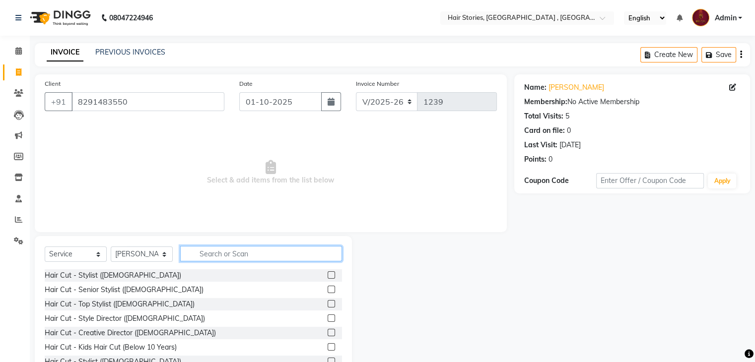
click at [206, 247] on input "text" at bounding box center [261, 253] width 162 height 15
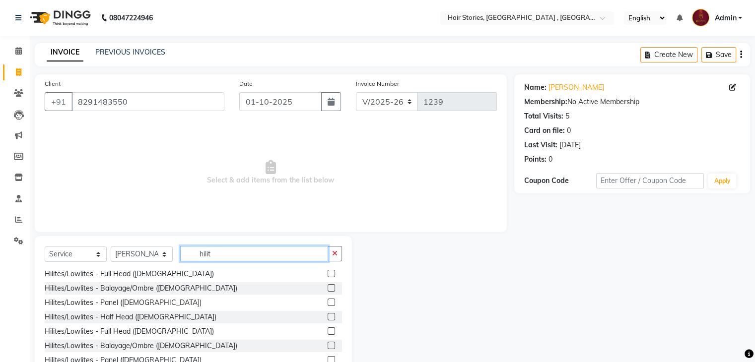
scroll to position [36, 0]
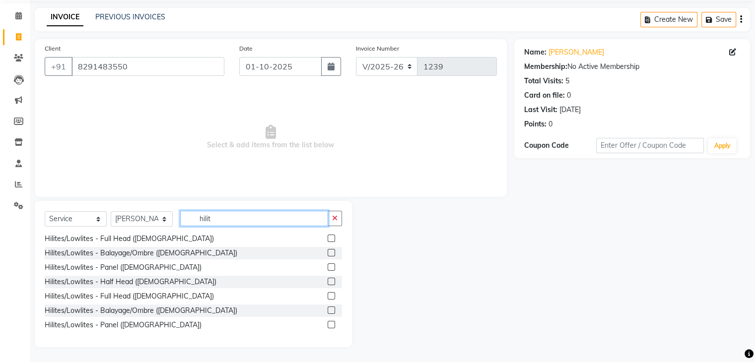
type input "hilit"
click at [328, 326] on label at bounding box center [331, 324] width 7 height 7
click at [328, 326] on input "checkbox" at bounding box center [331, 325] width 6 height 6
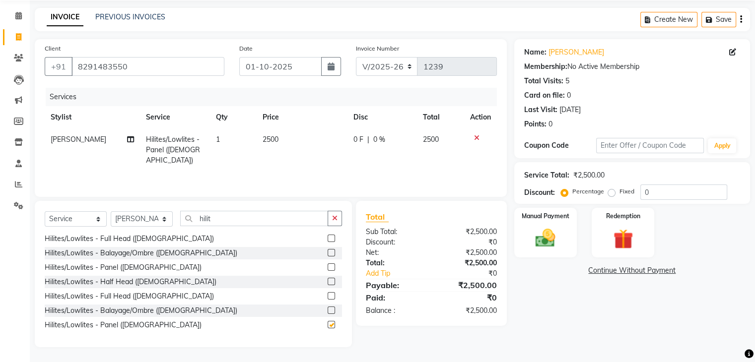
checkbox input "false"
click at [162, 222] on select "Select Stylist [PERSON_NAME] [PERSON_NAME] Freelancer [PERSON_NAME] Neha [PERSO…" at bounding box center [142, 218] width 62 height 15
click at [111, 211] on select "Select Stylist [PERSON_NAME] [PERSON_NAME] Freelancer [PERSON_NAME] Neha [PERSO…" at bounding box center [142, 218] width 62 height 15
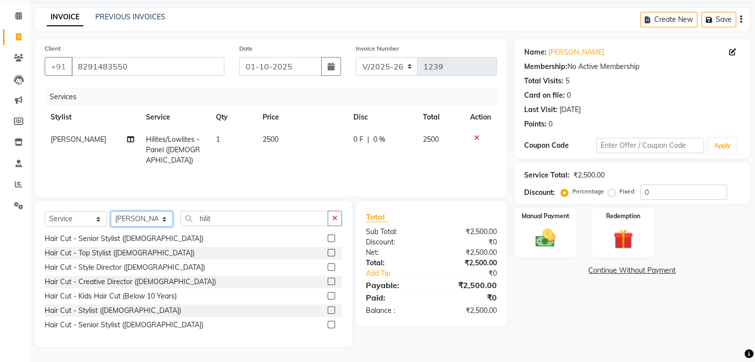
click at [160, 220] on select "Select Stylist [PERSON_NAME] [PERSON_NAME] Freelancer [PERSON_NAME] Neha [PERSO…" at bounding box center [142, 218] width 62 height 15
select select "7131"
click at [111, 211] on select "Select Stylist [PERSON_NAME] [PERSON_NAME] Freelancer [PERSON_NAME] Neha [PERSO…" at bounding box center [142, 218] width 62 height 15
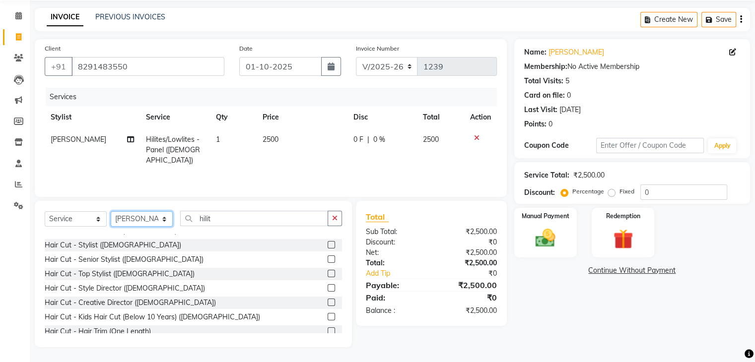
scroll to position [95, 0]
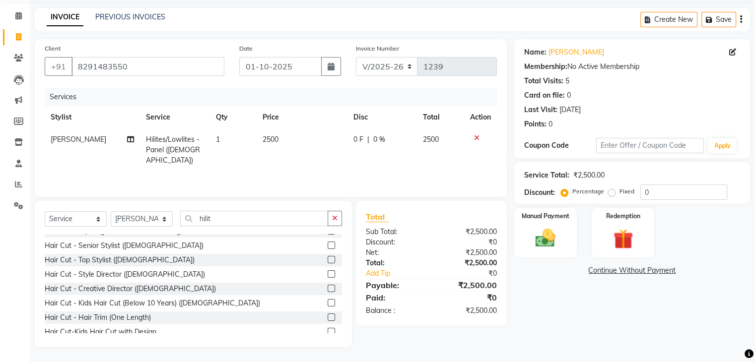
click at [328, 287] on label at bounding box center [331, 288] width 7 height 7
click at [328, 287] on input "checkbox" at bounding box center [331, 289] width 6 height 6
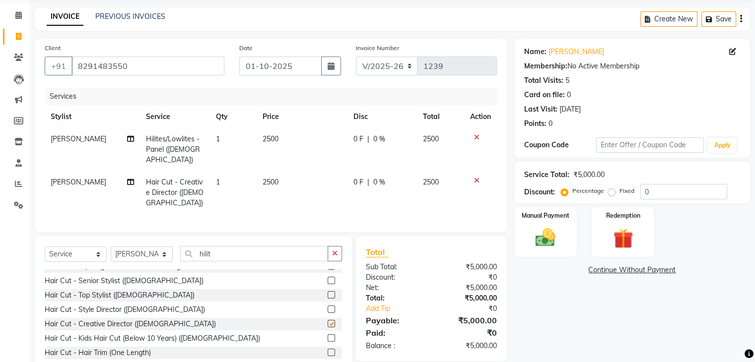
checkbox input "false"
click at [367, 178] on td "0 F | 0 %" at bounding box center [381, 192] width 69 height 43
select select "7131"
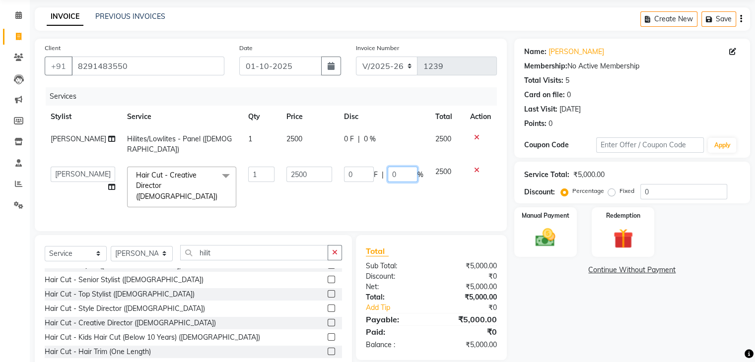
drag, startPoint x: 397, startPoint y: 168, endPoint x: 374, endPoint y: 160, distance: 25.0
click at [374, 167] on div "0 F | 0 %" at bounding box center [383, 174] width 79 height 15
type input "30"
click at [280, 140] on td "2500" at bounding box center [309, 144] width 58 height 33
select select "7131"
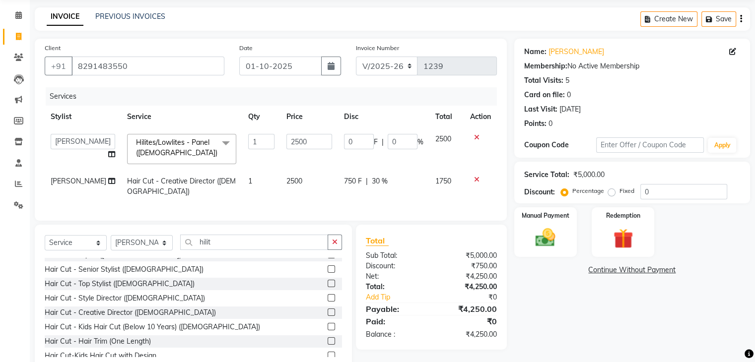
click at [291, 192] on td "2500" at bounding box center [309, 186] width 58 height 33
select select "7131"
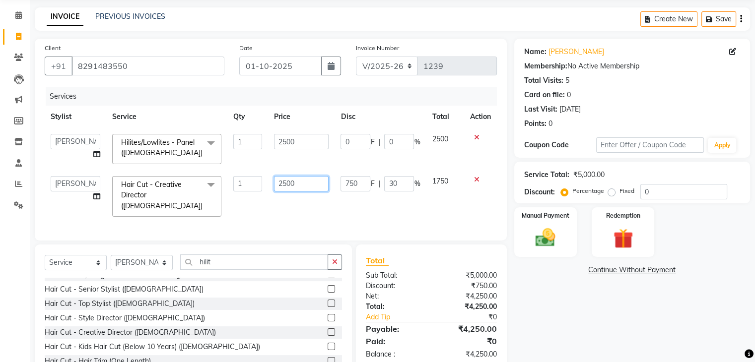
drag, startPoint x: 301, startPoint y: 183, endPoint x: 260, endPoint y: 181, distance: 41.2
click at [260, 181] on tr "[PERSON_NAME] [PERSON_NAME] Freelancer [PERSON_NAME] Neha [PERSON_NAME] [PERSON…" at bounding box center [271, 196] width 452 height 53
type input "3000"
click at [331, 203] on div "Services Stylist Service Qty Price Disc Total Action [PERSON_NAME] [PERSON_NAME…" at bounding box center [271, 158] width 452 height 143
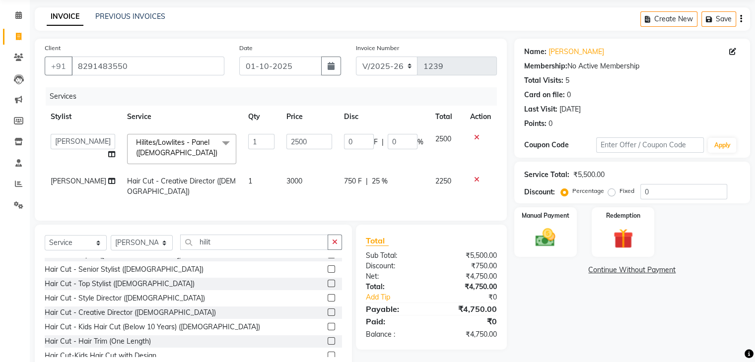
click at [364, 189] on td "750 F | 25 %" at bounding box center [383, 186] width 91 height 33
select select "7131"
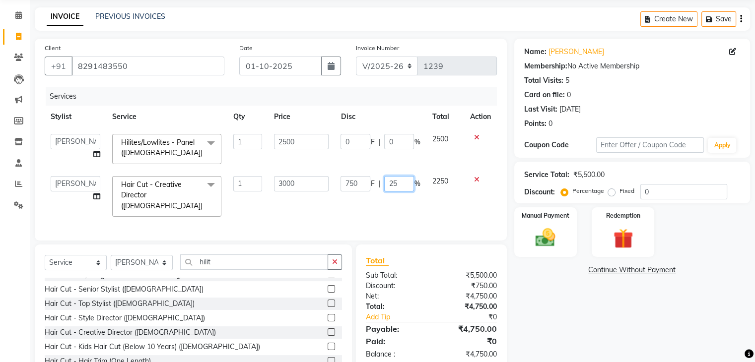
drag, startPoint x: 404, startPoint y: 180, endPoint x: 386, endPoint y: 180, distance: 18.9
click at [386, 180] on input "25" at bounding box center [399, 183] width 30 height 15
type input "30"
click at [283, 168] on td "2500" at bounding box center [301, 149] width 66 height 42
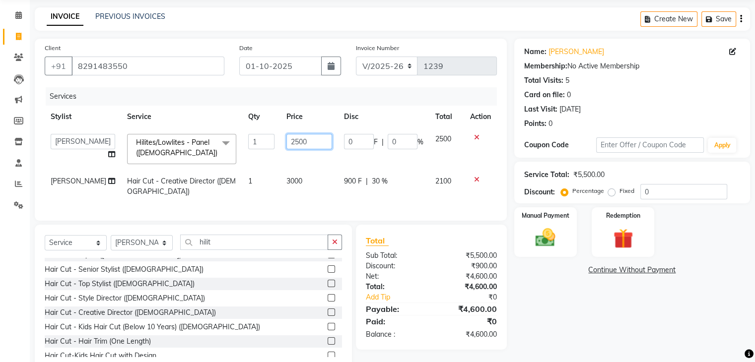
drag, startPoint x: 294, startPoint y: 144, endPoint x: 238, endPoint y: 148, distance: 55.8
click at [238, 148] on tr "[PERSON_NAME] [PERSON_NAME] Freelancer [PERSON_NAME] Neha [PERSON_NAME] [PERSON…" at bounding box center [271, 149] width 452 height 42
type input "5000"
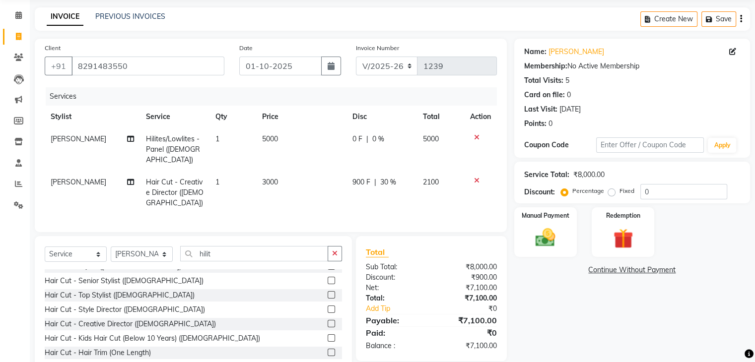
click at [562, 333] on div "Name: [PERSON_NAME] Membership: No Active Membership Total Visits: 5 Card on fi…" at bounding box center [635, 211] width 243 height 344
click at [550, 233] on img at bounding box center [544, 238] width 33 height 24
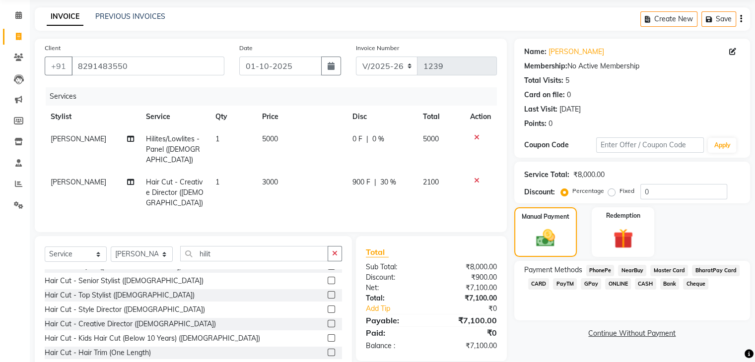
click at [594, 284] on span "GPay" at bounding box center [591, 283] width 20 height 11
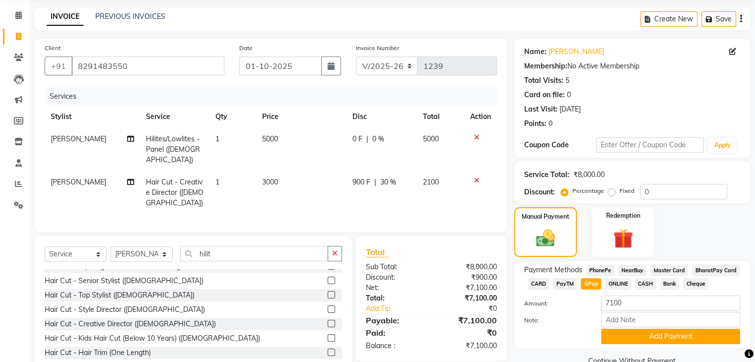
scroll to position [68, 0]
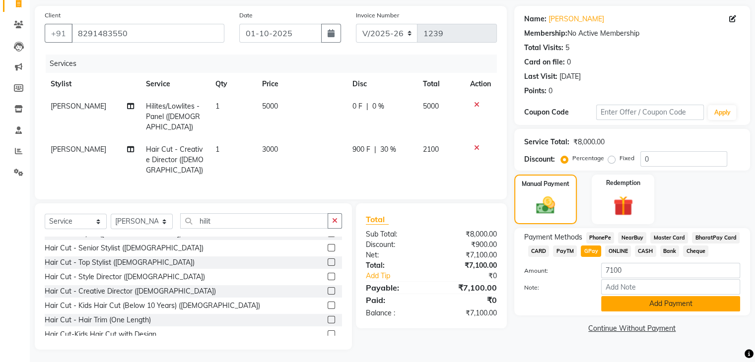
click at [648, 302] on button "Add Payment" at bounding box center [670, 303] width 139 height 15
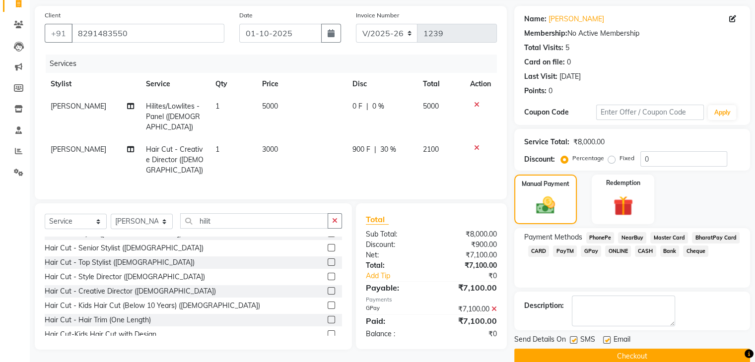
click at [609, 339] on label at bounding box center [606, 339] width 7 height 7
click at [609, 339] on input "checkbox" at bounding box center [606, 340] width 6 height 6
checkbox input "false"
click at [570, 336] on label at bounding box center [573, 339] width 7 height 7
click at [570, 337] on input "checkbox" at bounding box center [573, 340] width 6 height 6
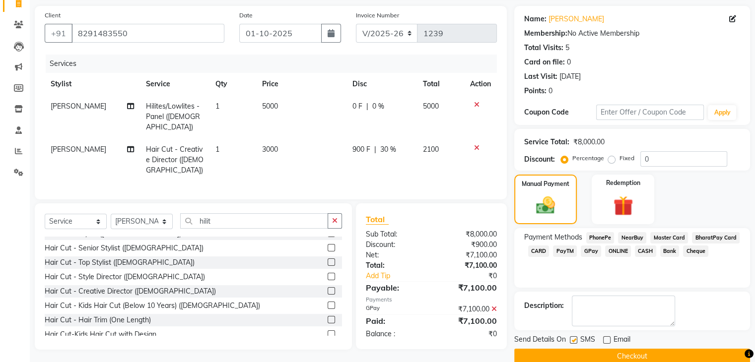
checkbox input "false"
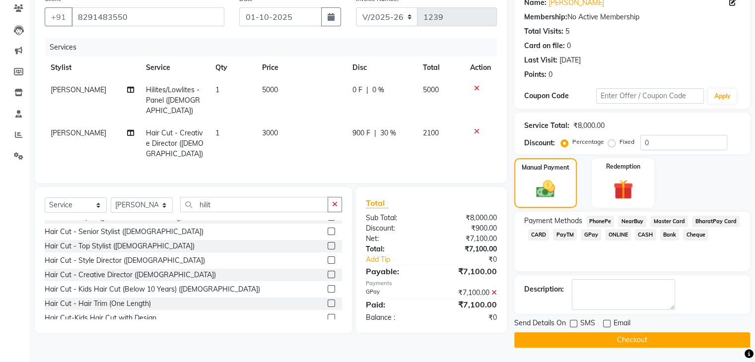
click at [630, 335] on button "Checkout" at bounding box center [632, 339] width 236 height 15
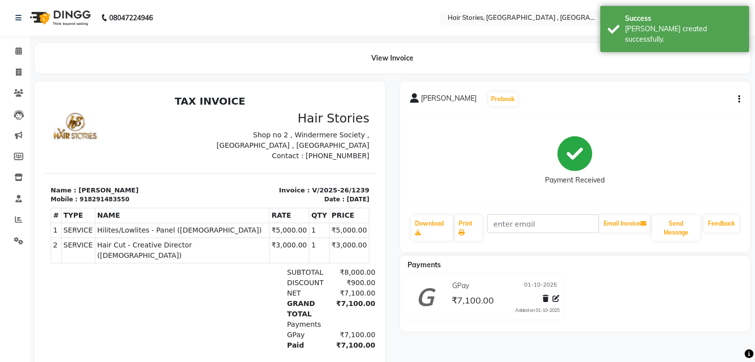
click at [745, 96] on div "[PERSON_NAME] Prebook Payment Received Download Print Email Invoice Send Messag…" at bounding box center [575, 166] width 350 height 171
click at [740, 97] on div "[PERSON_NAME] Prebook Payment Received Download Print Email Invoice Send Messag…" at bounding box center [575, 166] width 350 height 171
click at [736, 100] on button "button" at bounding box center [737, 99] width 6 height 10
click at [678, 91] on div "Split Service Amount" at bounding box center [689, 87] width 68 height 12
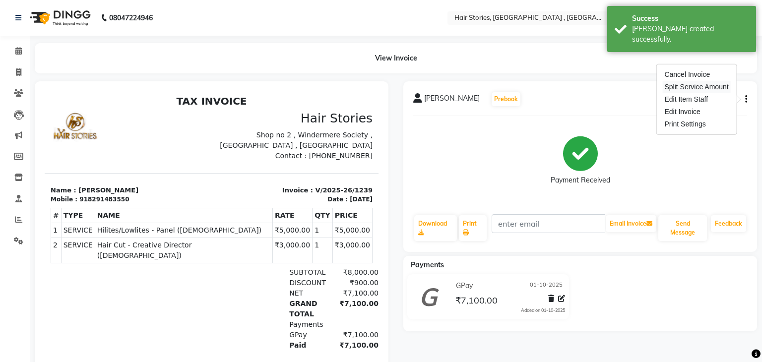
select select "7131"
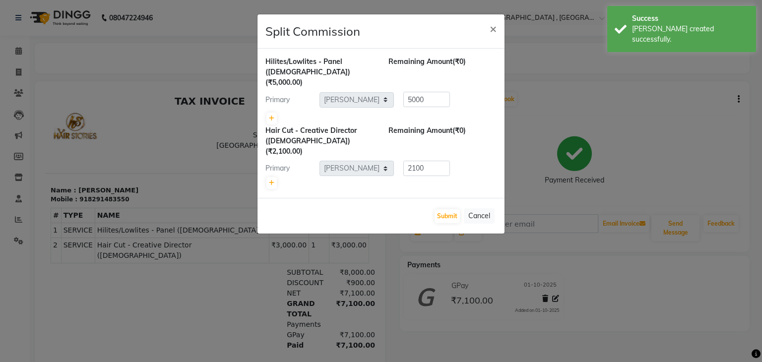
click at [277, 112] on div at bounding box center [380, 119] width 231 height 14
click at [273, 116] on icon at bounding box center [271, 119] width 5 height 6
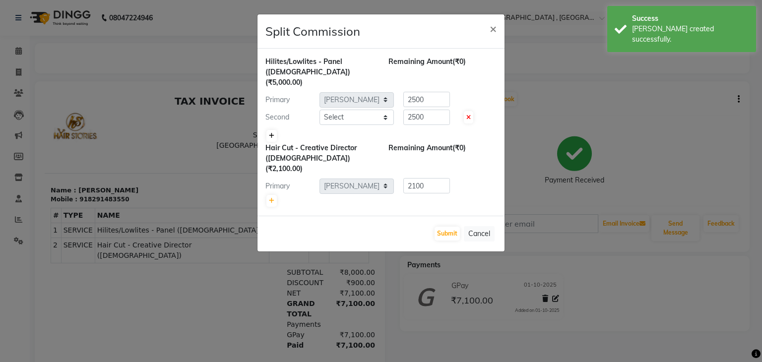
click at [273, 133] on icon at bounding box center [271, 136] width 5 height 6
type input "1666.67"
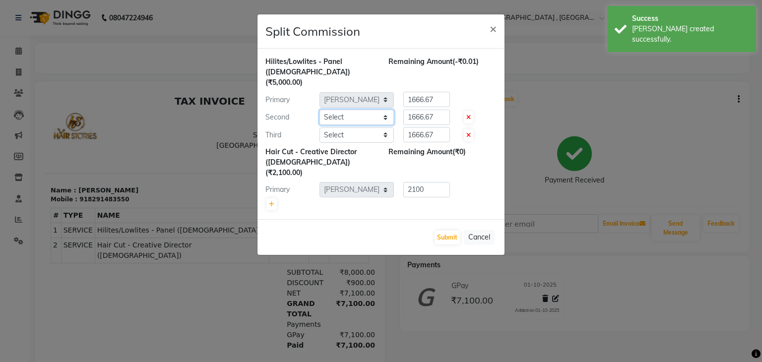
click at [350, 112] on select "Select [PERSON_NAME] [PERSON_NAME] Freelancer [PERSON_NAME] Neha [PERSON_NAME] …" at bounding box center [357, 117] width 74 height 15
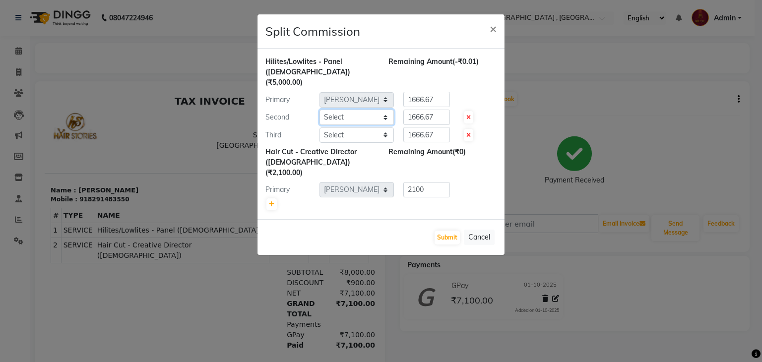
select select "7132"
click at [320, 110] on select "Select [PERSON_NAME] [PERSON_NAME] Freelancer [PERSON_NAME] Neha [PERSON_NAME] …" at bounding box center [357, 117] width 74 height 15
click at [363, 128] on select "Select [PERSON_NAME] [PERSON_NAME] Freelancer [PERSON_NAME] Neha [PERSON_NAME] …" at bounding box center [357, 135] width 74 height 15
select select "87455"
click at [320, 128] on select "Select [PERSON_NAME] [PERSON_NAME] Freelancer [PERSON_NAME] Neha [PERSON_NAME] …" at bounding box center [357, 135] width 74 height 15
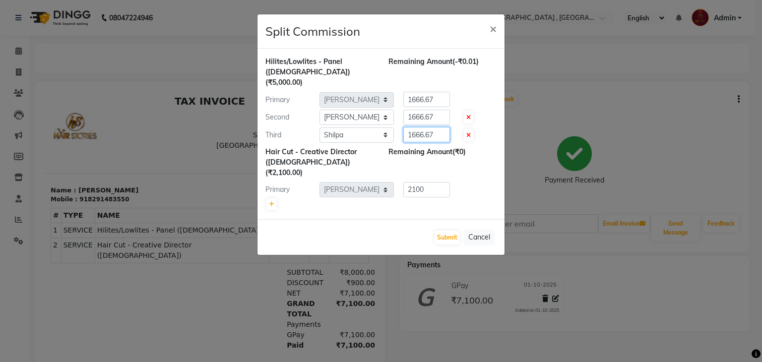
drag, startPoint x: 431, startPoint y: 122, endPoint x: 394, endPoint y: 122, distance: 37.2
click at [394, 127] on div "1666.67" at bounding box center [425, 134] width 62 height 15
drag, startPoint x: 435, startPoint y: 123, endPoint x: 390, endPoint y: 118, distance: 45.0
click at [390, 127] on div "Third Select [PERSON_NAME] [PERSON_NAME] Freelancer [PERSON_NAME] Neha [PERSON_…" at bounding box center [381, 135] width 246 height 16
type input "500"
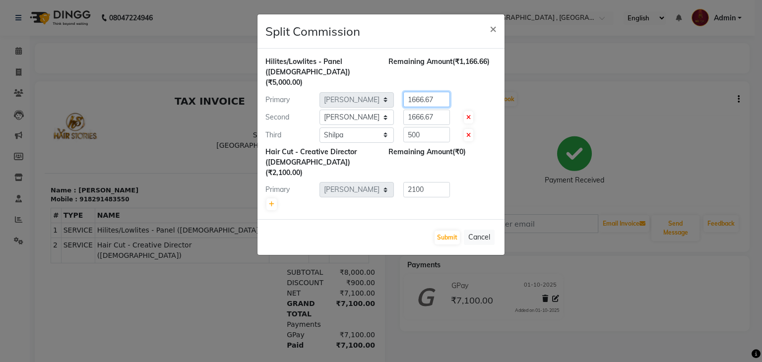
drag, startPoint x: 440, startPoint y: 91, endPoint x: 400, endPoint y: 94, distance: 39.3
click at [400, 94] on div "1666.67" at bounding box center [425, 99] width 62 height 15
type input "2250"
drag, startPoint x: 436, startPoint y: 106, endPoint x: 401, endPoint y: 106, distance: 34.7
click at [401, 110] on div "1666.67" at bounding box center [425, 117] width 62 height 15
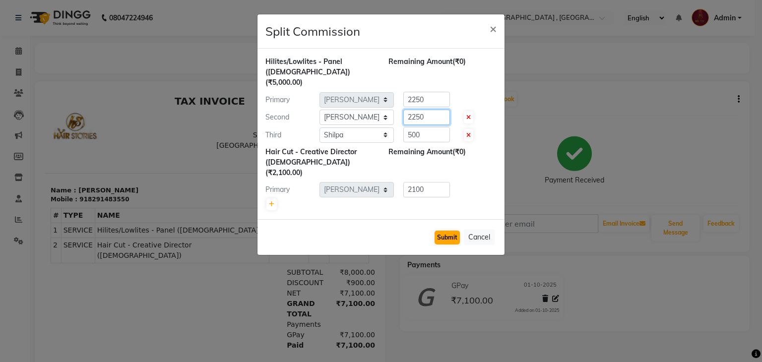
type input "2250"
click at [451, 231] on button "Submit" at bounding box center [447, 238] width 25 height 14
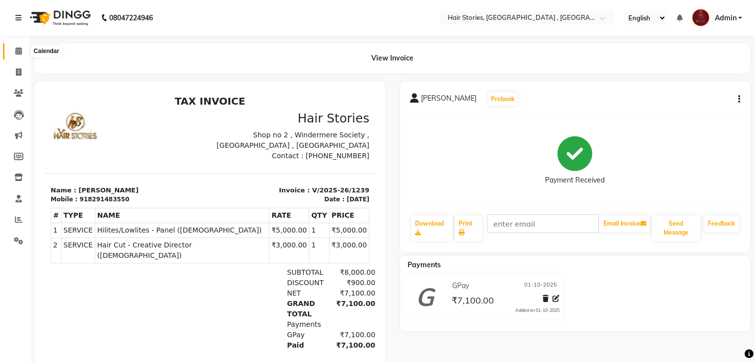
click at [18, 56] on span at bounding box center [18, 51] width 17 height 11
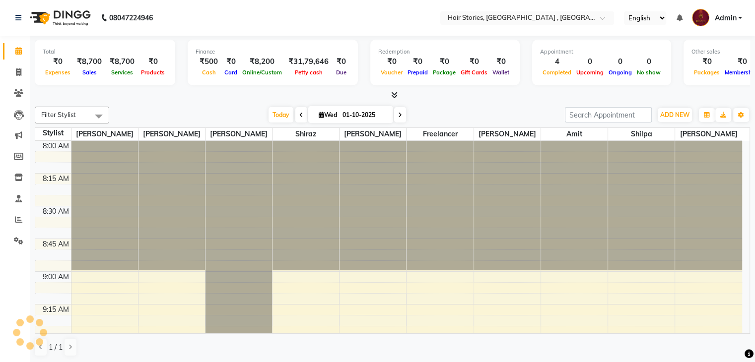
scroll to position [1688, 0]
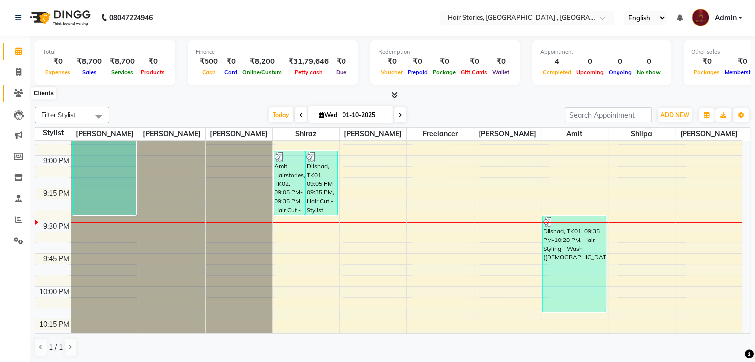
click at [12, 93] on span at bounding box center [18, 93] width 17 height 11
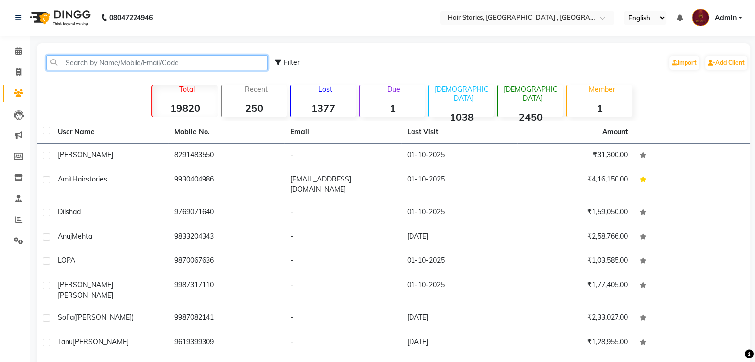
click at [72, 66] on input "text" at bounding box center [156, 62] width 221 height 15
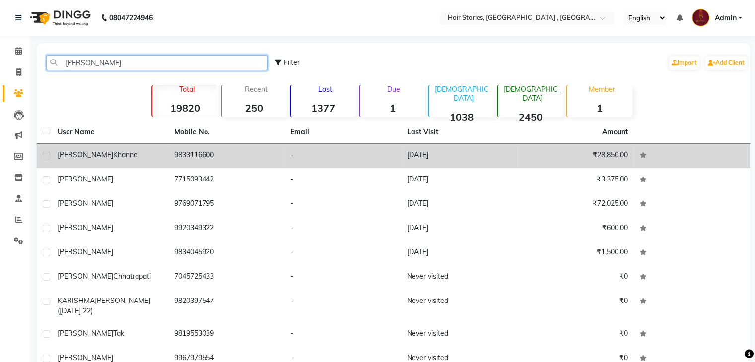
type input "[PERSON_NAME]"
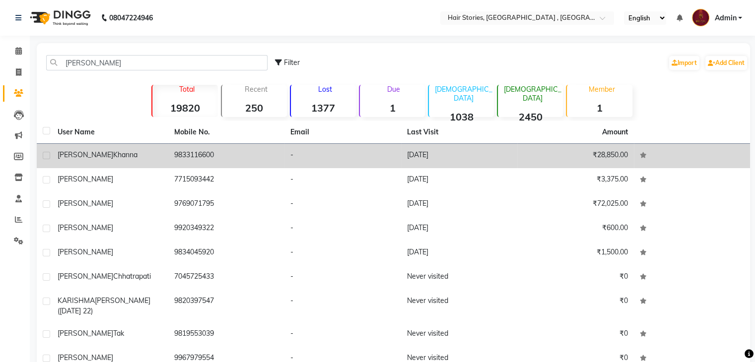
click at [113, 155] on span "Khanna" at bounding box center [125, 154] width 24 height 9
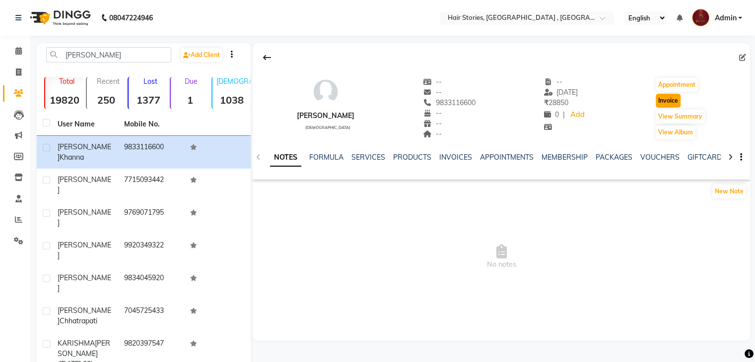
click at [677, 102] on button "Invoice" at bounding box center [668, 101] width 25 height 14
select select "service"
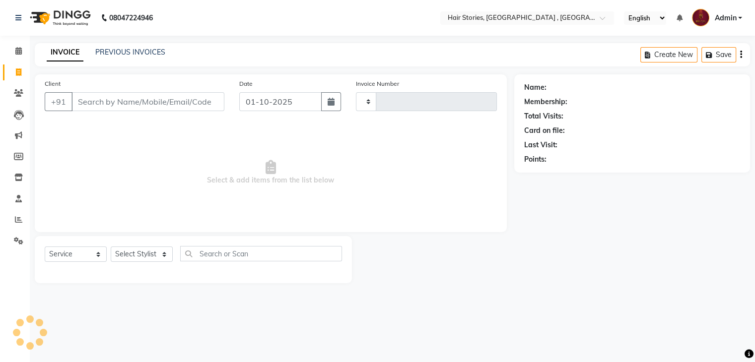
type input "1240"
select select "550"
type input "9833116600"
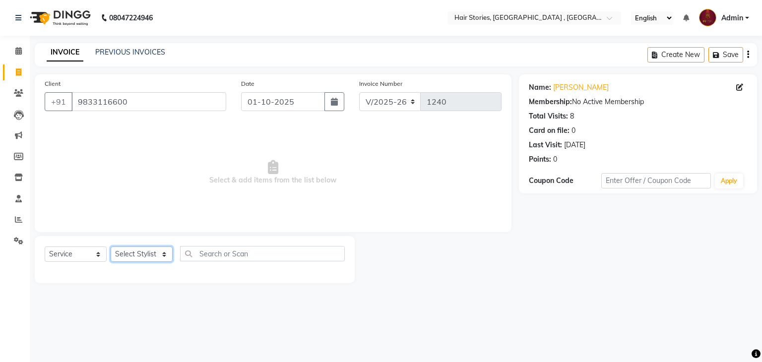
click at [145, 259] on select "Select Stylist [PERSON_NAME] [PERSON_NAME] Freelancer [PERSON_NAME] Neha [PERSO…" at bounding box center [142, 254] width 62 height 15
select select "12002"
click at [111, 247] on select "Select Stylist [PERSON_NAME] [PERSON_NAME] Freelancer [PERSON_NAME] Neha [PERSO…" at bounding box center [142, 254] width 62 height 15
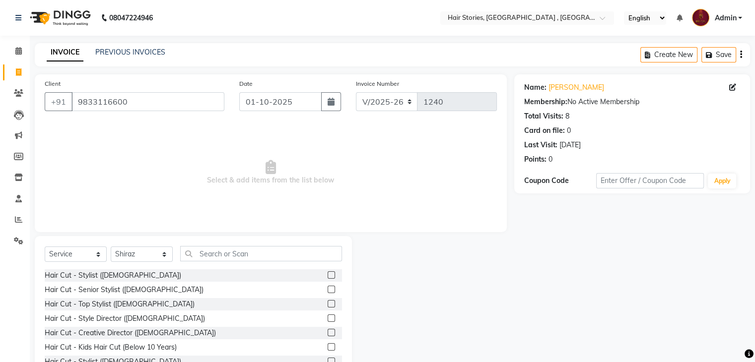
click at [328, 274] on label at bounding box center [331, 274] width 7 height 7
click at [328, 274] on input "checkbox" at bounding box center [331, 275] width 6 height 6
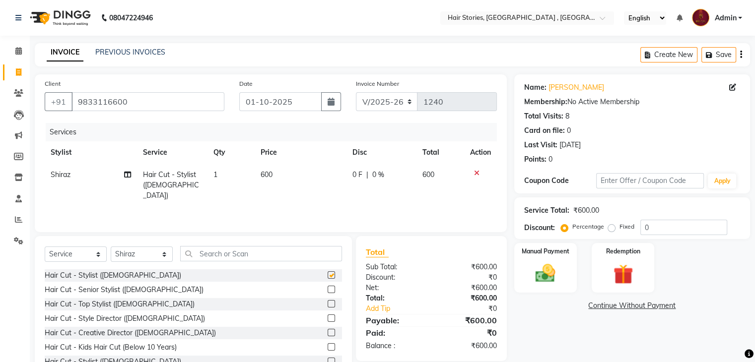
checkbox input "false"
click at [262, 186] on td "600" at bounding box center [301, 185] width 92 height 43
select select "12002"
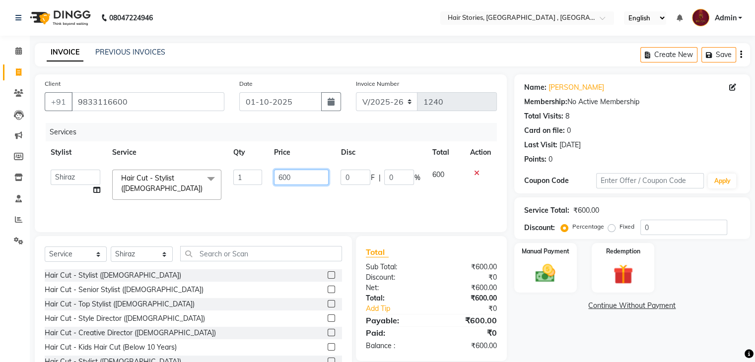
drag, startPoint x: 281, startPoint y: 177, endPoint x: 268, endPoint y: 177, distance: 12.4
click at [268, 177] on td "600" at bounding box center [301, 185] width 66 height 42
type input "900"
click at [255, 205] on div "Services Stylist Service Qty Price Disc Total Action [PERSON_NAME] [PERSON_NAME…" at bounding box center [271, 172] width 452 height 99
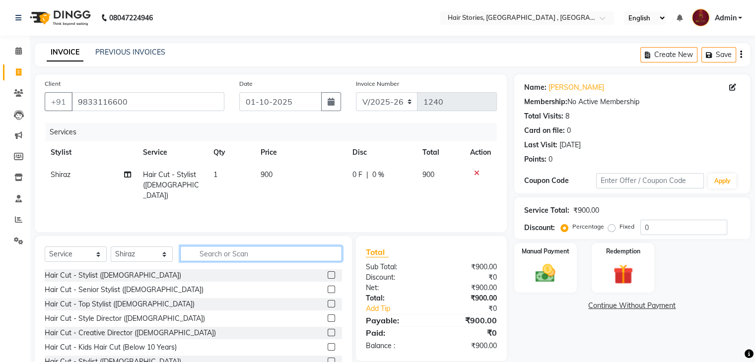
click at [197, 253] on input "text" at bounding box center [261, 253] width 162 height 15
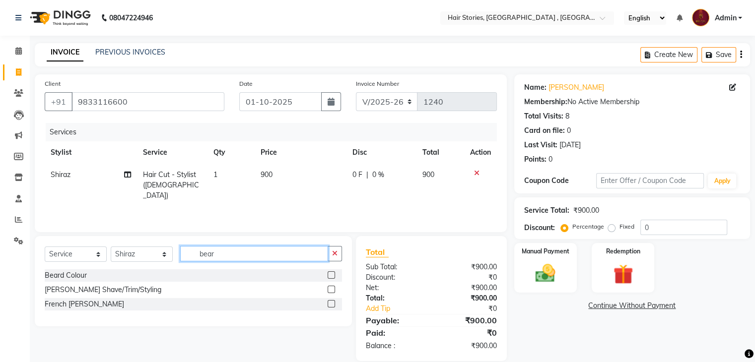
type input "bear"
click at [333, 290] on label at bounding box center [331, 289] width 7 height 7
click at [333, 290] on input "checkbox" at bounding box center [331, 290] width 6 height 6
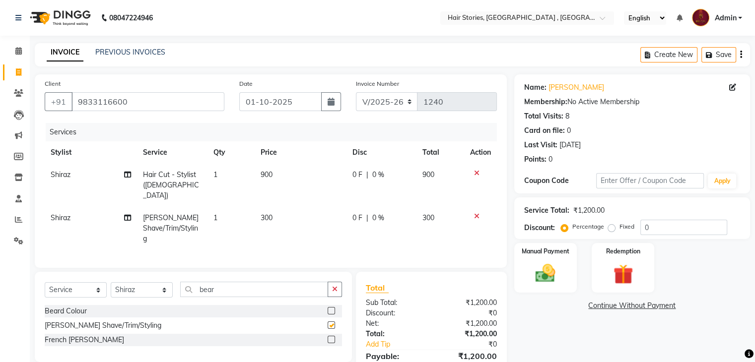
checkbox input "false"
click at [161, 282] on select "Select Stylist [PERSON_NAME] [PERSON_NAME] Freelancer [PERSON_NAME] Neha [PERSO…" at bounding box center [142, 289] width 62 height 15
select select "7169"
click at [111, 282] on select "Select Stylist [PERSON_NAME] [PERSON_NAME] Freelancer [PERSON_NAME] Neha [PERSO…" at bounding box center [142, 289] width 62 height 15
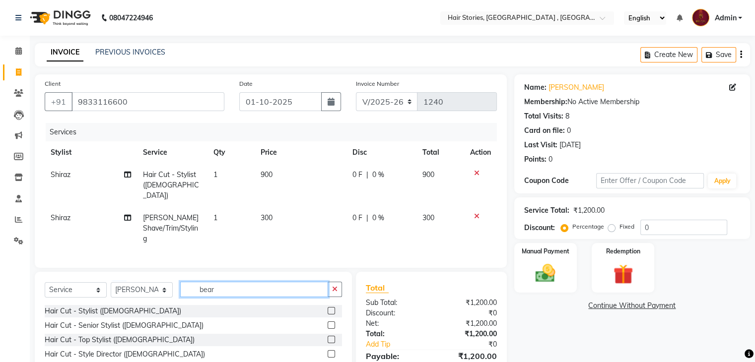
drag, startPoint x: 226, startPoint y: 276, endPoint x: 170, endPoint y: 263, distance: 57.8
click at [170, 272] on div "Select Service Product Membership Package Voucher Prepaid Gift Card Select Styl…" at bounding box center [193, 345] width 317 height 146
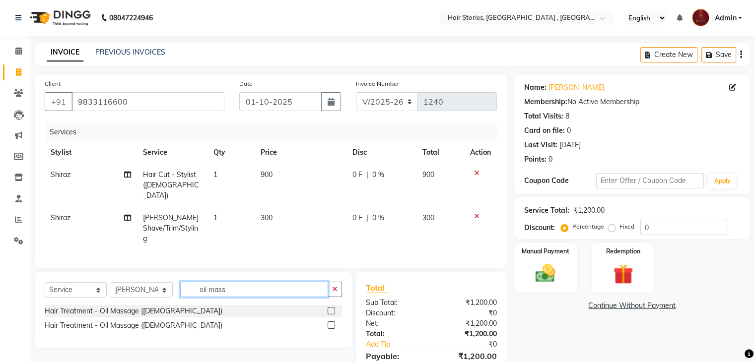
type input "oil mass"
click at [330, 307] on label at bounding box center [331, 310] width 7 height 7
click at [330, 308] on input "checkbox" at bounding box center [331, 311] width 6 height 6
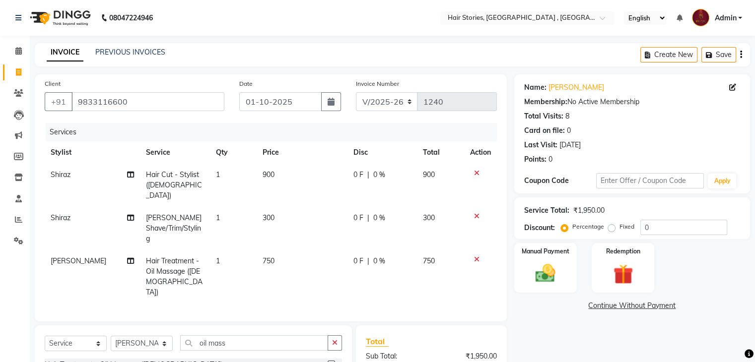
checkbox input "false"
click at [144, 336] on select "Select Stylist [PERSON_NAME] [PERSON_NAME] Freelancer [PERSON_NAME] Neha [PERSO…" at bounding box center [142, 343] width 62 height 15
select select "82334"
click at [111, 336] on select "Select Stylist [PERSON_NAME] [PERSON_NAME] Freelancer [PERSON_NAME] Neha [PERSO…" at bounding box center [142, 343] width 62 height 15
drag, startPoint x: 232, startPoint y: 318, endPoint x: 179, endPoint y: 305, distance: 54.2
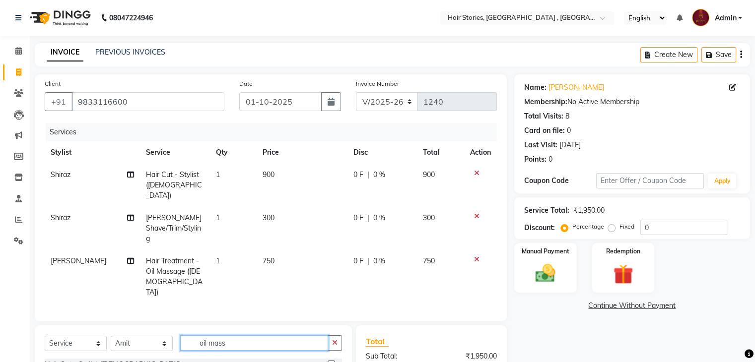
type input "p"
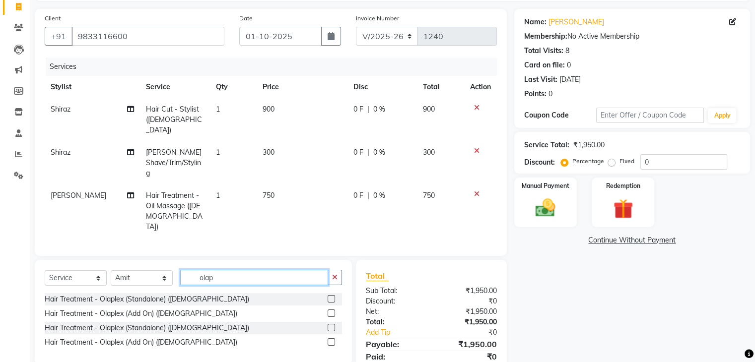
scroll to position [79, 0]
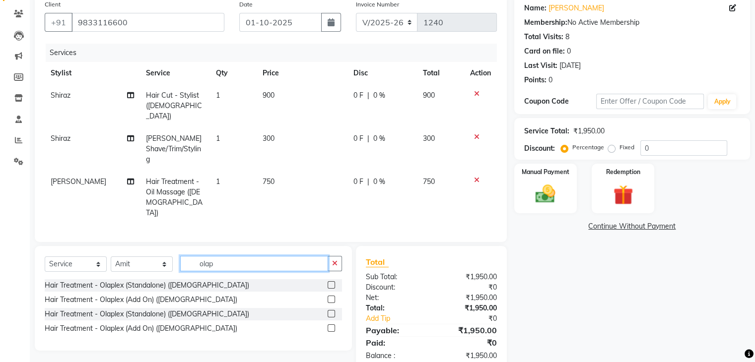
type input "olap"
click at [332, 310] on label at bounding box center [331, 313] width 7 height 7
click at [332, 311] on input "checkbox" at bounding box center [331, 314] width 6 height 6
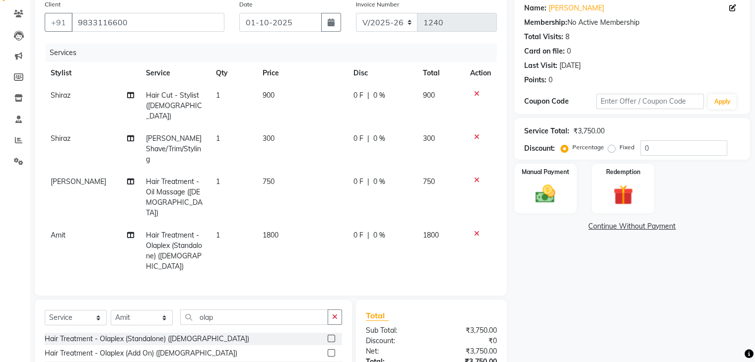
checkbox input "false"
click at [267, 231] on span "1800" at bounding box center [271, 235] width 16 height 9
select select "82334"
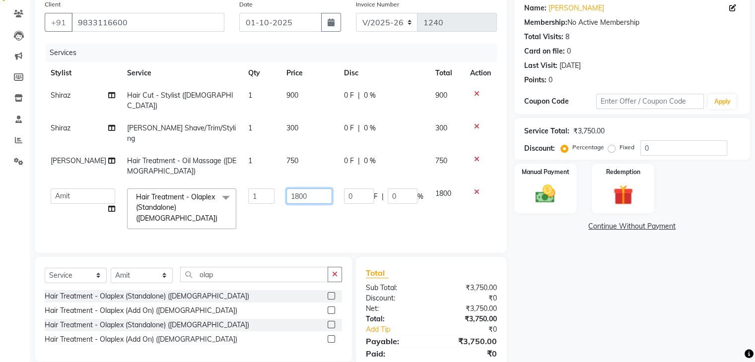
drag, startPoint x: 299, startPoint y: 182, endPoint x: 265, endPoint y: 185, distance: 33.9
click at [265, 185] on tr "[PERSON_NAME] [PERSON_NAME] Freelancer [PERSON_NAME] Neha [PERSON_NAME] [PERSON…" at bounding box center [271, 209] width 452 height 53
type input "3000"
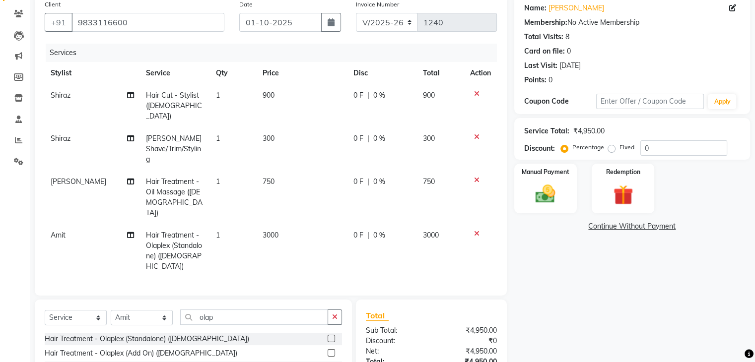
click at [361, 224] on td "0 F | 0 %" at bounding box center [381, 251] width 69 height 54
select select "82334"
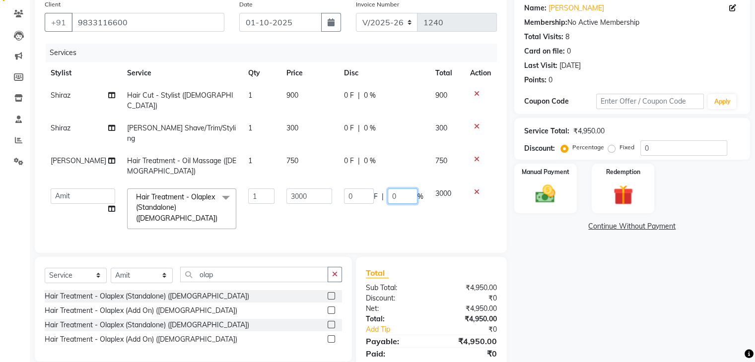
drag, startPoint x: 395, startPoint y: 169, endPoint x: 384, endPoint y: 170, distance: 11.5
click at [388, 189] on input "0" at bounding box center [403, 196] width 30 height 15
type input "15"
click at [579, 275] on div "Name: [PERSON_NAME] Membership: No Active Membership Total Visits: 8 Card on fi…" at bounding box center [635, 188] width 243 height 387
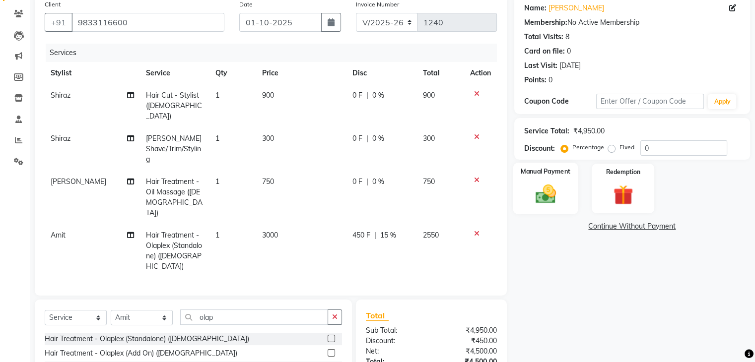
click at [526, 189] on div "Manual Payment" at bounding box center [545, 188] width 65 height 51
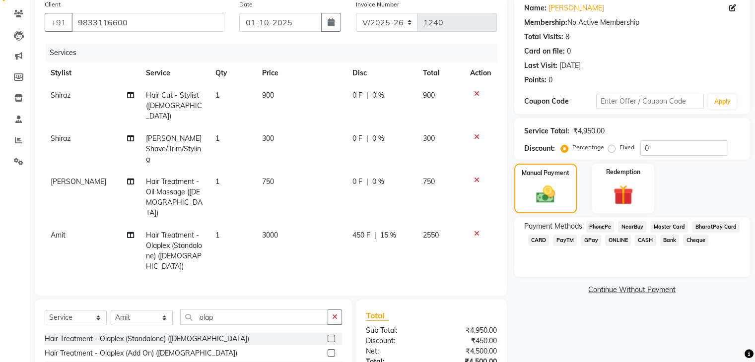
click at [641, 239] on span "CASH" at bounding box center [645, 240] width 21 height 11
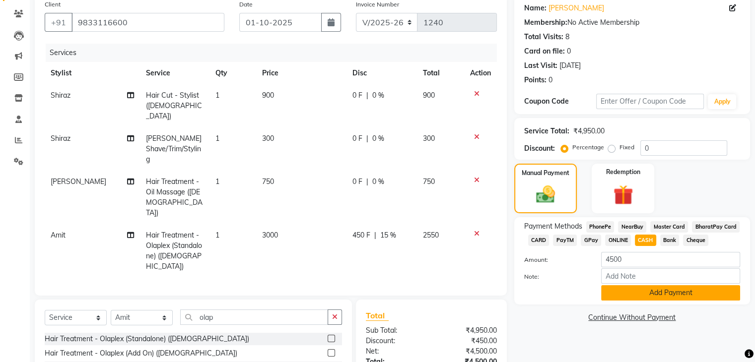
click at [664, 290] on button "Add Payment" at bounding box center [670, 292] width 139 height 15
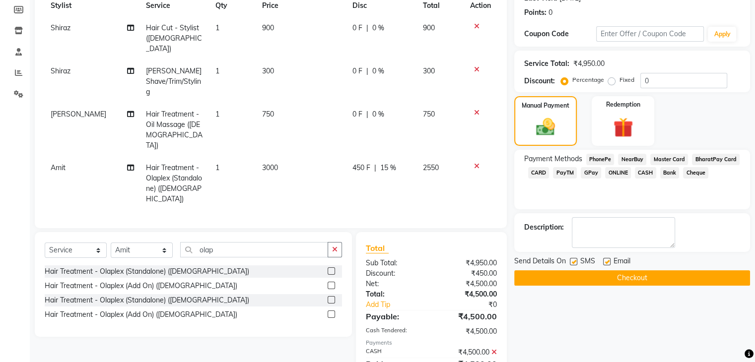
scroll to position [158, 0]
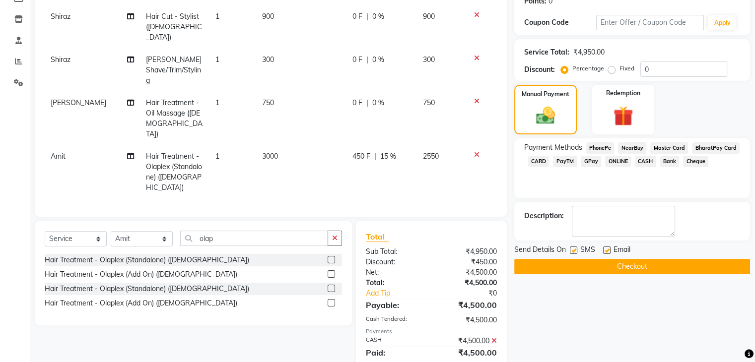
click at [604, 247] on label at bounding box center [606, 250] width 7 height 7
click at [604, 248] on input "checkbox" at bounding box center [606, 251] width 6 height 6
checkbox input "false"
click at [572, 251] on label at bounding box center [573, 250] width 7 height 7
click at [572, 251] on input "checkbox" at bounding box center [573, 251] width 6 height 6
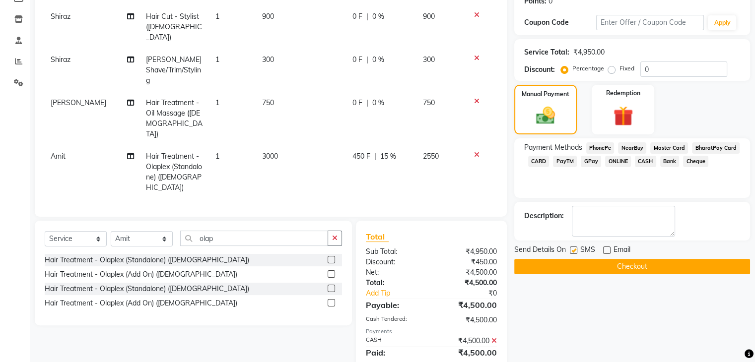
checkbox input "false"
click at [576, 261] on button "Checkout" at bounding box center [632, 266] width 236 height 15
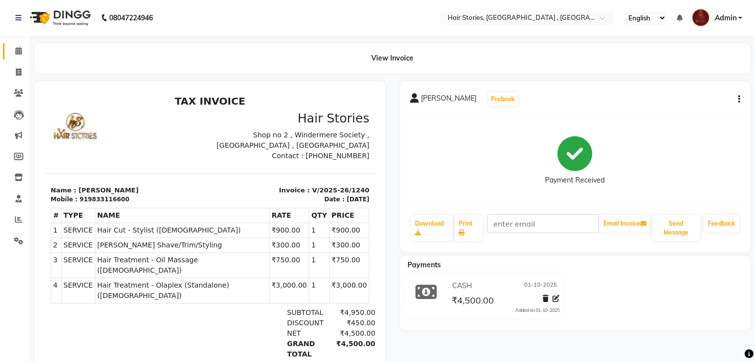
click at [13, 56] on span at bounding box center [18, 51] width 17 height 11
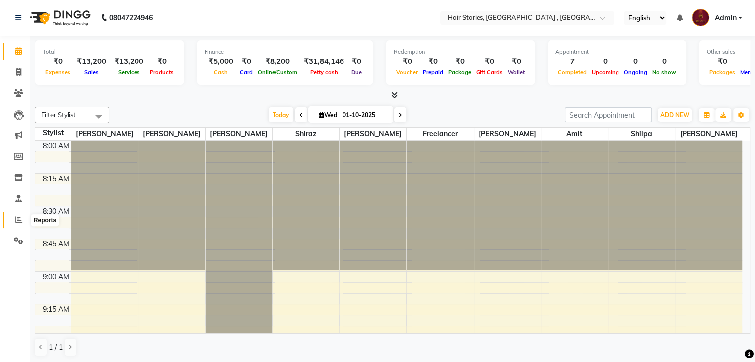
click at [20, 217] on icon at bounding box center [18, 219] width 7 height 7
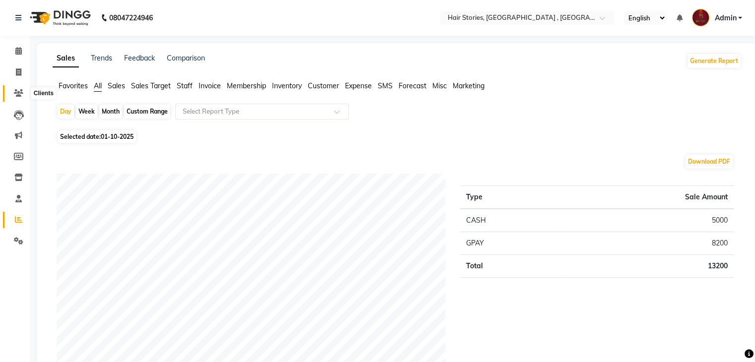
click at [17, 88] on span at bounding box center [18, 93] width 17 height 11
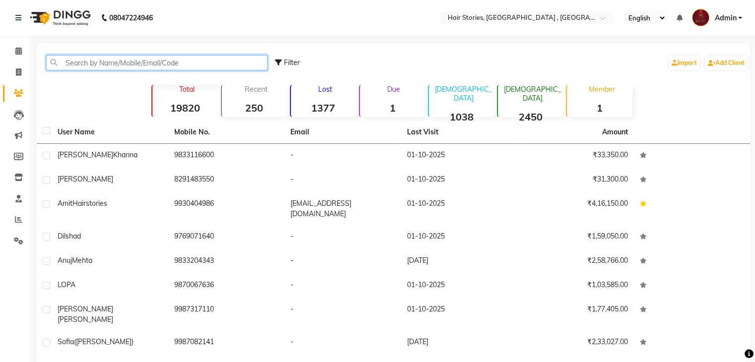
click at [99, 60] on input "text" at bounding box center [156, 62] width 221 height 15
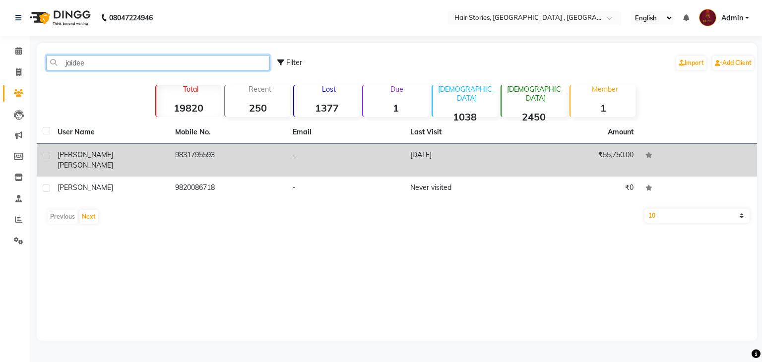
type input "jaidee"
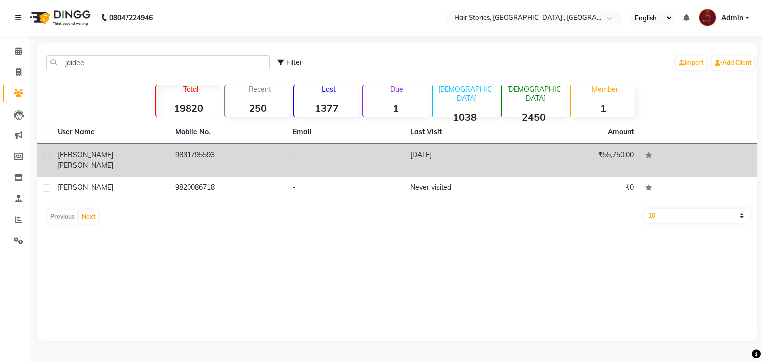
click at [95, 161] on span "[PERSON_NAME]" at bounding box center [86, 165] width 56 height 9
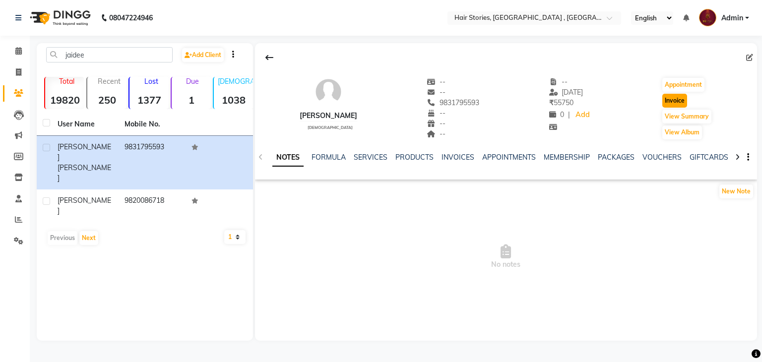
click at [673, 102] on button "Invoice" at bounding box center [674, 101] width 25 height 14
select select "service"
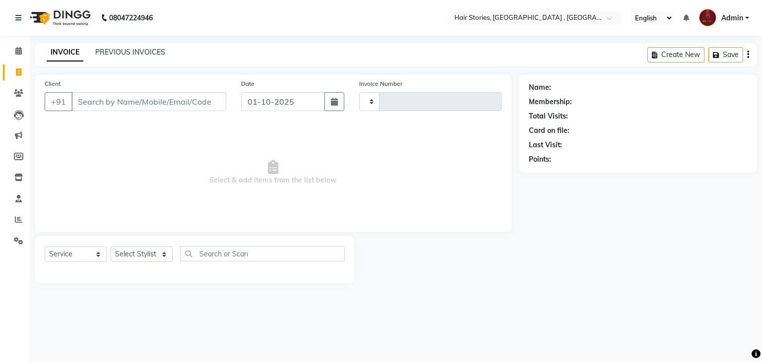
type input "1241"
select select "550"
type input "9831795593"
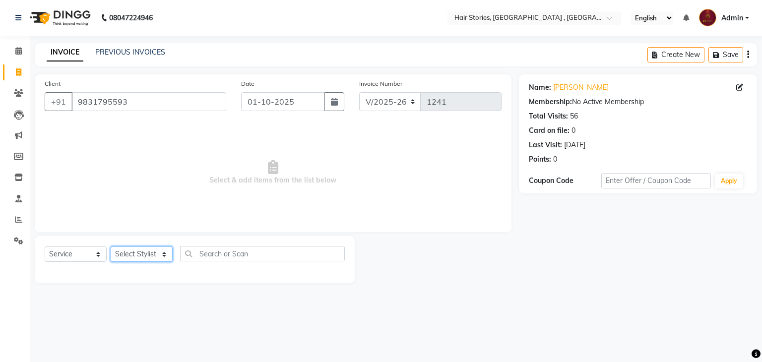
click at [165, 253] on select "Select Stylist [PERSON_NAME] [PERSON_NAME] Freelancer [PERSON_NAME] Neha [PERSO…" at bounding box center [142, 254] width 62 height 15
select select "7131"
click at [111, 247] on select "Select Stylist [PERSON_NAME] [PERSON_NAME] Freelancer [PERSON_NAME] Neha [PERSO…" at bounding box center [142, 254] width 62 height 15
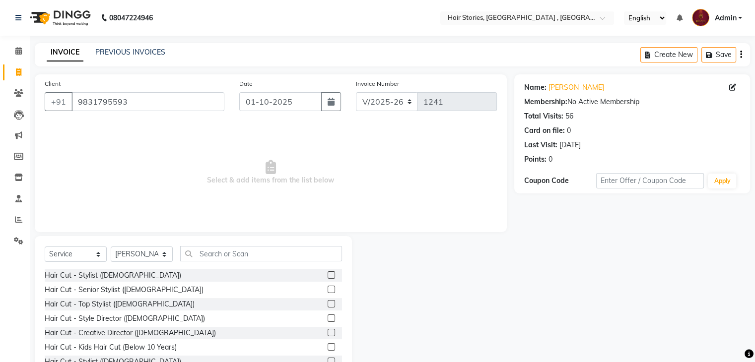
click at [328, 332] on label at bounding box center [331, 332] width 7 height 7
click at [328, 332] on input "checkbox" at bounding box center [331, 333] width 6 height 6
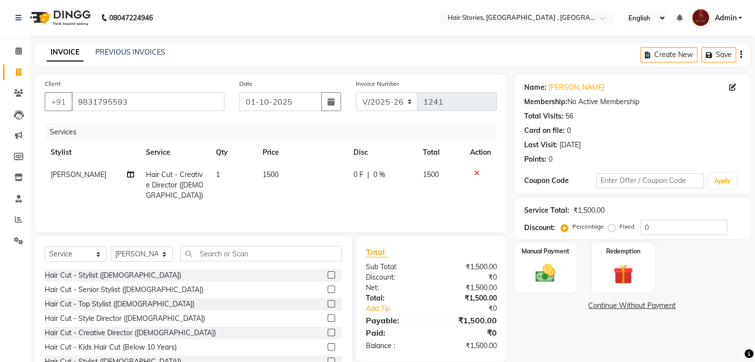
checkbox input "false"
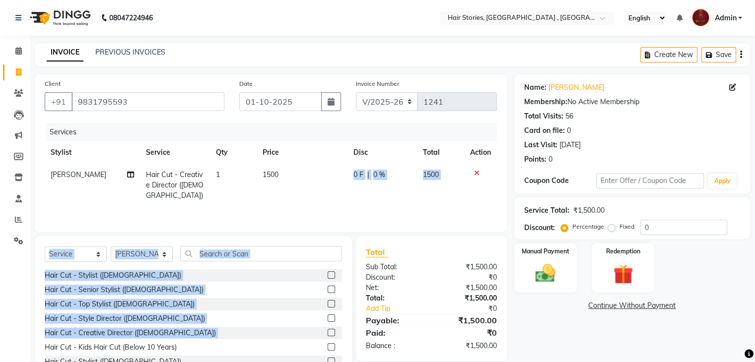
drag, startPoint x: 326, startPoint y: 332, endPoint x: 344, endPoint y: 197, distance: 136.8
click at [344, 197] on div "Client [PHONE_NUMBER] Date [DATE] Invoice Number V/2025 V/[PHONE_NUMBER] Servic…" at bounding box center [270, 228] width 487 height 308
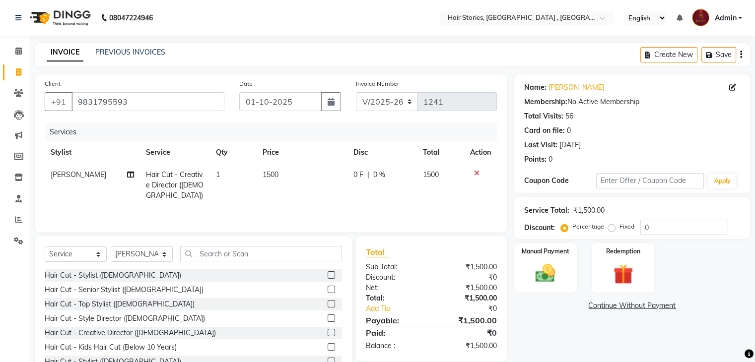
click at [548, 325] on div "Name: [PERSON_NAME] Membership: No Active Membership Total Visits: 56 Card on f…" at bounding box center [635, 228] width 243 height 308
click at [357, 184] on td "0 F | 0 %" at bounding box center [381, 185] width 69 height 43
select select "7131"
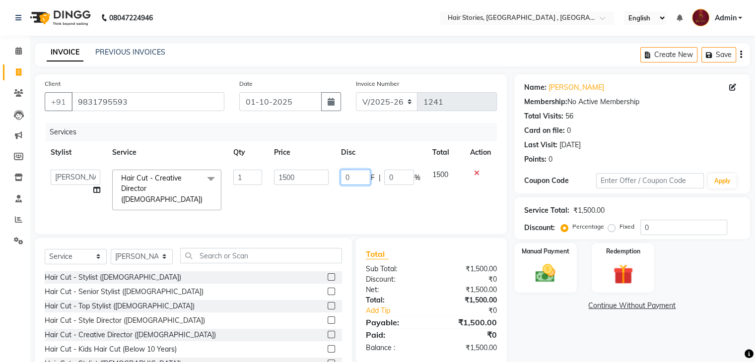
drag, startPoint x: 357, startPoint y: 183, endPoint x: 317, endPoint y: 175, distance: 41.5
click at [317, 175] on tr "[PERSON_NAME] [PERSON_NAME] Freelancer [PERSON_NAME] Neha [PERSON_NAME] [PERSON…" at bounding box center [271, 190] width 452 height 53
type input "500"
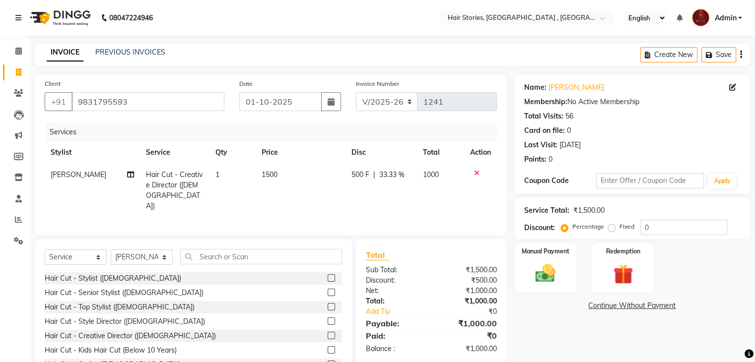
click at [540, 319] on div "Name: [PERSON_NAME] Membership: No Active Membership Total Visits: 56 Card on f…" at bounding box center [635, 229] width 243 height 311
click at [541, 257] on div "Manual Payment" at bounding box center [545, 267] width 65 height 51
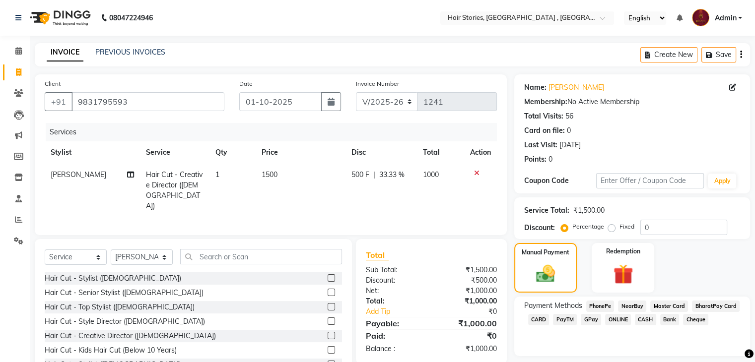
click at [588, 321] on span "GPay" at bounding box center [591, 319] width 20 height 11
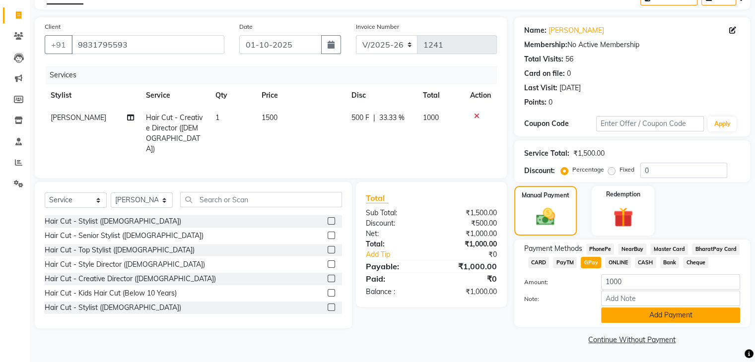
click at [657, 313] on button "Add Payment" at bounding box center [670, 315] width 139 height 15
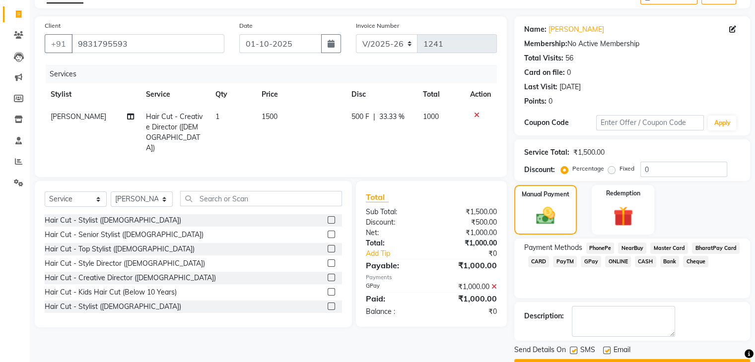
scroll to position [85, 0]
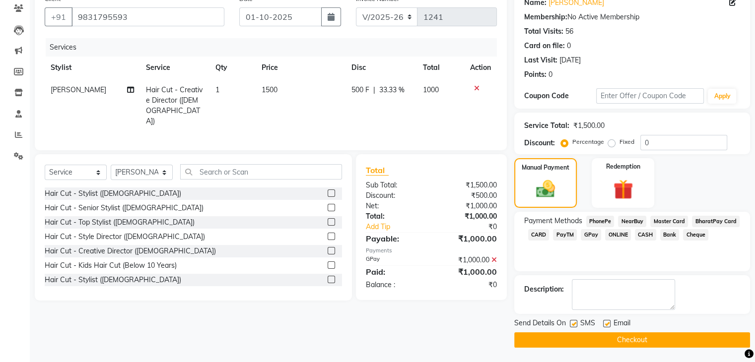
click at [605, 324] on label at bounding box center [606, 323] width 7 height 7
click at [605, 324] on input "checkbox" at bounding box center [606, 324] width 6 height 6
checkbox input "false"
click at [573, 320] on label at bounding box center [573, 323] width 7 height 7
click at [573, 321] on input "checkbox" at bounding box center [573, 324] width 6 height 6
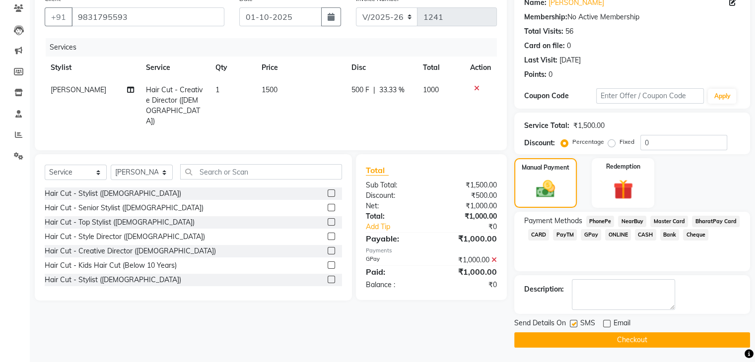
checkbox input "false"
click at [576, 339] on button "Checkout" at bounding box center [632, 339] width 236 height 15
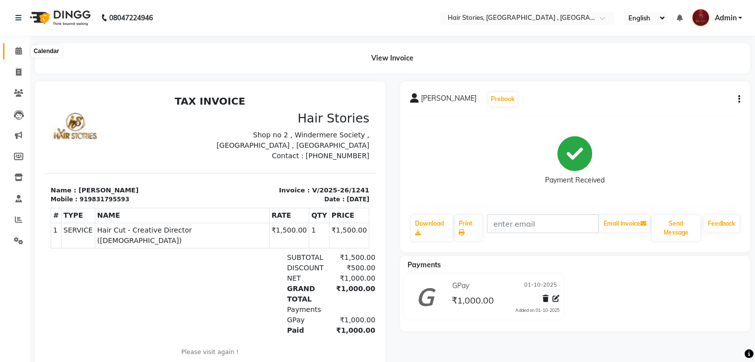
click at [20, 48] on icon at bounding box center [18, 50] width 6 height 7
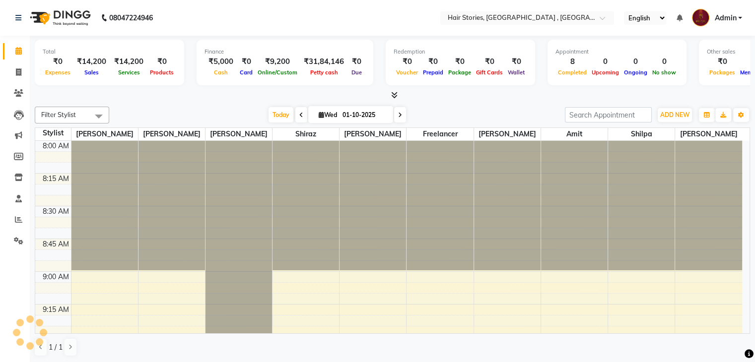
scroll to position [1688, 0]
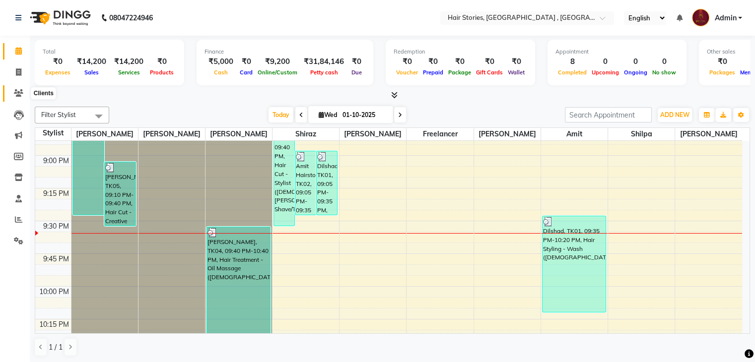
click at [21, 94] on icon at bounding box center [18, 92] width 9 height 7
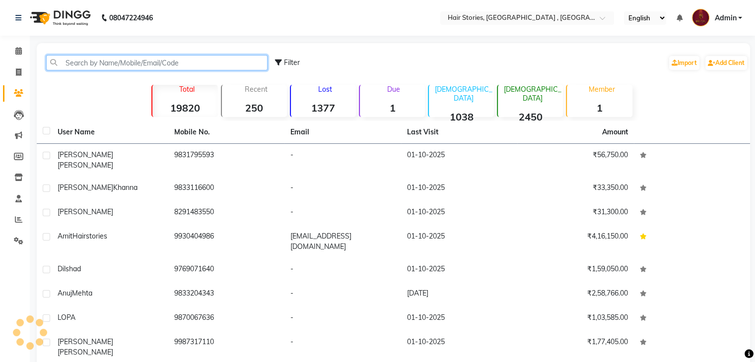
click at [83, 66] on input "text" at bounding box center [156, 62] width 221 height 15
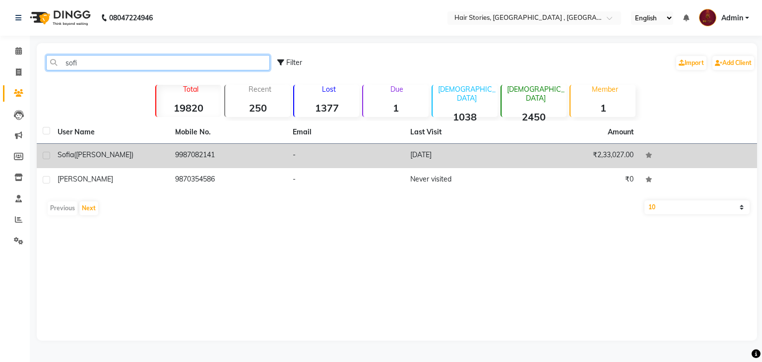
type input "sofi"
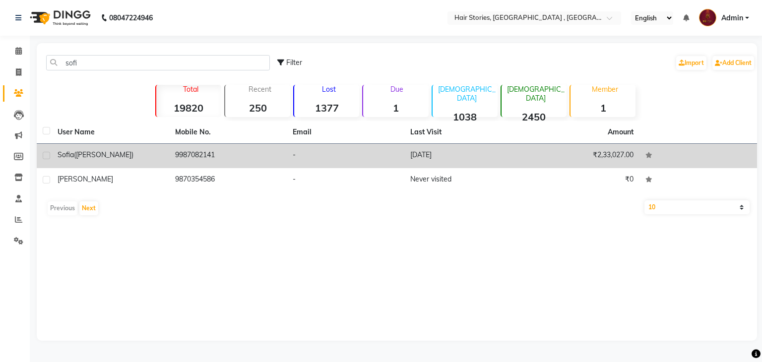
click at [64, 158] on span "Sofia" at bounding box center [66, 154] width 16 height 9
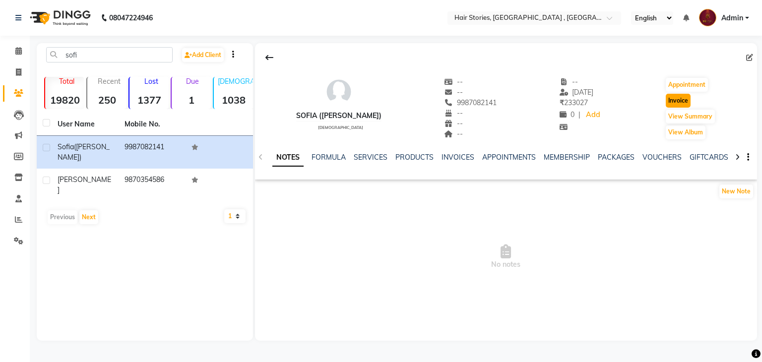
click at [671, 104] on button "Invoice" at bounding box center [678, 101] width 25 height 14
select select "service"
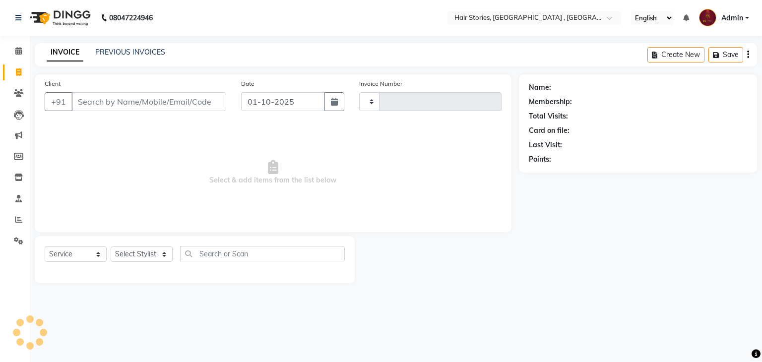
type input "1242"
select select "550"
type input "9987082141"
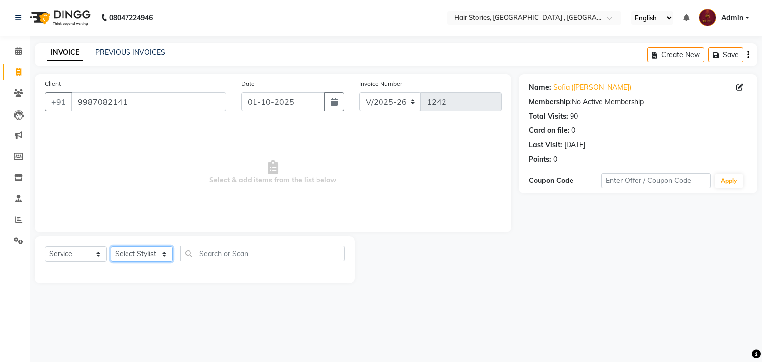
click at [161, 255] on select "Select Stylist [PERSON_NAME] [PERSON_NAME] Freelancer [PERSON_NAME] Neha [PERSO…" at bounding box center [142, 254] width 62 height 15
select select "61983"
click at [111, 247] on select "Select Stylist [PERSON_NAME] [PERSON_NAME] Freelancer [PERSON_NAME] Neha [PERSO…" at bounding box center [142, 254] width 62 height 15
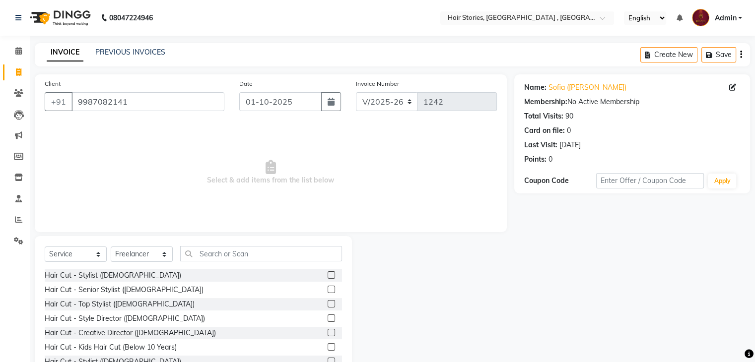
click at [328, 278] on label at bounding box center [331, 274] width 7 height 7
click at [328, 278] on input "checkbox" at bounding box center [331, 275] width 6 height 6
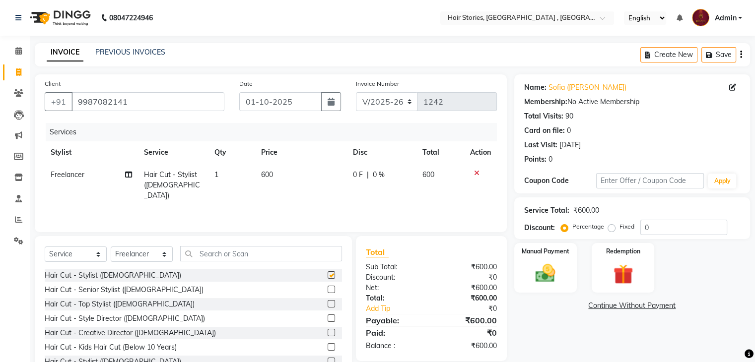
checkbox input "false"
click at [264, 189] on td "600" at bounding box center [300, 185] width 91 height 43
select select "61983"
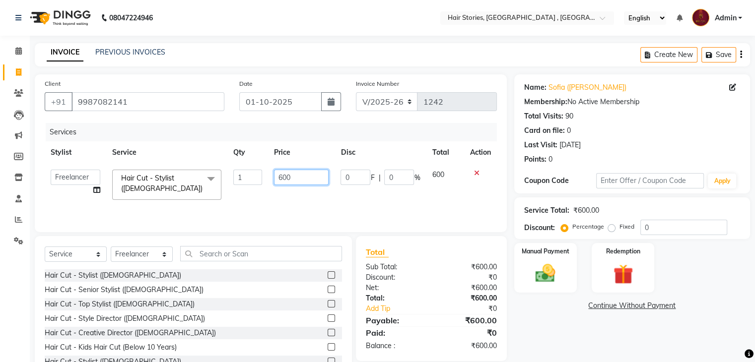
drag, startPoint x: 280, startPoint y: 178, endPoint x: 296, endPoint y: 171, distance: 16.7
click at [296, 171] on input "600" at bounding box center [301, 177] width 55 height 15
type input "6"
type input "375"
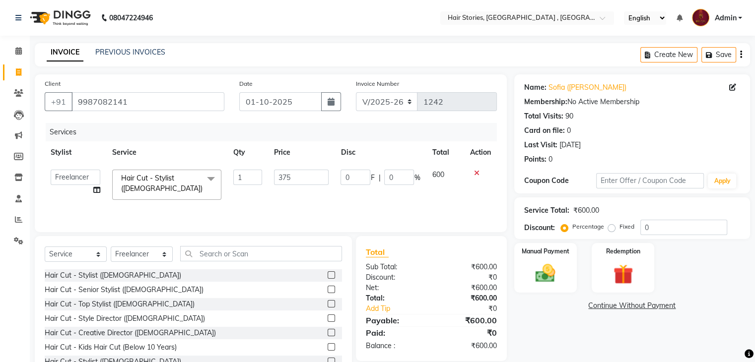
click at [536, 338] on div "Name: [PERSON_NAME] ([PERSON_NAME]) Membership: No Active Membership Total Visi…" at bounding box center [635, 228] width 243 height 308
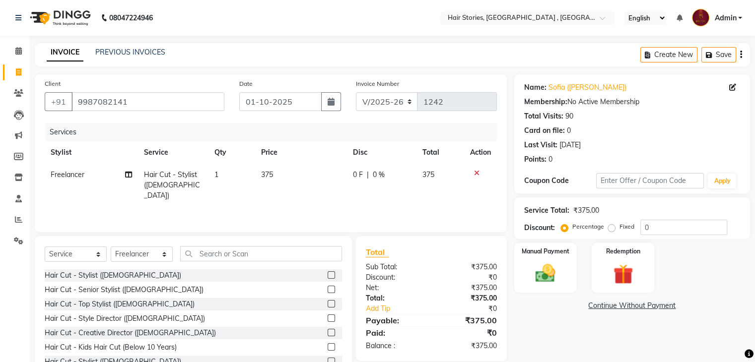
click at [540, 295] on div "Name: [PERSON_NAME] ([PERSON_NAME]) Membership: No Active Membership Total Visi…" at bounding box center [635, 228] width 243 height 308
click at [541, 285] on img at bounding box center [544, 274] width 33 height 24
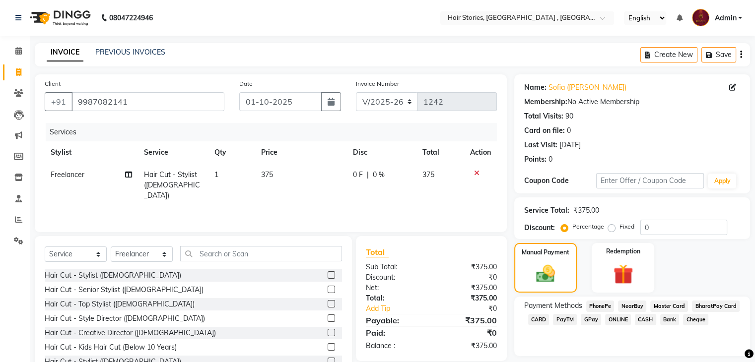
click at [586, 318] on span "GPay" at bounding box center [591, 319] width 20 height 11
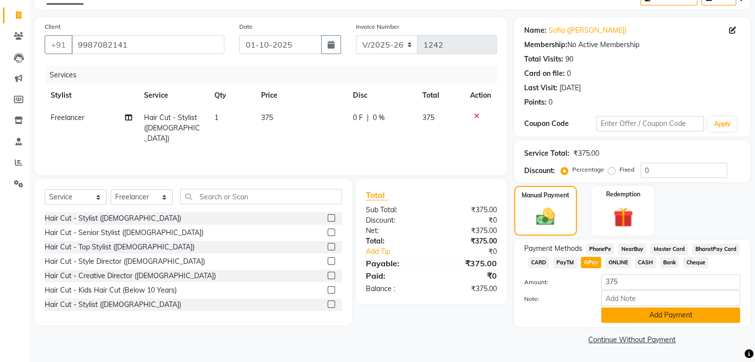
click at [699, 320] on button "Add Payment" at bounding box center [670, 315] width 139 height 15
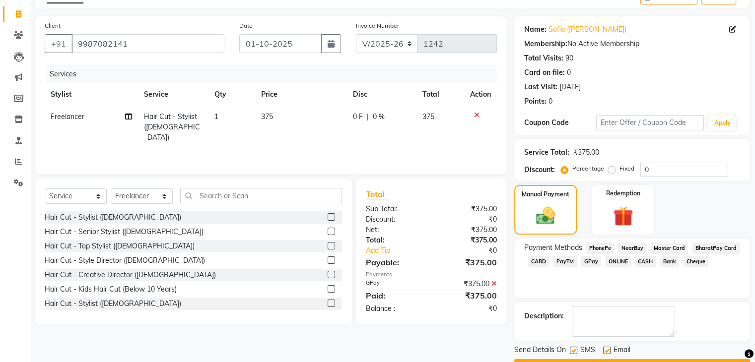
scroll to position [85, 0]
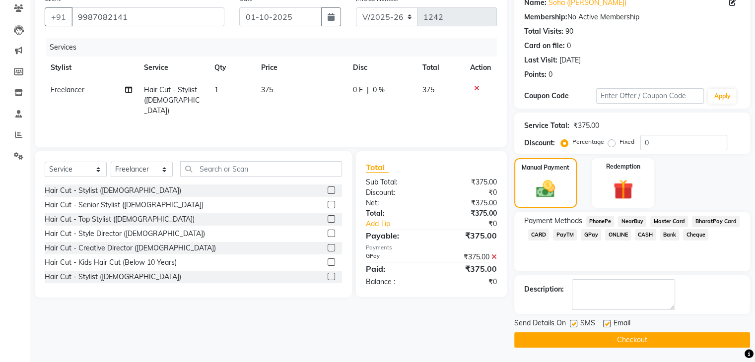
click at [606, 323] on label at bounding box center [606, 323] width 7 height 7
click at [606, 323] on input "checkbox" at bounding box center [606, 324] width 6 height 6
checkbox input "false"
click at [572, 323] on label at bounding box center [573, 323] width 7 height 7
click at [572, 323] on input "checkbox" at bounding box center [573, 324] width 6 height 6
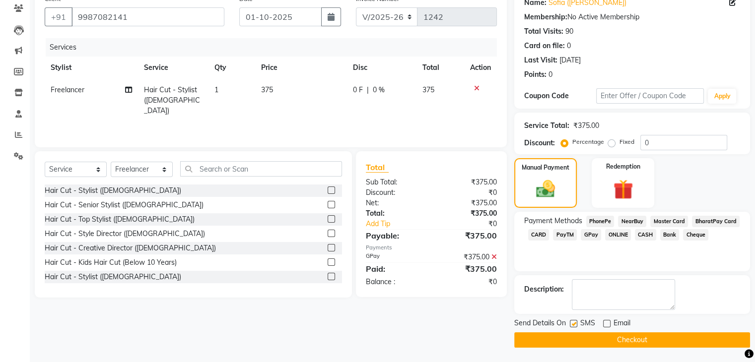
checkbox input "false"
click at [599, 340] on button "Checkout" at bounding box center [632, 339] width 236 height 15
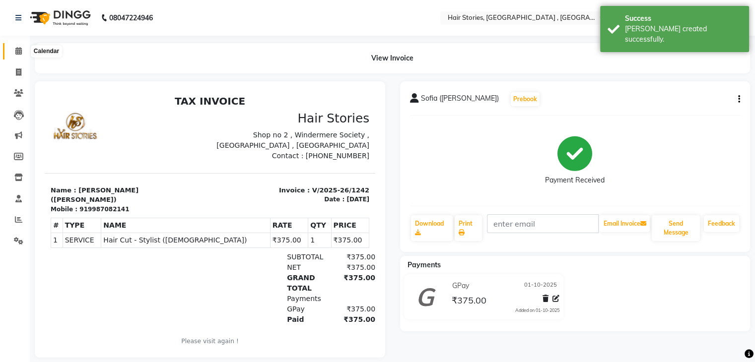
click at [20, 50] on icon at bounding box center [18, 50] width 6 height 7
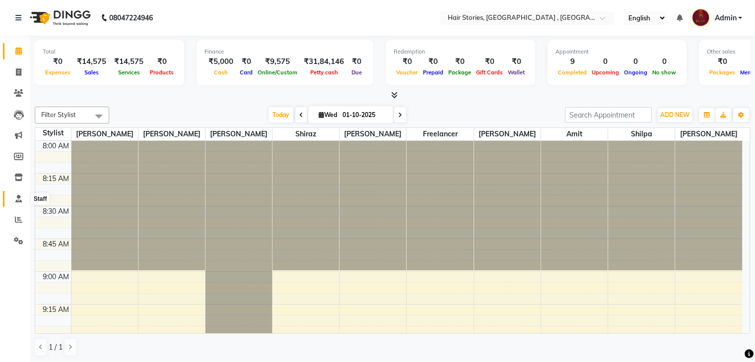
click at [15, 200] on icon at bounding box center [18, 198] width 6 height 7
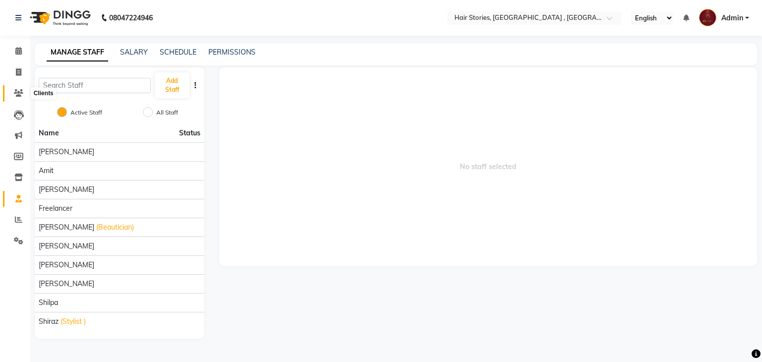
click at [17, 92] on icon at bounding box center [18, 92] width 9 height 7
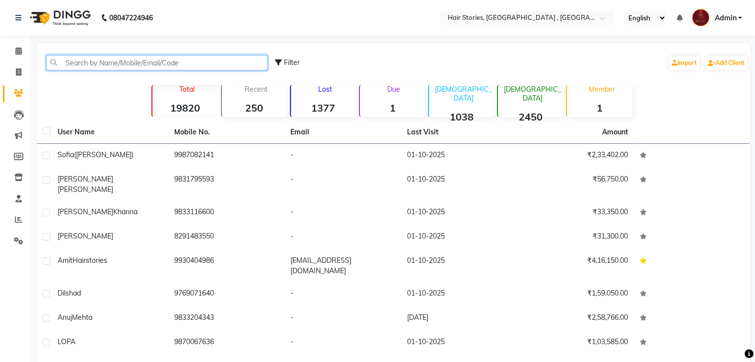
click at [72, 66] on input "text" at bounding box center [156, 62] width 221 height 15
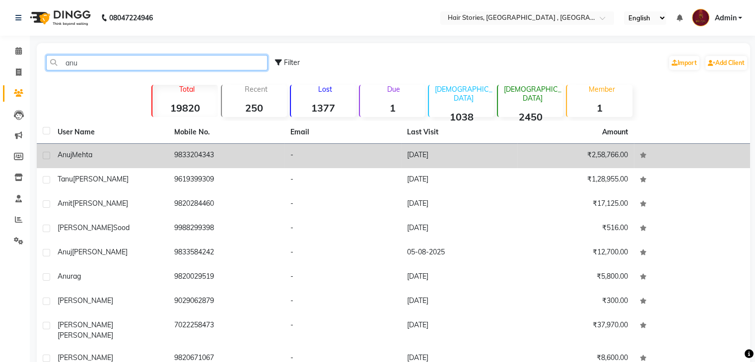
type input "anu"
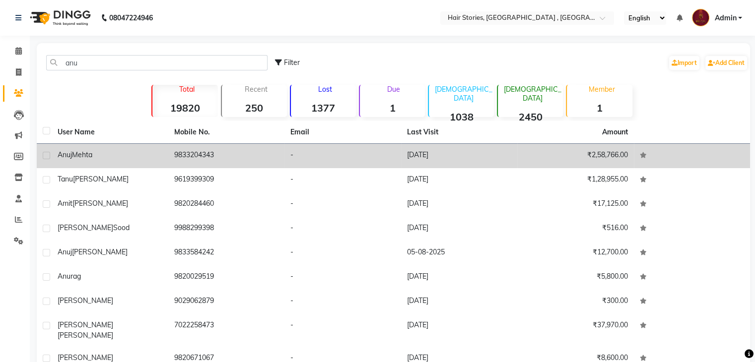
click at [82, 155] on span "Mehta" at bounding box center [82, 154] width 20 height 9
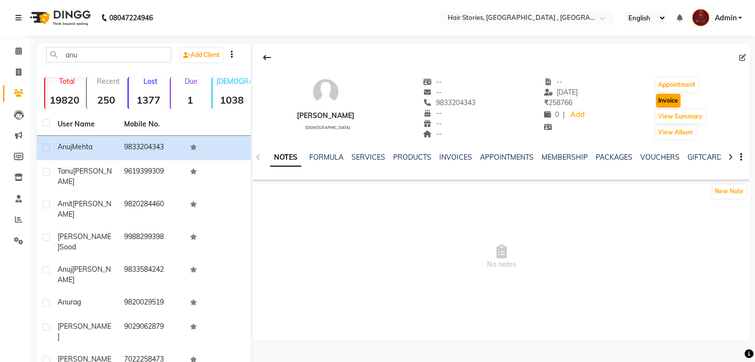
click at [662, 101] on button "Invoice" at bounding box center [668, 101] width 25 height 14
select select "service"
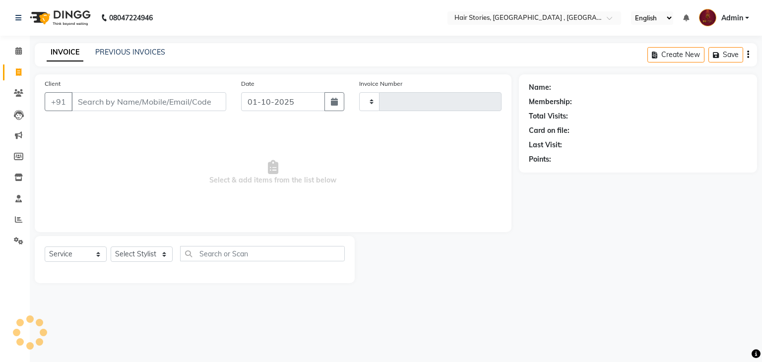
type input "1243"
select select "550"
type input "9833204343"
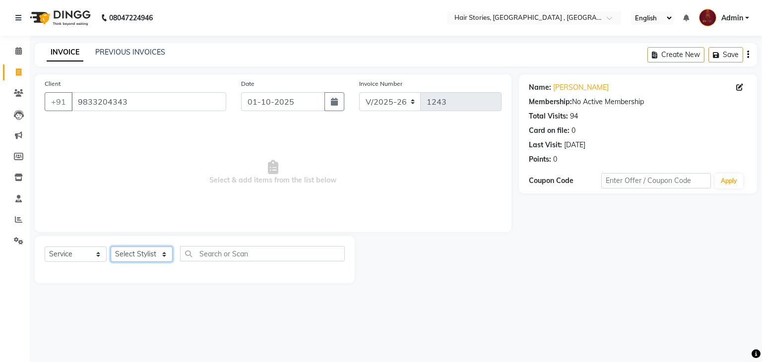
click at [148, 256] on select "Select Stylist [PERSON_NAME] [PERSON_NAME] Freelancer [PERSON_NAME] Neha [PERSO…" at bounding box center [142, 254] width 62 height 15
select select "61983"
click at [111, 247] on select "Select Stylist [PERSON_NAME] [PERSON_NAME] Freelancer [PERSON_NAME] Neha [PERSO…" at bounding box center [142, 254] width 62 height 15
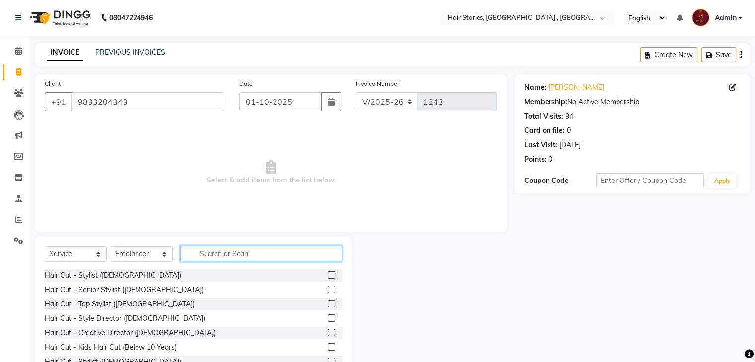
click at [214, 253] on input "text" at bounding box center [261, 253] width 162 height 15
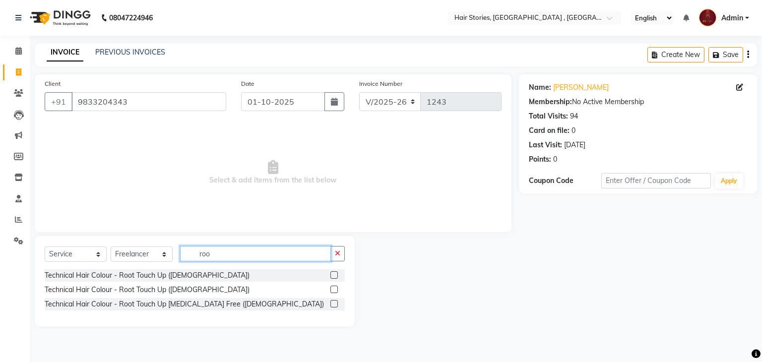
type input "roo"
click at [336, 287] on label at bounding box center [333, 289] width 7 height 7
click at [336, 287] on input "checkbox" at bounding box center [333, 290] width 6 height 6
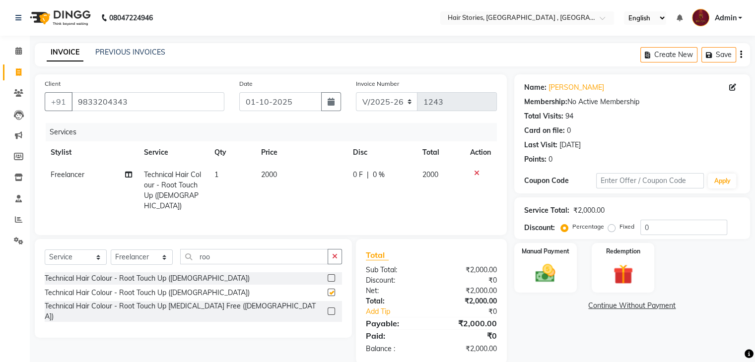
checkbox input "false"
click at [266, 170] on td "2000" at bounding box center [300, 191] width 91 height 54
select select "61983"
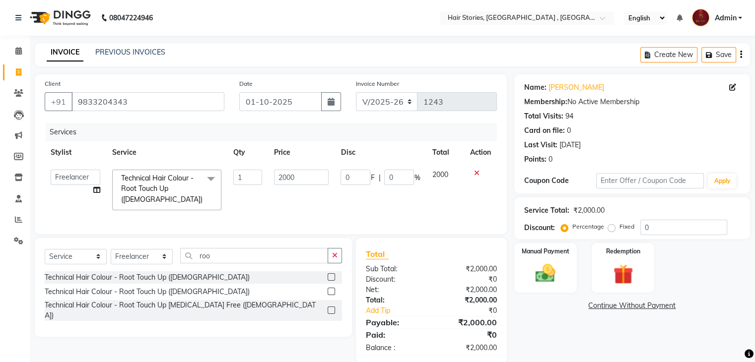
drag, startPoint x: 298, startPoint y: 169, endPoint x: 244, endPoint y: 159, distance: 54.5
click at [244, 159] on table "Stylist Service Qty Price Disc Total Action [PERSON_NAME] [PERSON_NAME] Freelan…" at bounding box center [271, 178] width 452 height 75
drag, startPoint x: 305, startPoint y: 178, endPoint x: 247, endPoint y: 179, distance: 57.6
click at [247, 179] on tr "[PERSON_NAME] [PERSON_NAME] Freelancer [PERSON_NAME] Neha [PERSON_NAME] [PERSON…" at bounding box center [271, 190] width 452 height 53
type input "1750"
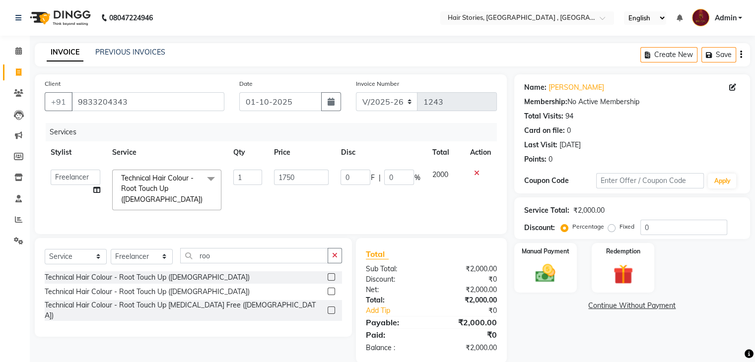
click at [564, 312] on div "Name: [PERSON_NAME] Membership: No Active Membership Total Visits: 94 Card on f…" at bounding box center [635, 218] width 243 height 289
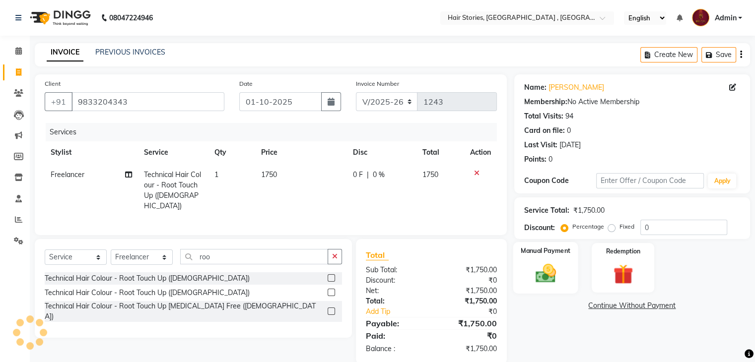
click at [542, 278] on img at bounding box center [544, 274] width 33 height 24
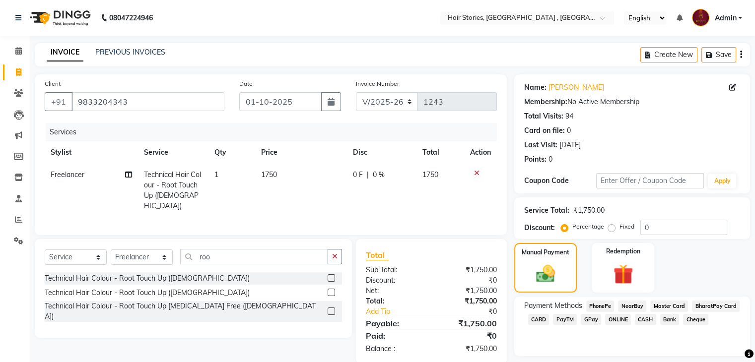
click at [594, 318] on span "GPay" at bounding box center [591, 319] width 20 height 11
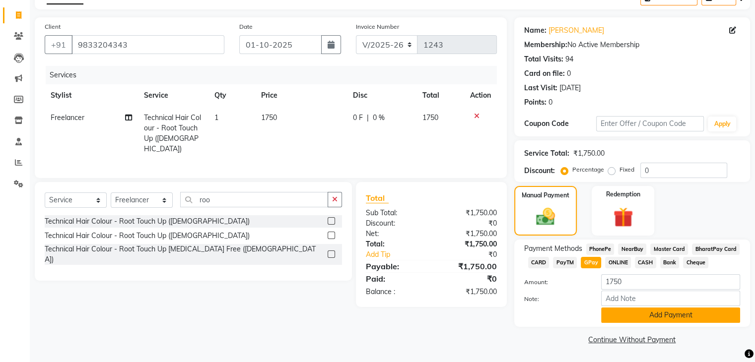
click at [665, 316] on button "Add Payment" at bounding box center [670, 315] width 139 height 15
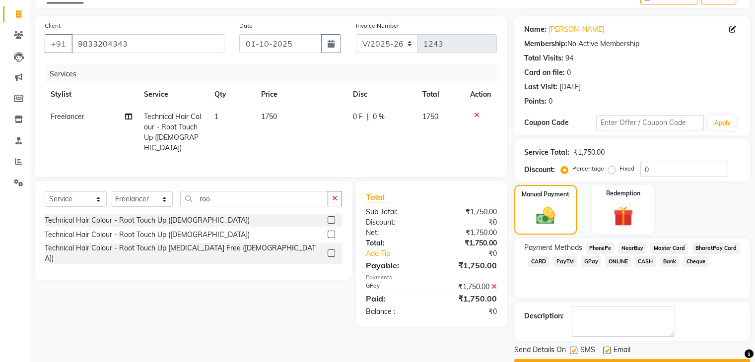
scroll to position [85, 0]
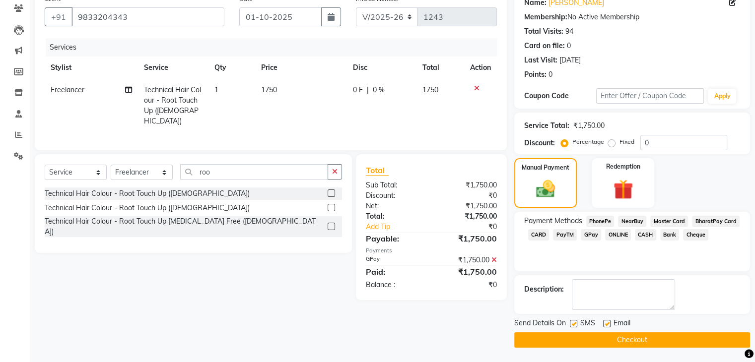
click at [605, 322] on label at bounding box center [606, 323] width 7 height 7
click at [605, 322] on input "checkbox" at bounding box center [606, 324] width 6 height 6
checkbox input "false"
click at [574, 322] on label at bounding box center [573, 323] width 7 height 7
click at [574, 322] on input "checkbox" at bounding box center [573, 324] width 6 height 6
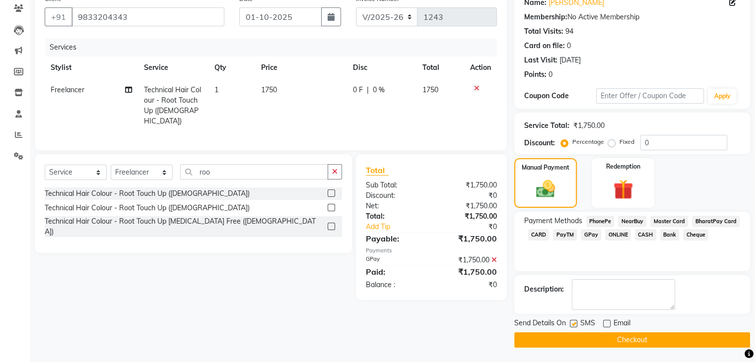
checkbox input "false"
click at [576, 340] on button "Checkout" at bounding box center [632, 339] width 236 height 15
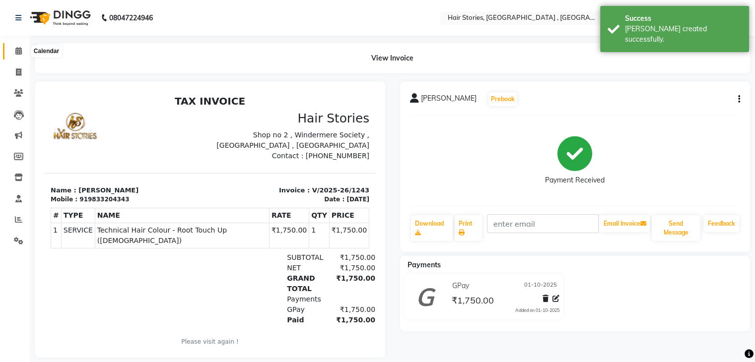
click at [17, 51] on icon at bounding box center [18, 50] width 6 height 7
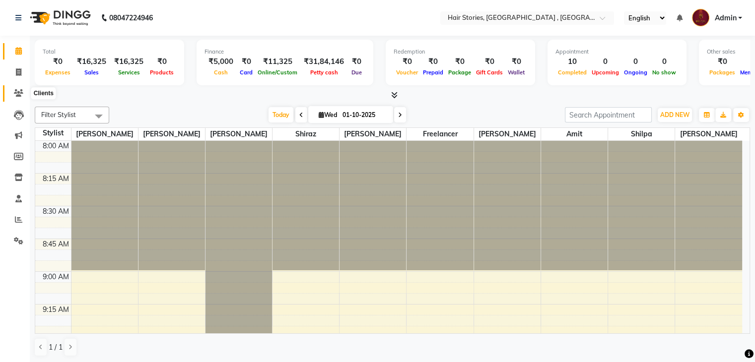
click at [18, 98] on span at bounding box center [18, 93] width 17 height 11
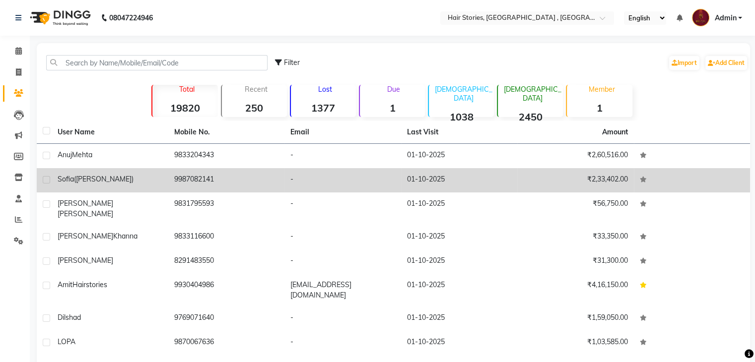
click at [76, 176] on span "([PERSON_NAME])" at bounding box center [104, 179] width 60 height 9
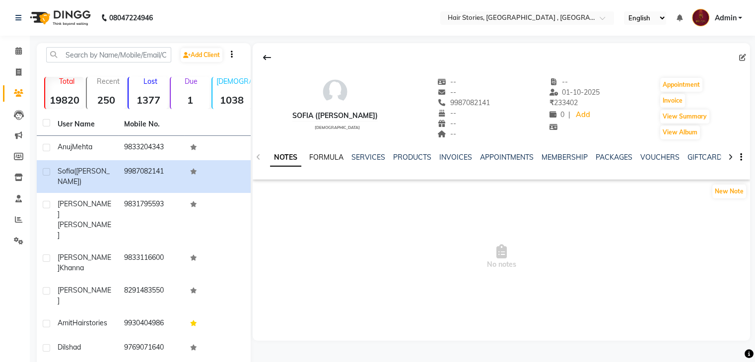
click at [334, 153] on link "FORMULA" at bounding box center [326, 157] width 34 height 9
click at [370, 159] on link "SERVICES" at bounding box center [367, 157] width 34 height 9
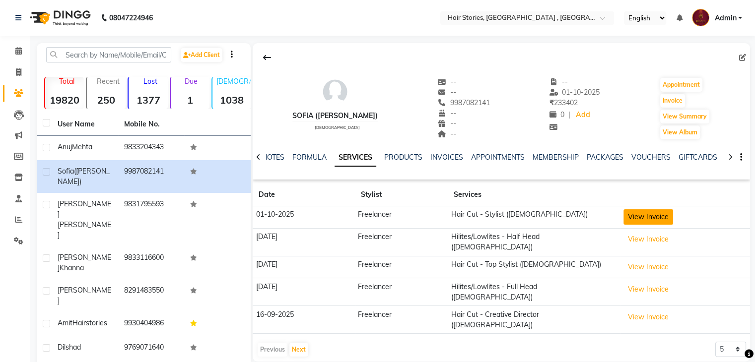
click at [646, 223] on button "View Invoice" at bounding box center [648, 216] width 50 height 15
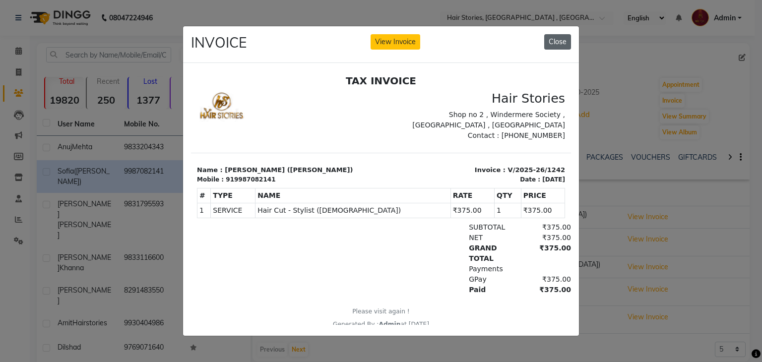
click at [553, 44] on button "Close" at bounding box center [557, 41] width 27 height 15
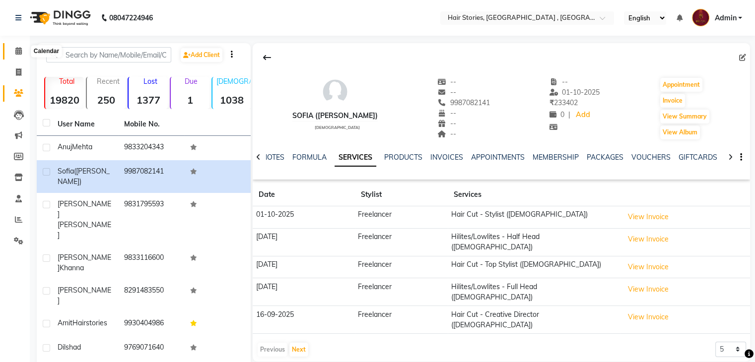
click at [15, 53] on icon at bounding box center [18, 50] width 6 height 7
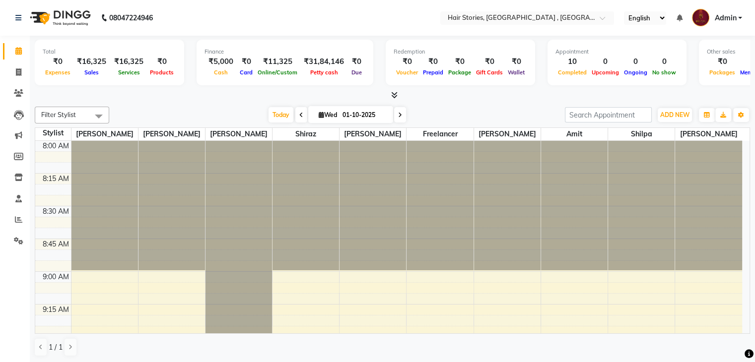
click at [392, 93] on icon at bounding box center [394, 94] width 6 height 7
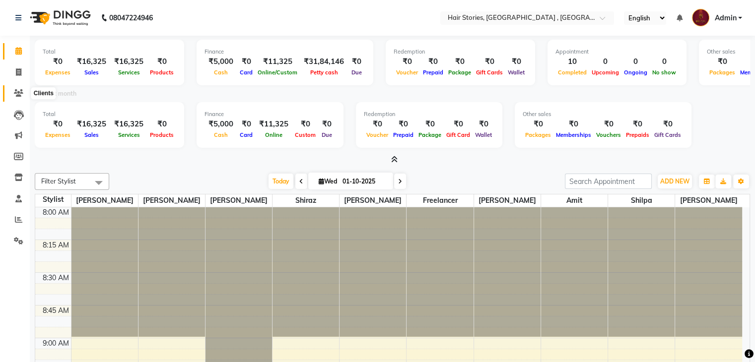
click at [16, 90] on icon at bounding box center [18, 92] width 9 height 7
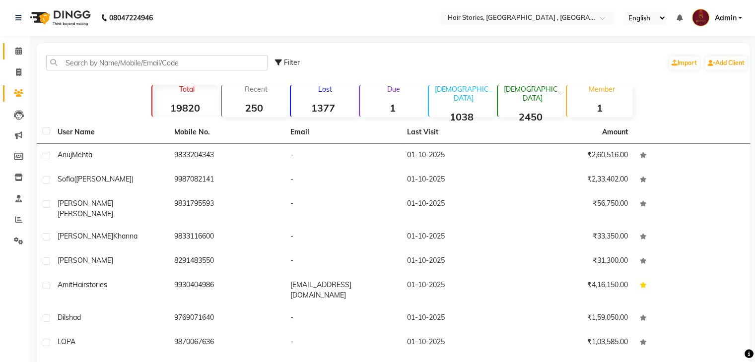
click at [8, 47] on link "Calendar" at bounding box center [15, 51] width 24 height 16
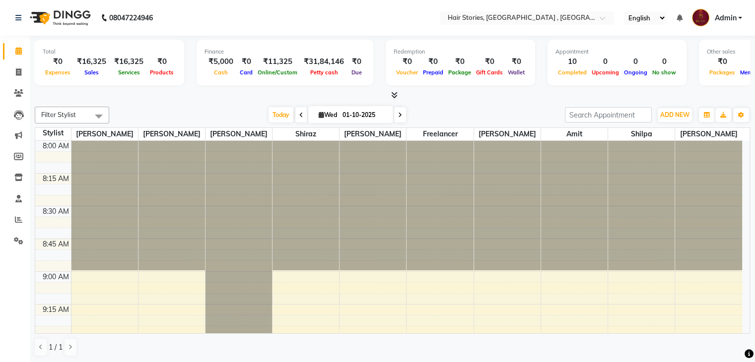
click at [396, 97] on icon at bounding box center [394, 94] width 6 height 7
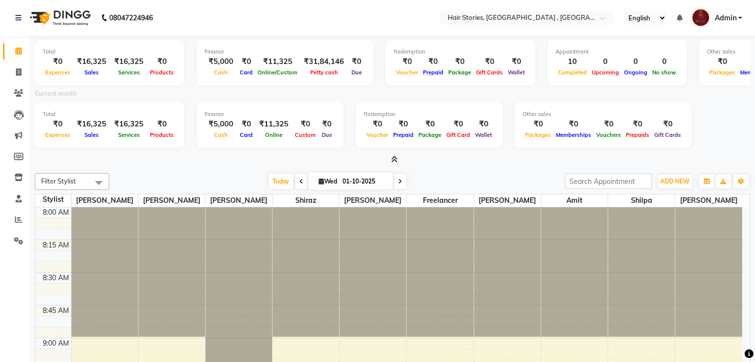
click at [390, 162] on span at bounding box center [392, 160] width 10 height 10
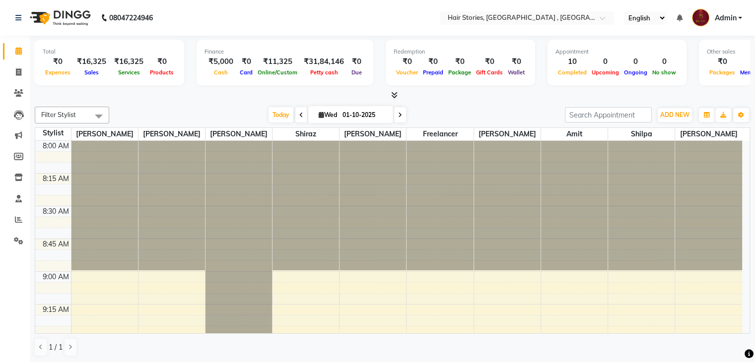
click at [296, 116] on span at bounding box center [301, 114] width 12 height 15
type input "[DATE]"
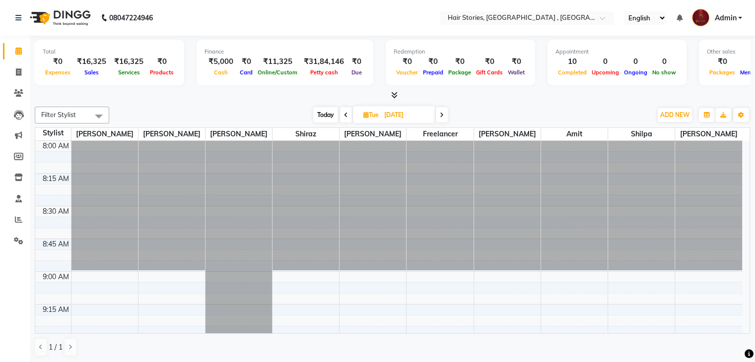
click at [391, 93] on icon at bounding box center [394, 94] width 6 height 7
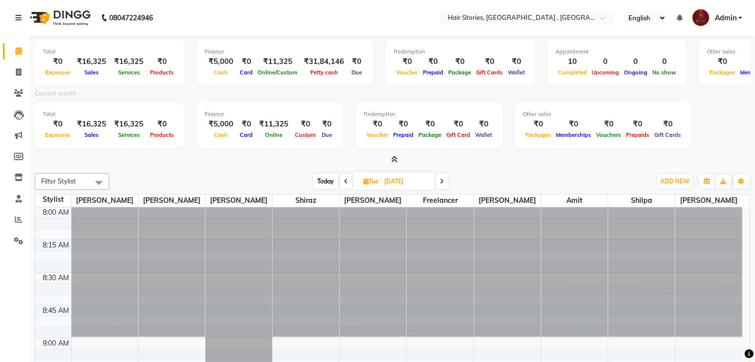
click at [397, 157] on icon at bounding box center [394, 159] width 6 height 7
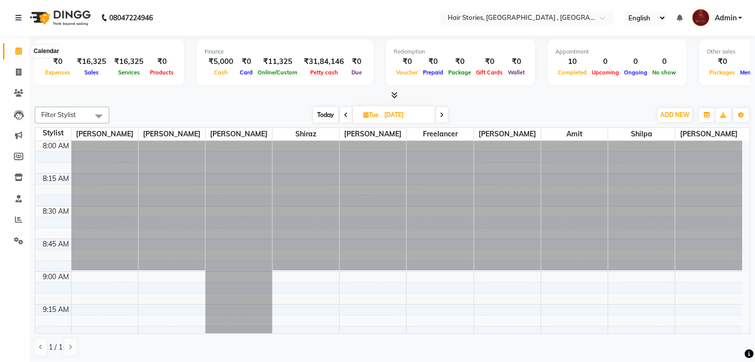
click at [11, 46] on span at bounding box center [18, 51] width 17 height 11
click at [386, 95] on div at bounding box center [392, 95] width 715 height 10
click at [393, 96] on icon at bounding box center [394, 94] width 6 height 7
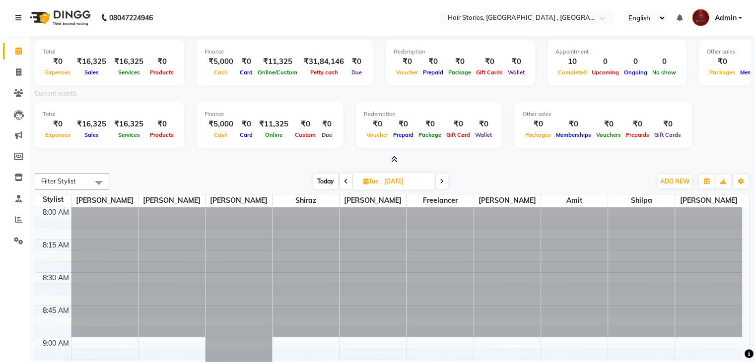
click at [387, 160] on span at bounding box center [392, 160] width 10 height 10
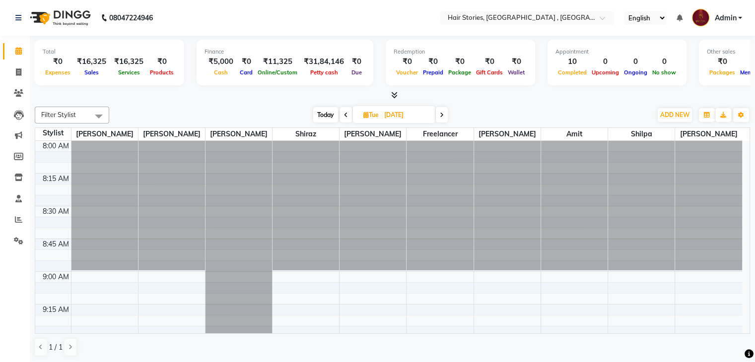
click at [396, 95] on icon at bounding box center [394, 94] width 6 height 7
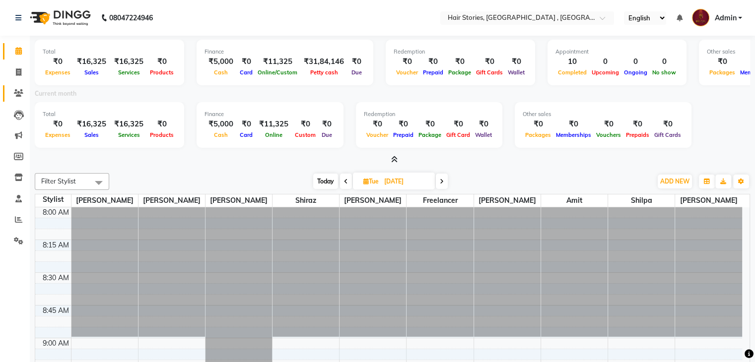
click at [20, 86] on link "Clients" at bounding box center [15, 93] width 24 height 16
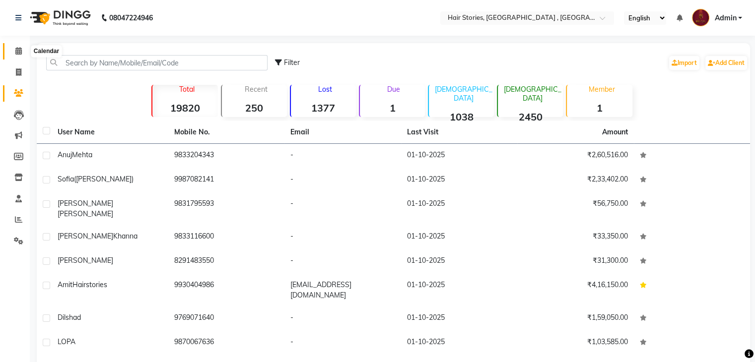
click at [10, 46] on span at bounding box center [18, 51] width 17 height 11
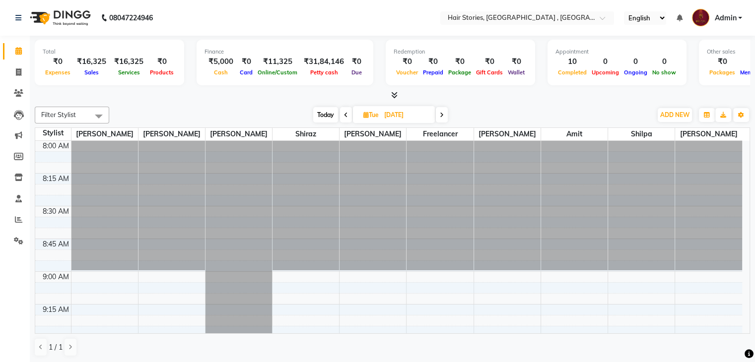
click at [391, 91] on icon at bounding box center [394, 94] width 6 height 7
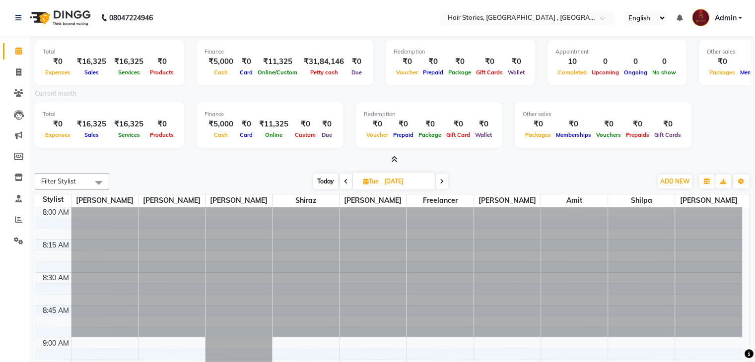
click at [395, 162] on icon at bounding box center [394, 159] width 6 height 7
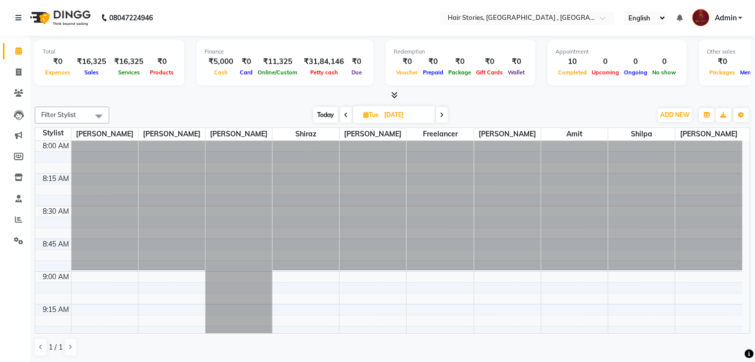
click at [395, 95] on icon at bounding box center [394, 94] width 6 height 7
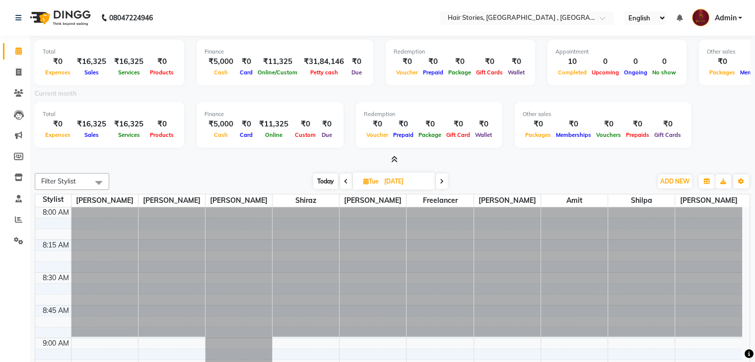
click at [321, 184] on span "Today" at bounding box center [325, 181] width 25 height 15
type input "01-10-2025"
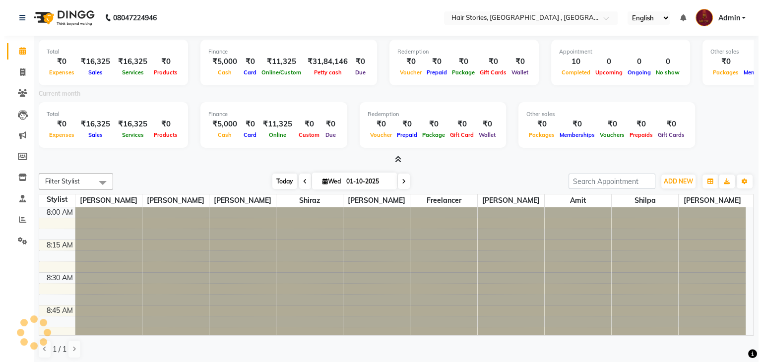
scroll to position [1688, 0]
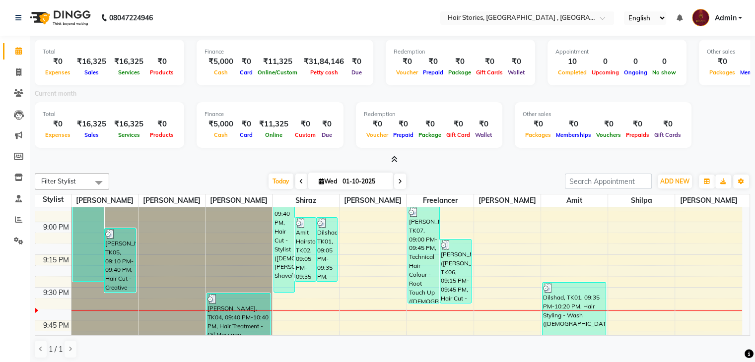
click at [394, 158] on icon at bounding box center [394, 159] width 6 height 7
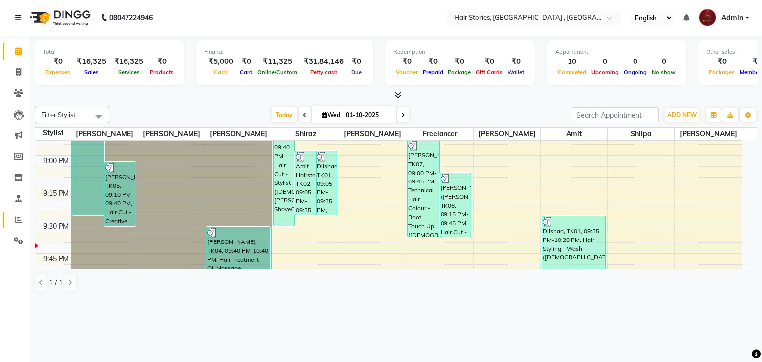
click at [14, 215] on span at bounding box center [18, 219] width 17 height 11
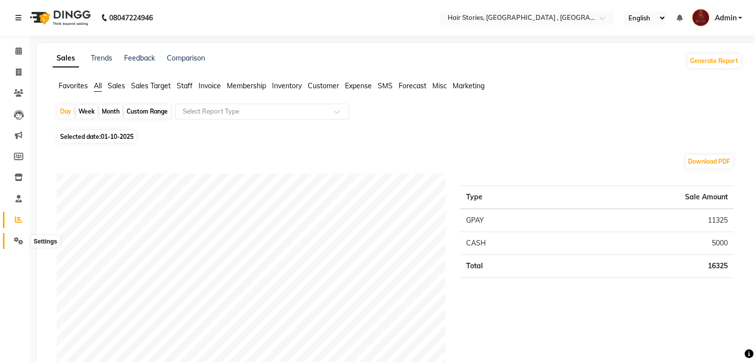
click at [15, 241] on icon at bounding box center [18, 240] width 9 height 7
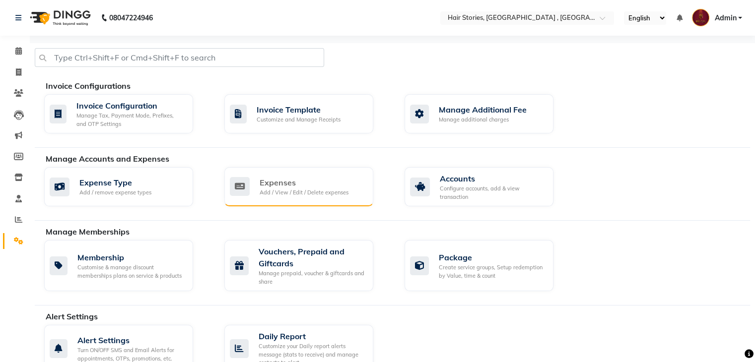
click at [312, 184] on div "Expenses" at bounding box center [304, 183] width 89 height 12
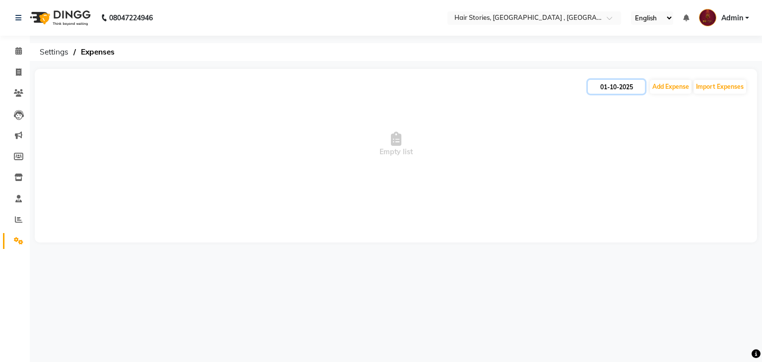
click at [604, 89] on input "01-10-2025" at bounding box center [616, 87] width 57 height 14
select select "10"
select select "2025"
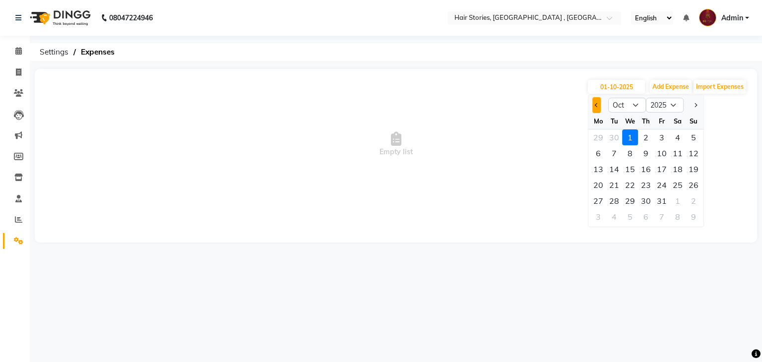
click at [597, 103] on button "Previous month" at bounding box center [597, 105] width 8 height 16
select select "9"
click at [620, 202] on div "30" at bounding box center [614, 201] width 16 height 16
type input "[DATE]"
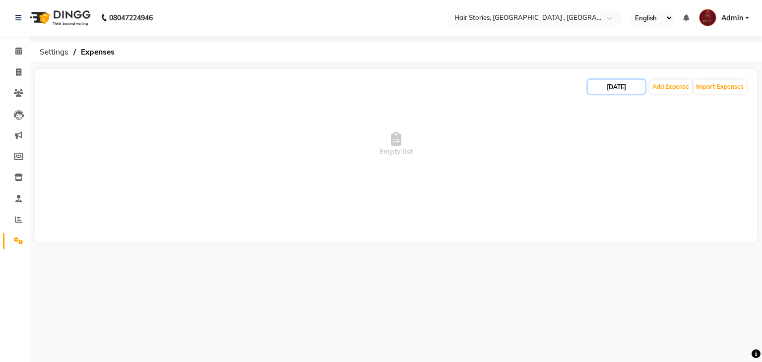
click at [605, 91] on input "[DATE]" at bounding box center [616, 87] width 57 height 14
select select "9"
select select "2025"
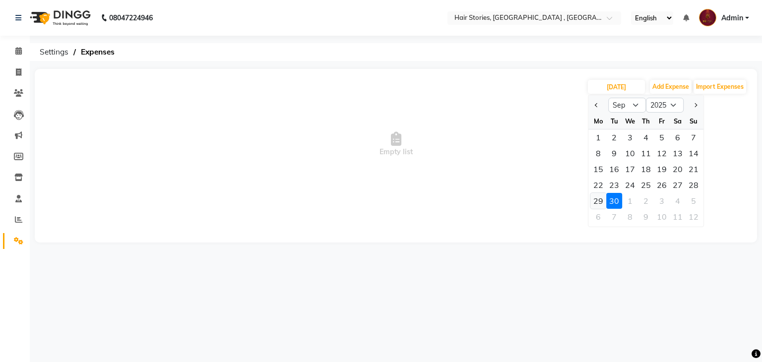
click at [595, 201] on div "29" at bounding box center [599, 201] width 16 height 16
type input "29-09-2025"
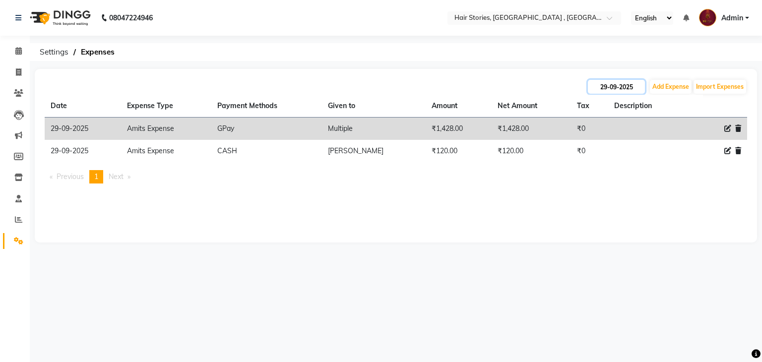
click at [601, 86] on input "29-09-2025" at bounding box center [616, 87] width 57 height 14
select select "9"
select select "2025"
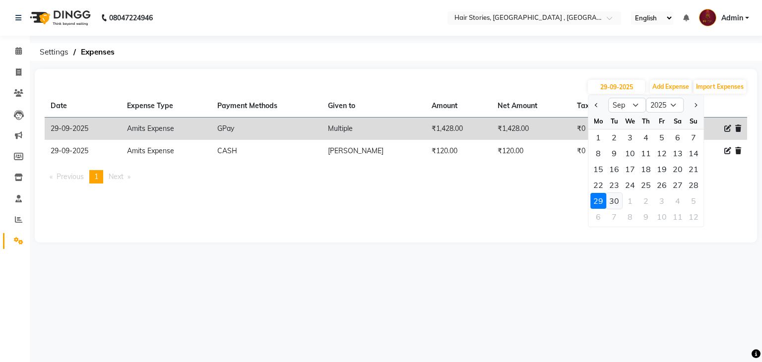
click at [613, 203] on div "30" at bounding box center [614, 201] width 16 height 16
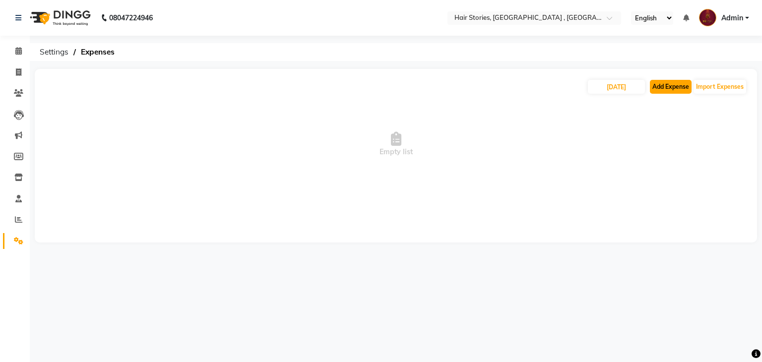
click at [660, 83] on button "Add Expense" at bounding box center [671, 87] width 42 height 14
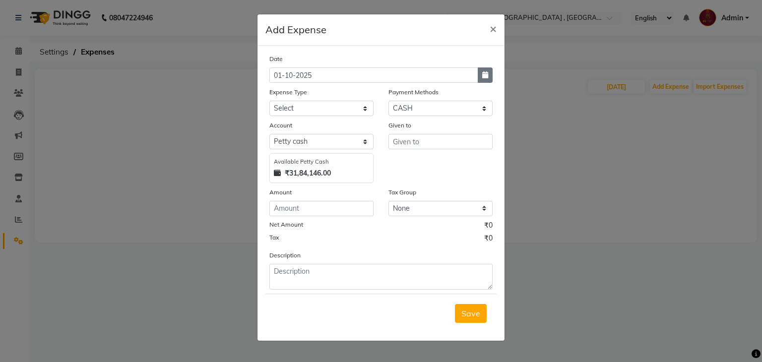
click at [484, 75] on icon "button" at bounding box center [485, 74] width 6 height 7
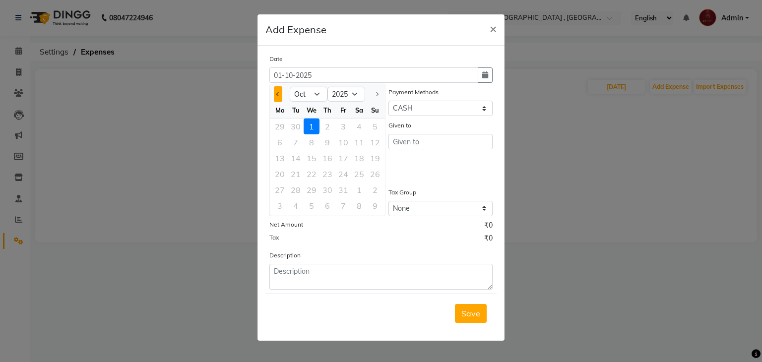
click at [279, 98] on button "Previous month" at bounding box center [278, 94] width 8 height 16
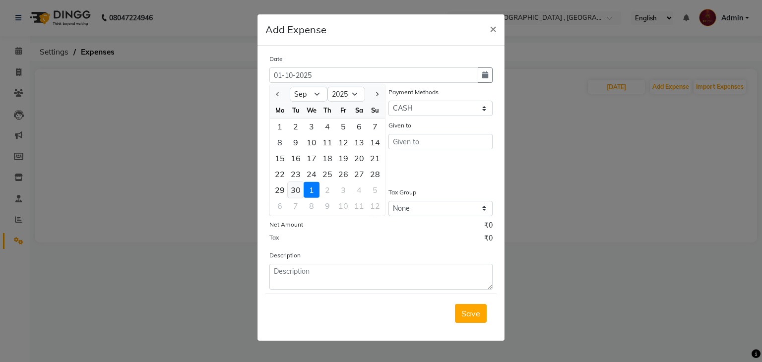
click at [292, 190] on div "30" at bounding box center [296, 190] width 16 height 16
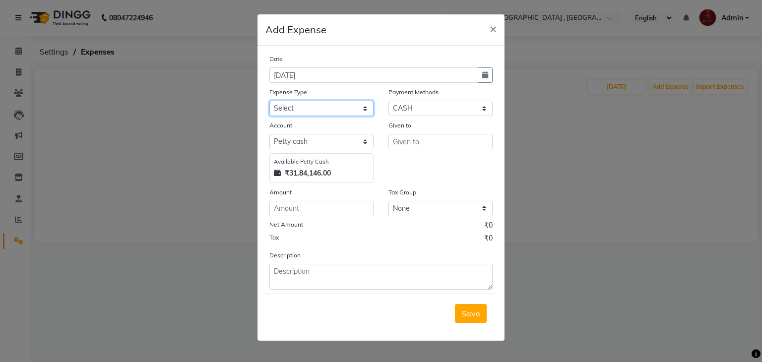
click at [355, 105] on select "Select Advance Salary Amits Expense Bank charges Car maintenance Cash transfer …" at bounding box center [321, 108] width 104 height 15
click at [269, 102] on select "Select Advance Salary Amits Expense Bank charges Car maintenance Cash transfer …" at bounding box center [321, 108] width 104 height 15
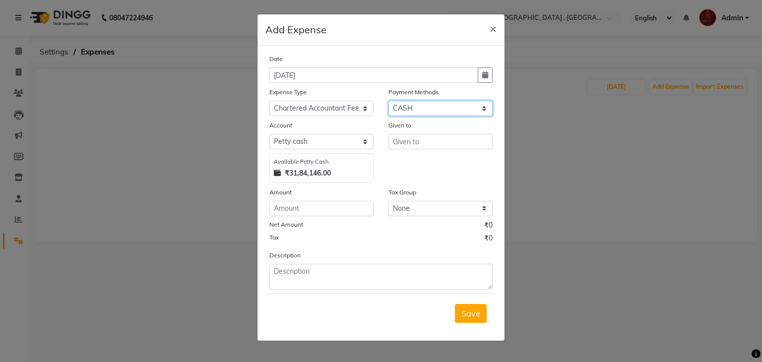
click at [411, 112] on select "Select PhonePe NearBuy Package Master Card BharatPay Card CARD PayTM Prepaid Vo…" at bounding box center [441, 108] width 104 height 15
click at [389, 102] on select "Select PhonePe NearBuy Package Master Card BharatPay Card CARD PayTM Prepaid Vo…" at bounding box center [441, 108] width 104 height 15
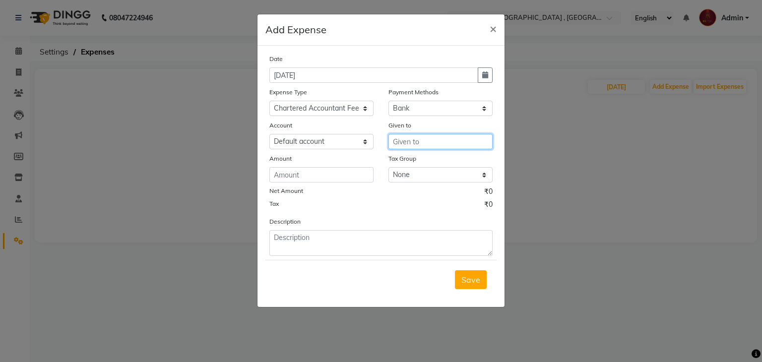
click at [405, 143] on input "text" at bounding box center [441, 141] width 104 height 15
click at [472, 280] on span "Save" at bounding box center [471, 280] width 19 height 10
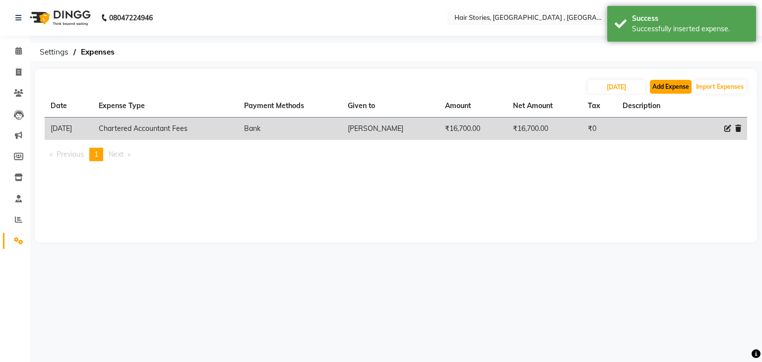
click at [673, 85] on button "Add Expense" at bounding box center [671, 87] width 42 height 14
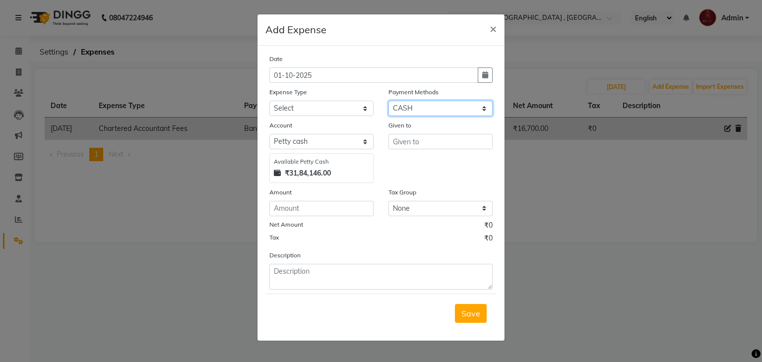
click at [453, 104] on select "Select PhonePe NearBuy Package Master Card BharatPay Card CARD PayTM Prepaid Vo…" at bounding box center [441, 108] width 104 height 15
click at [389, 102] on select "Select PhonePe NearBuy Package Master Card BharatPay Card CARD PayTM Prepaid Vo…" at bounding box center [441, 108] width 104 height 15
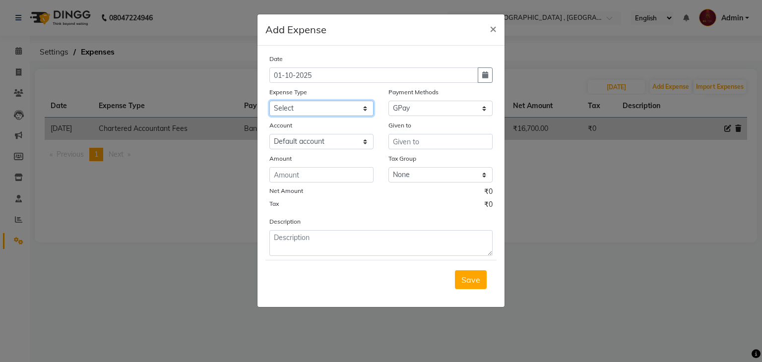
click at [328, 106] on select "Select Advance Salary Amits Expense Bank charges Car maintenance Cash transfer …" at bounding box center [321, 108] width 104 height 15
click at [269, 102] on select "Select Advance Salary Amits Expense Bank charges Car maintenance Cash transfer …" at bounding box center [321, 108] width 104 height 15
click at [405, 133] on div "Given to" at bounding box center [441, 127] width 104 height 14
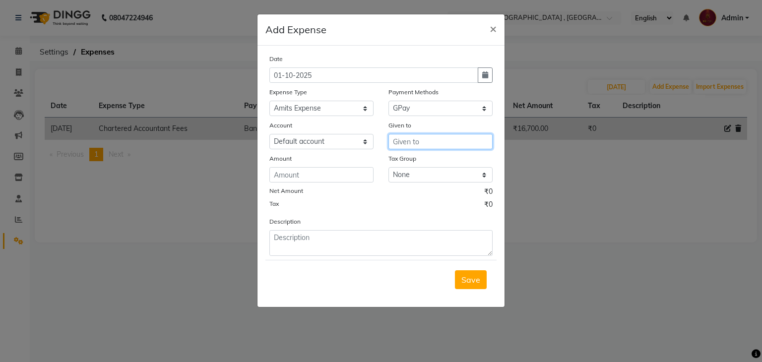
click at [403, 143] on input "text" at bounding box center [441, 141] width 104 height 15
click at [479, 285] on span "Save" at bounding box center [471, 280] width 19 height 10
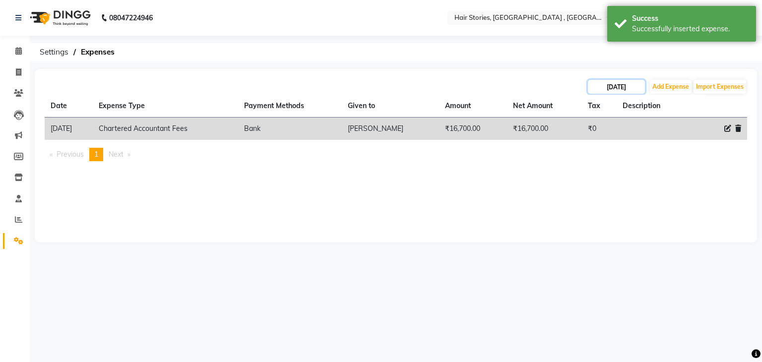
click at [630, 88] on input "[DATE]" at bounding box center [616, 87] width 57 height 14
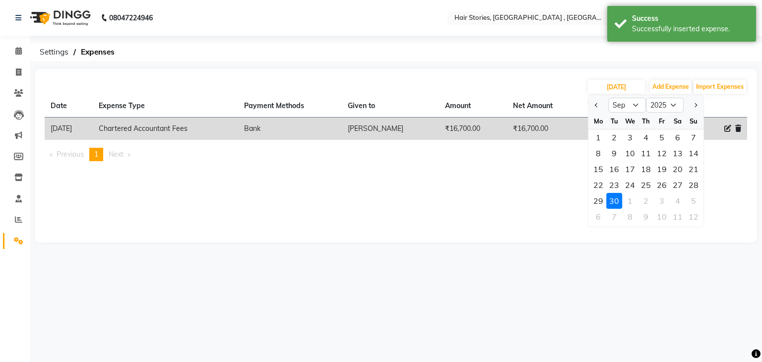
click at [489, 221] on div "[DATE] Jan Feb Mar Apr May Jun [DATE] Aug Sep Oct Nov [DATE] 2016 2017 2018 201…" at bounding box center [396, 156] width 723 height 174
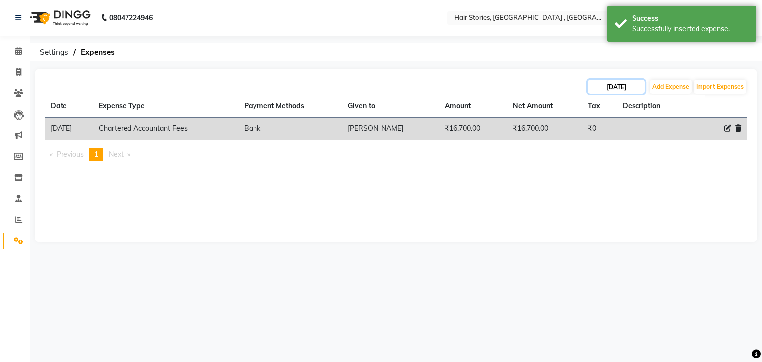
click at [602, 84] on input "[DATE]" at bounding box center [616, 87] width 57 height 14
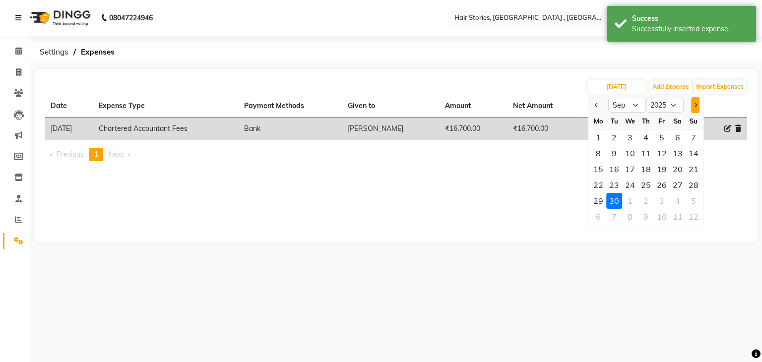
click at [693, 104] on span "Next month" at bounding box center [695, 105] width 4 height 4
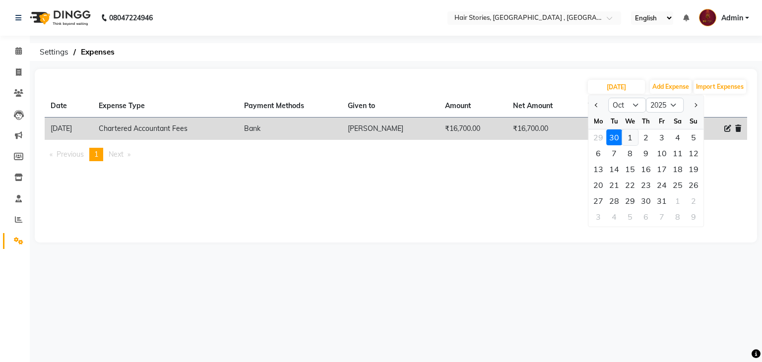
click at [627, 139] on div "1" at bounding box center [630, 138] width 16 height 16
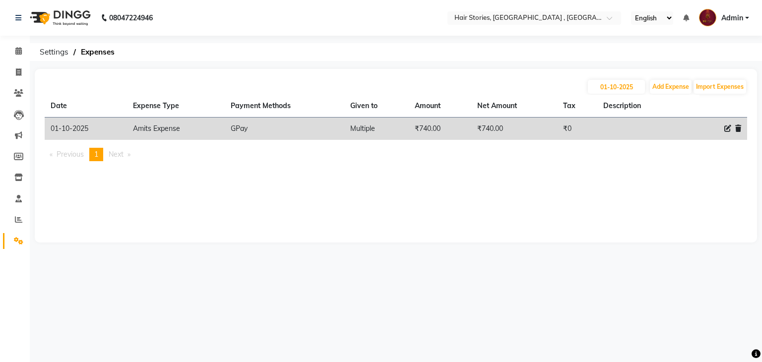
click at [725, 130] on icon at bounding box center [728, 128] width 7 height 7
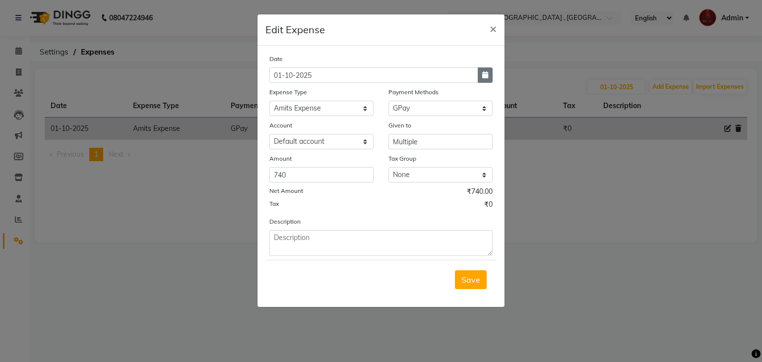
click at [484, 71] on button "button" at bounding box center [485, 74] width 15 height 15
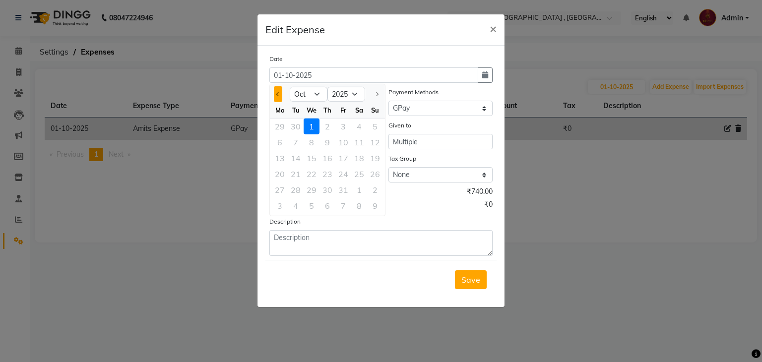
click at [277, 97] on button "Previous month" at bounding box center [278, 94] width 8 height 16
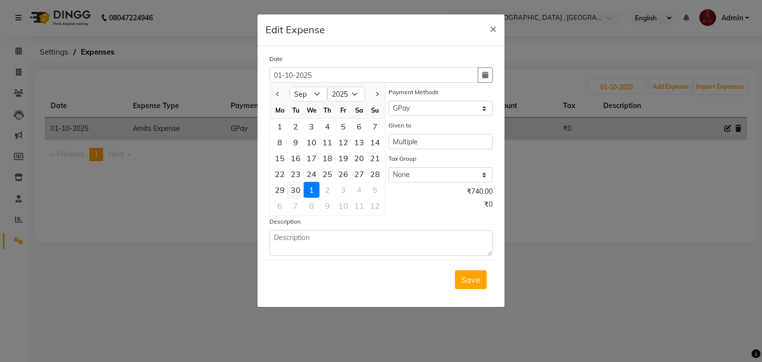
click at [294, 190] on div "30" at bounding box center [296, 190] width 16 height 16
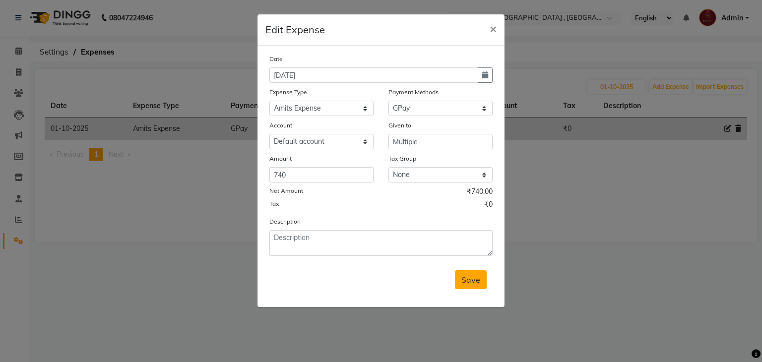
click at [482, 286] on button "Save" at bounding box center [471, 279] width 32 height 19
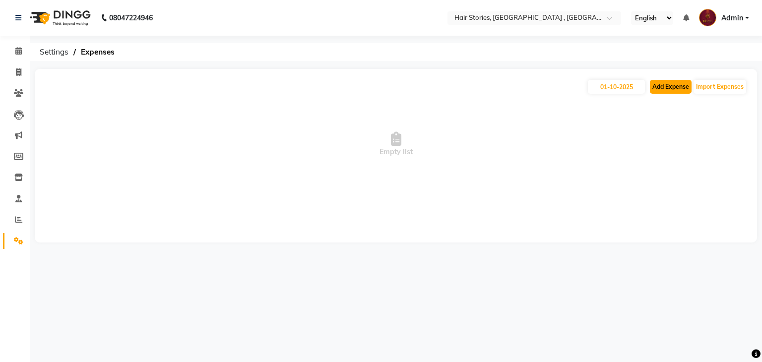
click at [658, 86] on button "Add Expense" at bounding box center [671, 87] width 42 height 14
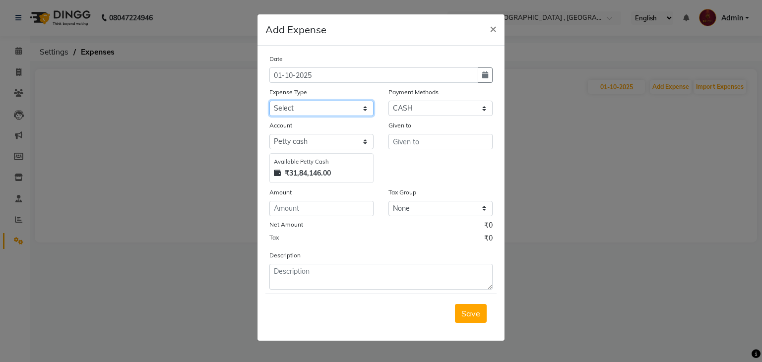
click at [352, 104] on select "Select Advance Salary Amits Expense Bank charges Car maintenance Cash transfer …" at bounding box center [321, 108] width 104 height 15
click at [269, 102] on select "Select Advance Salary Amits Expense Bank charges Car maintenance Cash transfer …" at bounding box center [321, 108] width 104 height 15
click at [432, 108] on select "Select PhonePe NearBuy Package Master Card BharatPay Card CARD PayTM Prepaid Vo…" at bounding box center [441, 108] width 104 height 15
click at [389, 102] on select "Select PhonePe NearBuy Package Master Card BharatPay Card CARD PayTM Prepaid Vo…" at bounding box center [441, 108] width 104 height 15
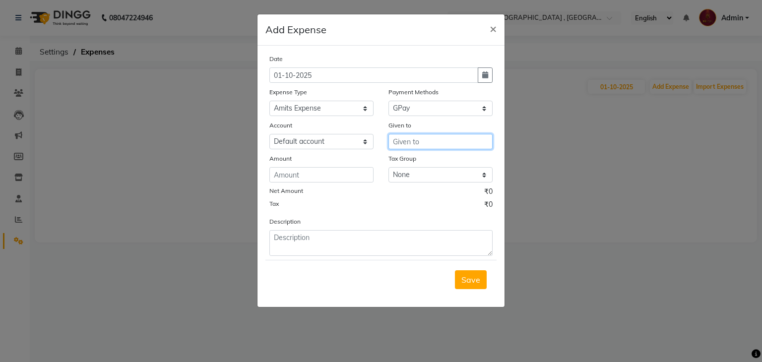
click at [399, 147] on input "text" at bounding box center [441, 141] width 104 height 15
click at [473, 283] on span "Save" at bounding box center [471, 280] width 19 height 10
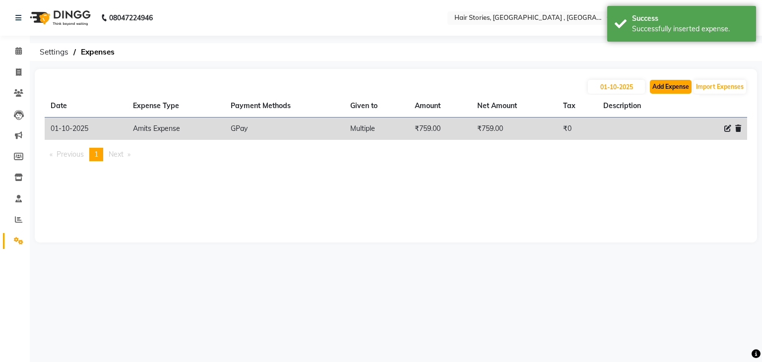
click at [651, 90] on button "Add Expense" at bounding box center [671, 87] width 42 height 14
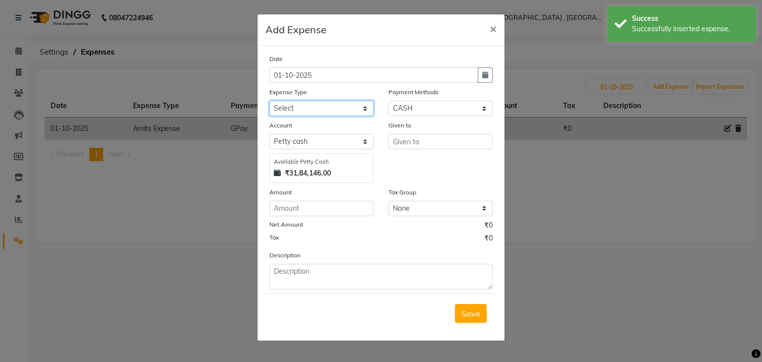
click at [330, 112] on select "Select Advance Salary Amits Expense Bank charges Car maintenance Cash transfer …" at bounding box center [321, 108] width 104 height 15
click at [269, 102] on select "Select Advance Salary Amits Expense Bank charges Car maintenance Cash transfer …" at bounding box center [321, 108] width 104 height 15
click at [436, 114] on select "Select PhonePe NearBuy Package Master Card BharatPay Card CARD PayTM Prepaid Vo…" at bounding box center [441, 108] width 104 height 15
click at [389, 102] on select "Select PhonePe NearBuy Package Master Card BharatPay Card CARD PayTM Prepaid Vo…" at bounding box center [441, 108] width 104 height 15
click at [408, 152] on div "Given to" at bounding box center [440, 151] width 119 height 63
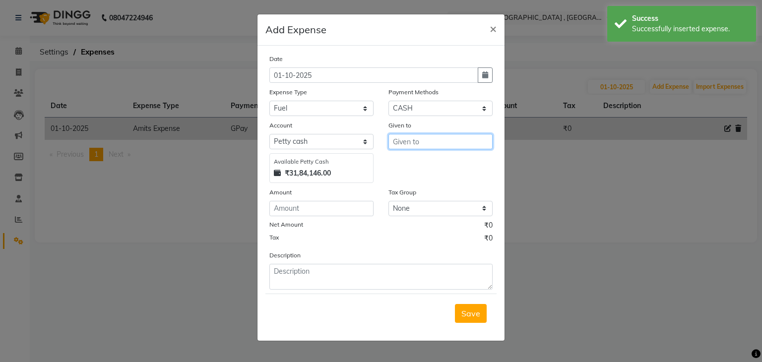
click at [407, 142] on input "text" at bounding box center [441, 141] width 104 height 15
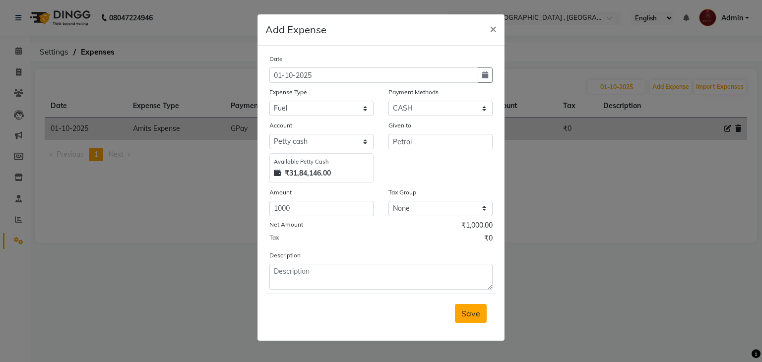
click at [474, 314] on span "Save" at bounding box center [471, 314] width 19 height 10
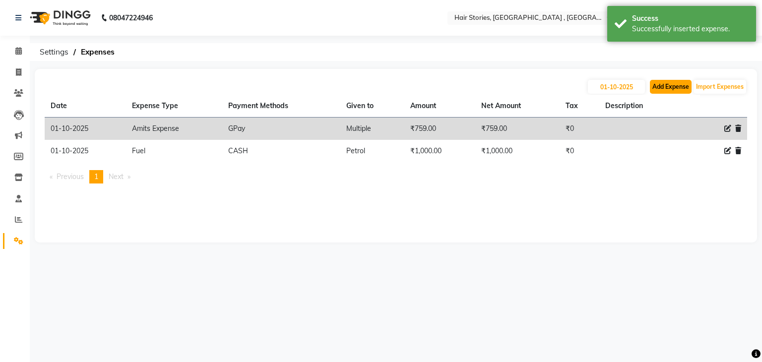
click at [669, 91] on button "Add Expense" at bounding box center [671, 87] width 42 height 14
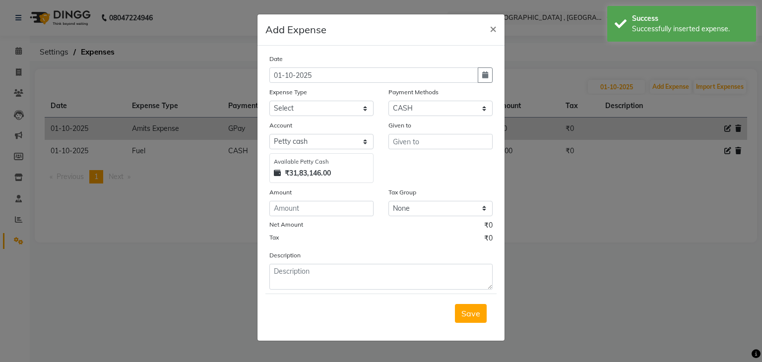
click at [351, 118] on div "Date [DATE] Expense Type Select Advance Salary Amits Expense Bank charges Car m…" at bounding box center [380, 172] width 223 height 236
click at [350, 106] on select "Select Advance Salary Amits Expense Bank charges Car maintenance Cash transfer …" at bounding box center [321, 108] width 104 height 15
click at [269, 102] on select "Select Advance Salary Amits Expense Bank charges Car maintenance Cash transfer …" at bounding box center [321, 108] width 104 height 15
click at [441, 112] on select "Select PhonePe NearBuy Package Master Card BharatPay Card CARD PayTM Prepaid Vo…" at bounding box center [441, 108] width 104 height 15
click at [389, 102] on select "Select PhonePe NearBuy Package Master Card BharatPay Card CARD PayTM Prepaid Vo…" at bounding box center [441, 108] width 104 height 15
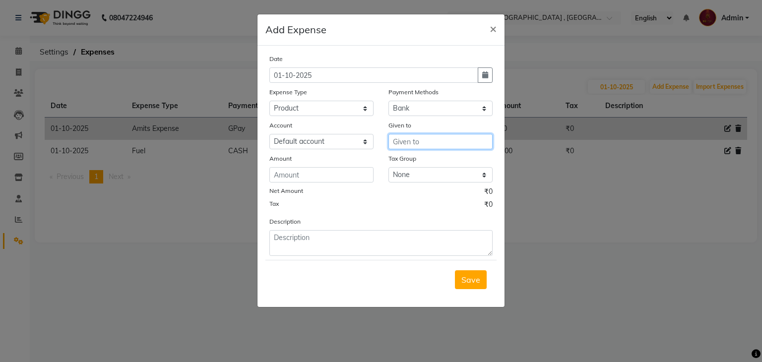
click at [406, 141] on input "text" at bounding box center [441, 141] width 104 height 15
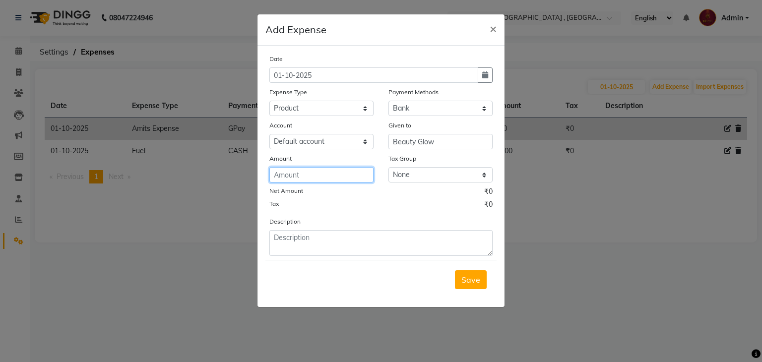
click at [321, 179] on input "number" at bounding box center [321, 174] width 104 height 15
click at [303, 107] on select "Select Advance Salary Amits Expense Bank charges Car maintenance Cash transfer …" at bounding box center [321, 108] width 104 height 15
click at [428, 209] on div "Tax ₹0" at bounding box center [380, 205] width 223 height 13
click at [319, 180] on input "number" at bounding box center [321, 174] width 104 height 15
click at [472, 289] on button "Save" at bounding box center [471, 279] width 32 height 19
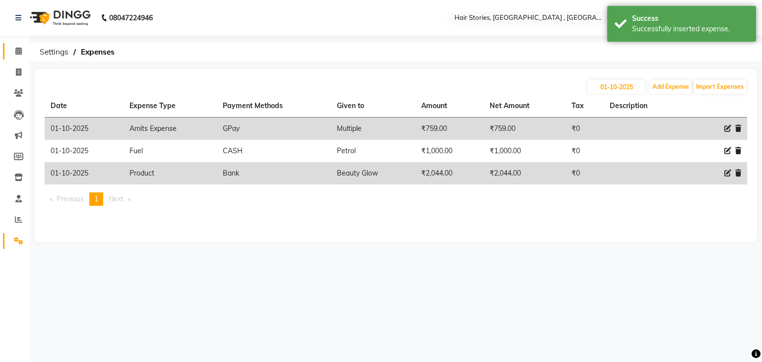
click at [22, 47] on span at bounding box center [18, 51] width 17 height 11
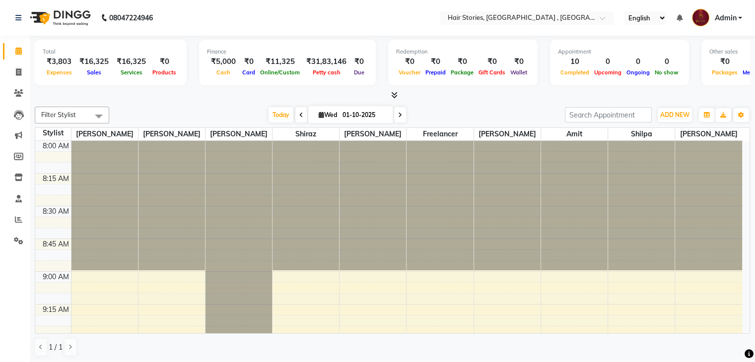
click at [389, 98] on span at bounding box center [392, 95] width 10 height 10
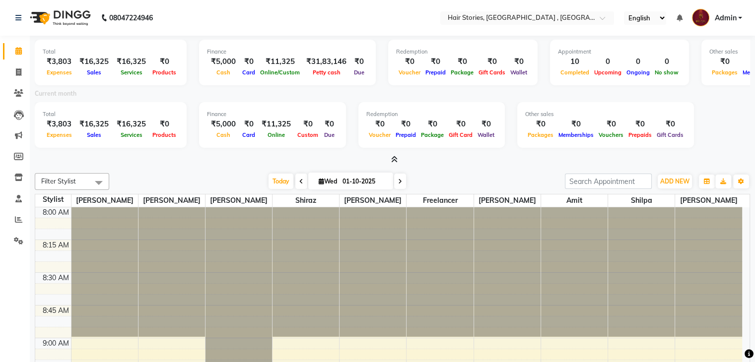
click at [393, 153] on div "Total ₹3,803 Expenses ₹16,325 Sales ₹16,325 Services ₹0 Products Finance ₹5,000…" at bounding box center [392, 101] width 715 height 130
click at [670, 182] on span "ADD NEW" at bounding box center [674, 181] width 29 height 7
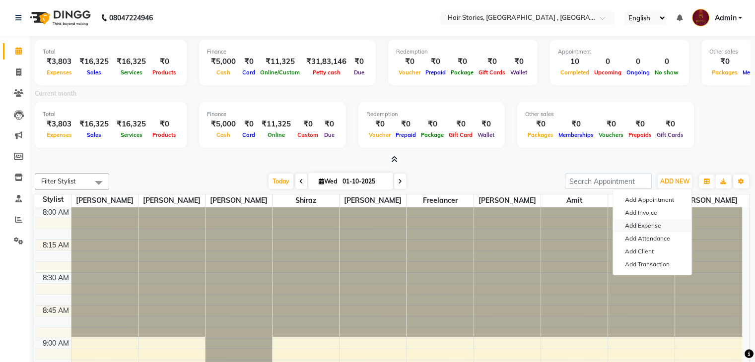
click at [640, 228] on link "Add Expense" at bounding box center [652, 225] width 78 height 13
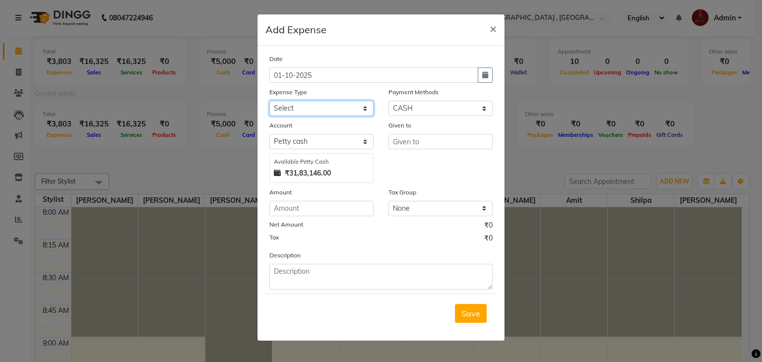
click at [356, 110] on select "Select Advance Salary Amits Expense Bank charges Car maintenance Cash transfer …" at bounding box center [321, 108] width 104 height 15
click at [269, 102] on select "Select Advance Salary Amits Expense Bank charges Car maintenance Cash transfer …" at bounding box center [321, 108] width 104 height 15
click at [451, 111] on select "Select PhonePe NearBuy Package Master Card BharatPay Card CARD PayTM Prepaid Vo…" at bounding box center [441, 108] width 104 height 15
click at [389, 102] on select "Select PhonePe NearBuy Package Master Card BharatPay Card CARD PayTM Prepaid Vo…" at bounding box center [441, 108] width 104 height 15
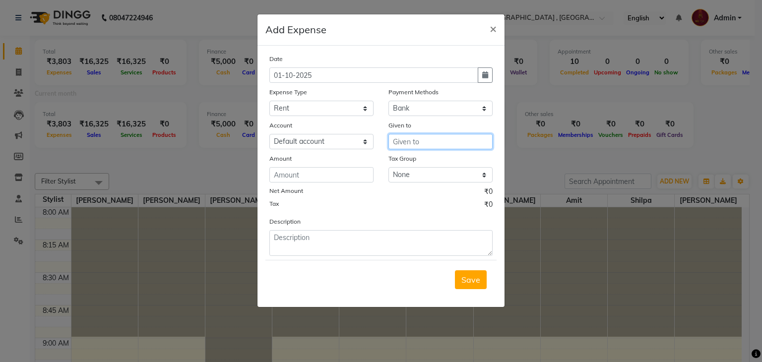
click at [393, 138] on input "text" at bounding box center [441, 141] width 104 height 15
click at [407, 142] on input "Mr" at bounding box center [441, 141] width 104 height 15
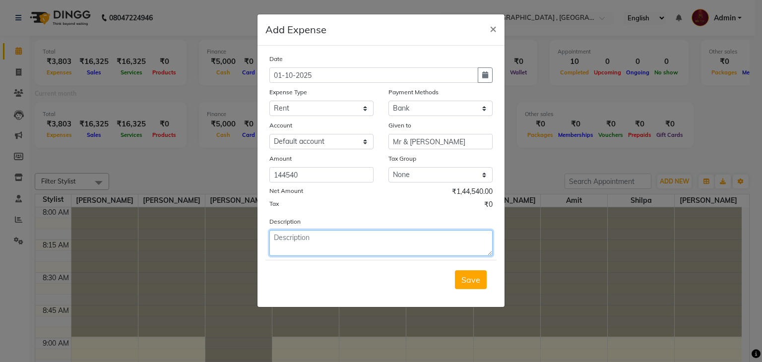
click at [341, 237] on textarea at bounding box center [380, 243] width 223 height 26
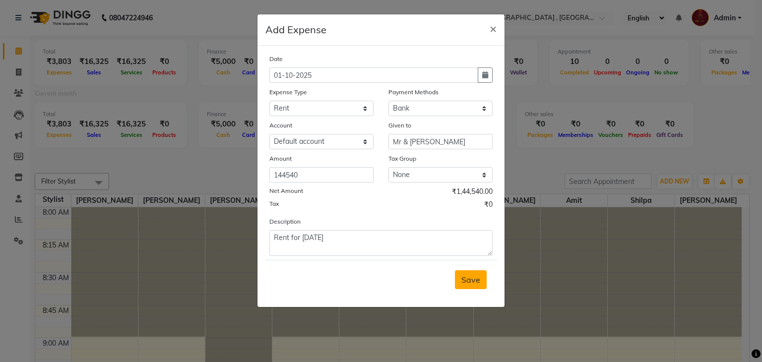
click at [467, 279] on span "Save" at bounding box center [471, 280] width 19 height 10
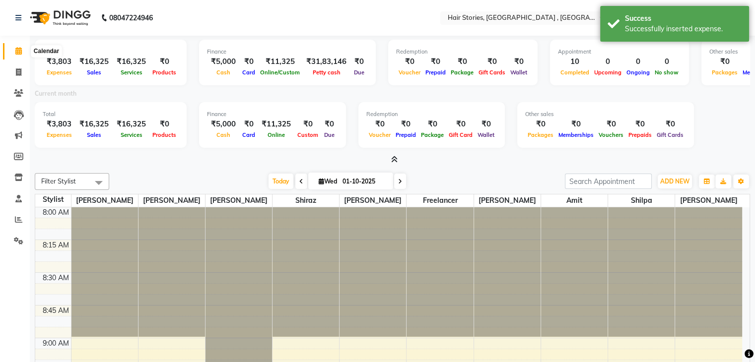
click at [12, 50] on span at bounding box center [18, 51] width 17 height 11
